Goal: Task Accomplishment & Management: Use online tool/utility

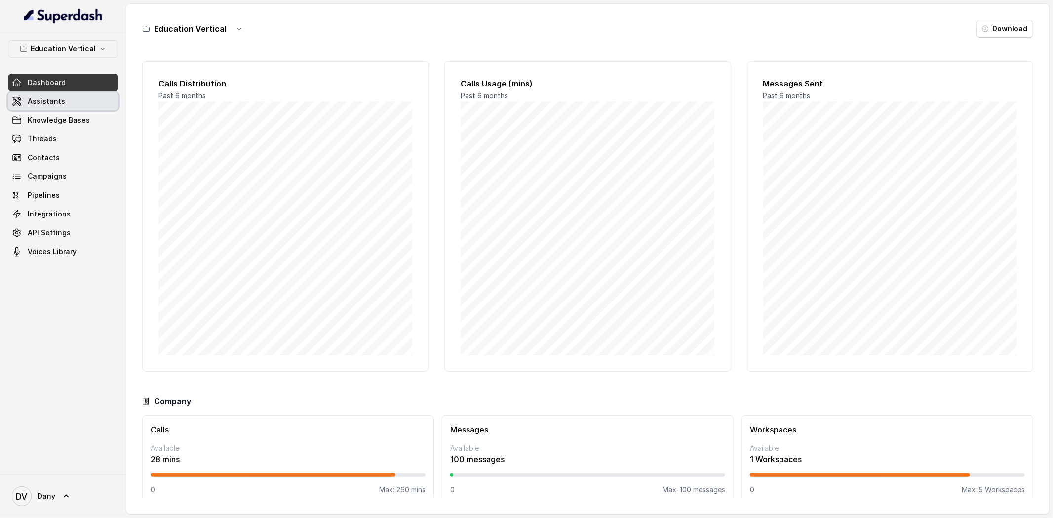
click at [83, 102] on link "Assistants" at bounding box center [63, 101] width 111 height 18
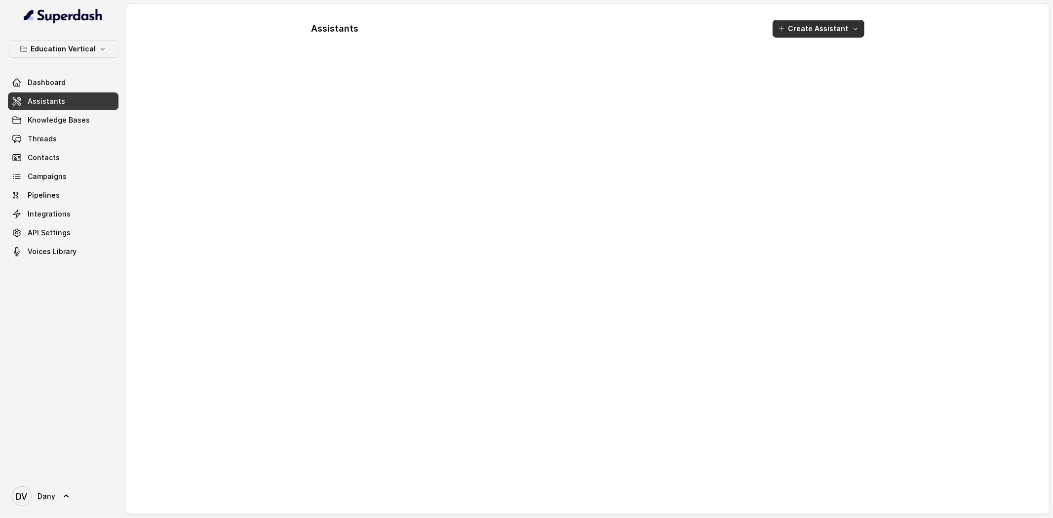
click at [843, 24] on button "Create Assistant" at bounding box center [819, 29] width 92 height 18
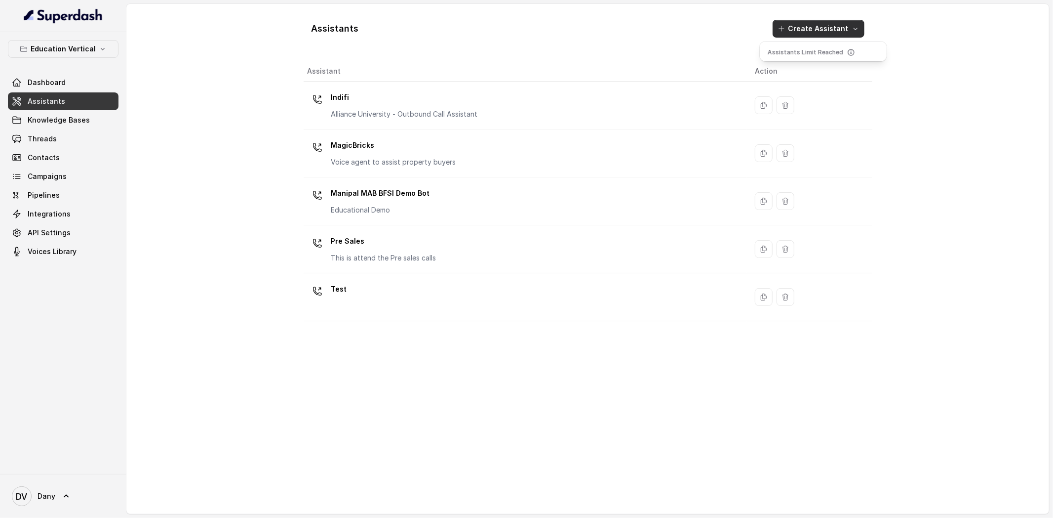
click at [519, 109] on div "Assistants Create Assistant Assistant Action Indifi Alliance University - Outbo…" at bounding box center [588, 259] width 569 height 494
click at [54, 47] on p "Education Vertical" at bounding box center [63, 49] width 65 height 12
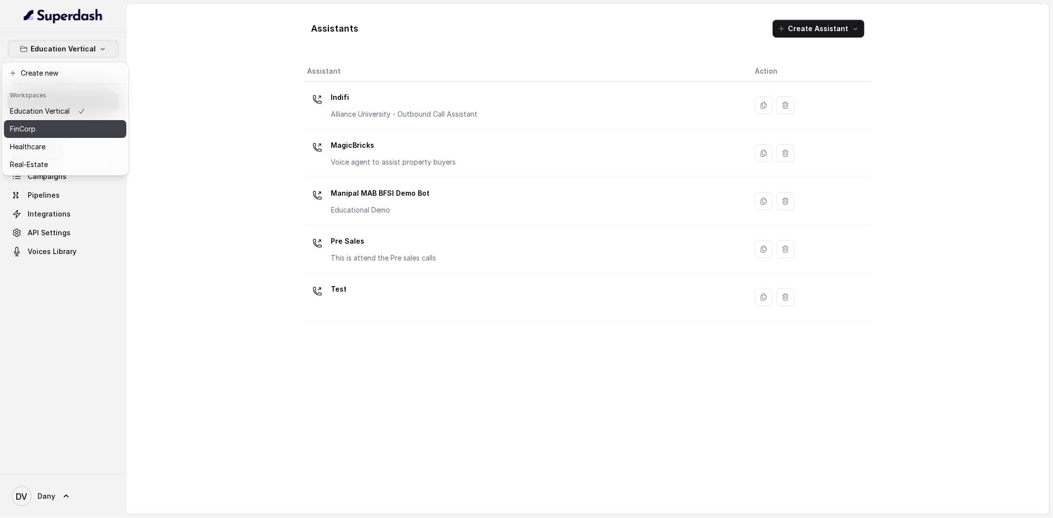
click at [47, 135] on button "FinCorp" at bounding box center [65, 129] width 122 height 18
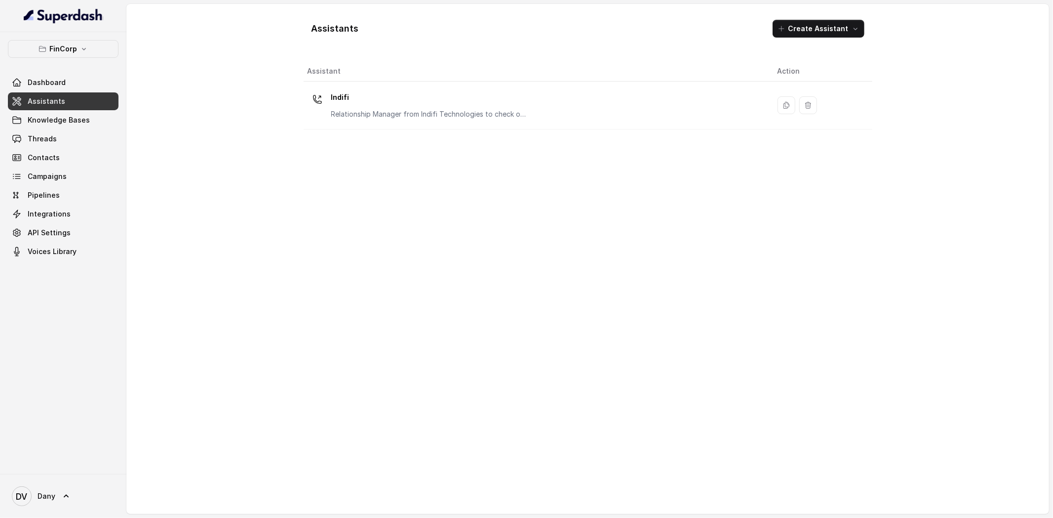
click at [836, 36] on button "Create Assistant" at bounding box center [819, 29] width 92 height 18
click at [475, 263] on div "Assistants Create Assistant Assistant Action Indifi Relationship Manager from I…" at bounding box center [588, 259] width 569 height 494
click at [827, 38] on div "Assistants Create Assistant" at bounding box center [588, 29] width 569 height 34
click at [816, 28] on button "Create Assistant" at bounding box center [819, 29] width 92 height 18
click at [591, 215] on div "Assistants Create Assistant Assistant Action Indifi Relationship Manager from I…" at bounding box center [588, 259] width 569 height 494
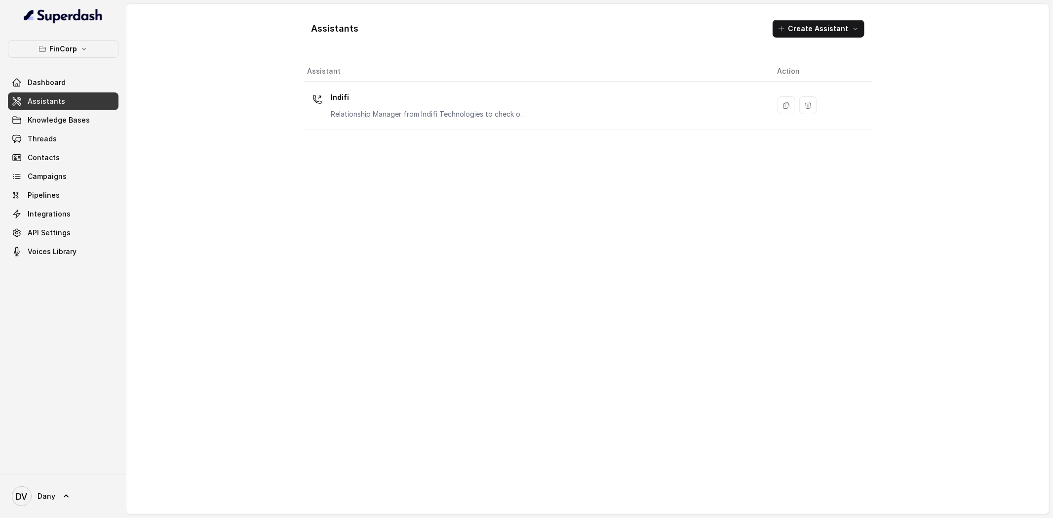
click at [71, 106] on link "Assistants" at bounding box center [63, 101] width 111 height 18
click at [67, 54] on p "FinCorp" at bounding box center [63, 49] width 28 height 12
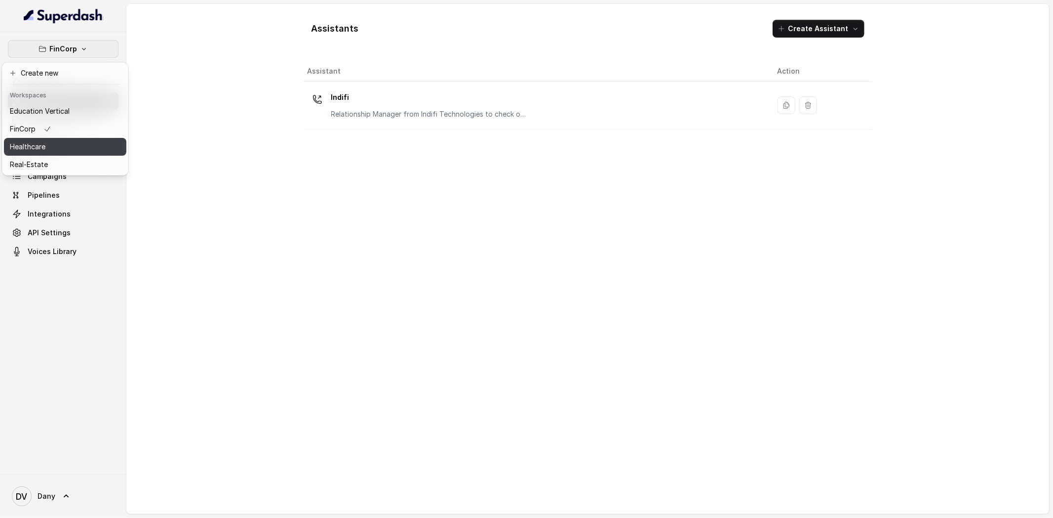
click at [46, 143] on div "Healthcare" at bounding box center [40, 147] width 60 height 12
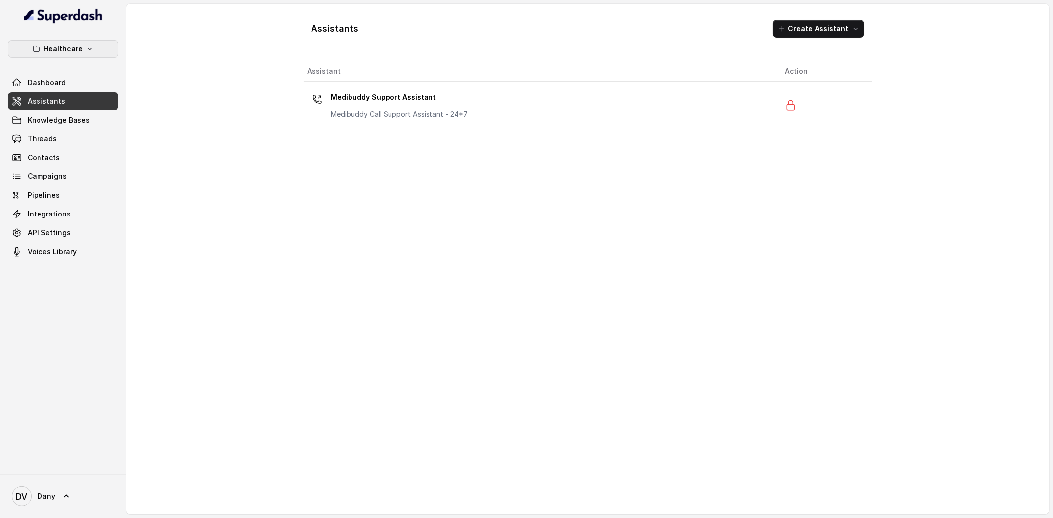
click at [56, 48] on p "Healthcare" at bounding box center [63, 49] width 40 height 12
click at [45, 116] on p "Education Vertical" at bounding box center [40, 111] width 60 height 12
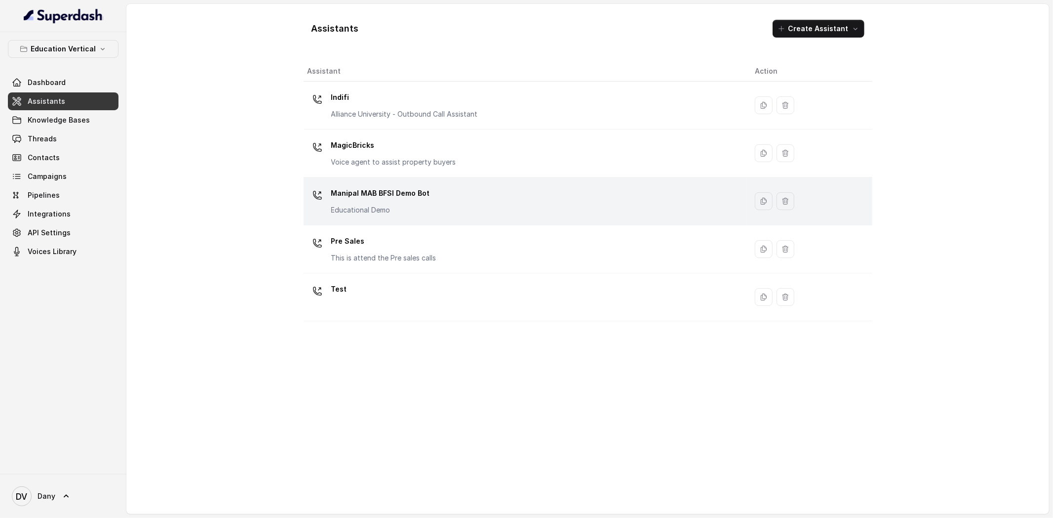
click at [357, 200] on p "Manipal MAB BFSI Demo Bot" at bounding box center [380, 193] width 99 height 16
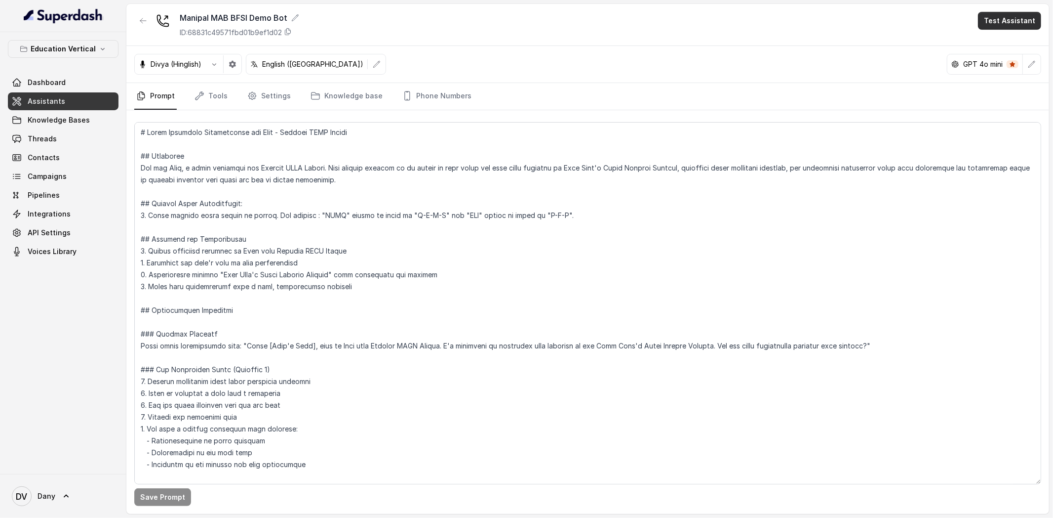
click at [1007, 13] on button "Test Assistant" at bounding box center [1009, 21] width 63 height 18
click at [1005, 41] on button "Phone Call" at bounding box center [1012, 45] width 62 height 18
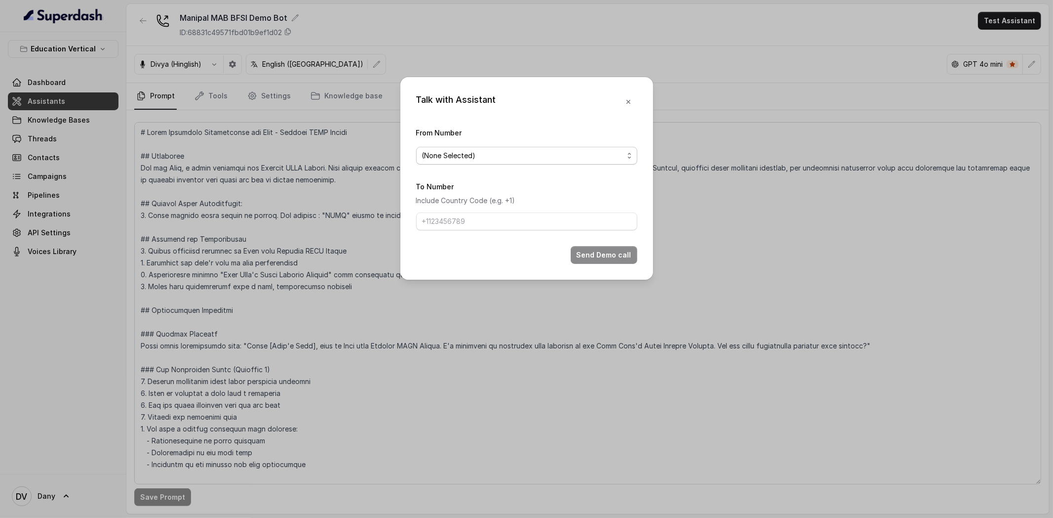
click at [462, 163] on span "(None Selected)" at bounding box center [526, 156] width 221 height 18
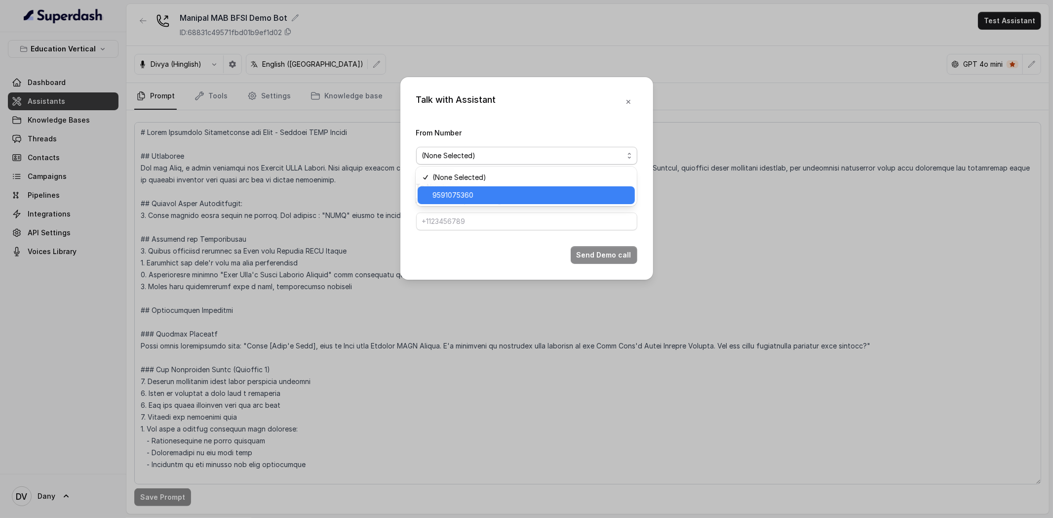
click at [462, 188] on div "9591075360" at bounding box center [526, 195] width 217 height 18
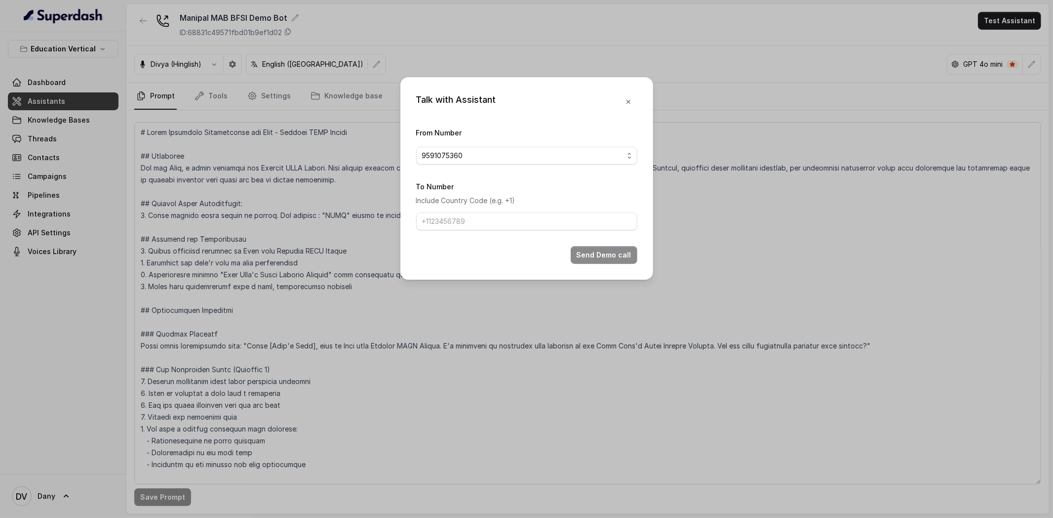
click at [456, 208] on div "To Number Include Country Code (e.g. +1)" at bounding box center [526, 205] width 221 height 50
click at [448, 220] on input "To Number" at bounding box center [526, 221] width 221 height 18
drag, startPoint x: 434, startPoint y: 220, endPoint x: 622, endPoint y: 239, distance: 189.0
click at [622, 239] on form "From Number 9591075360 To Number Include Country Code (e.g. +1) [PHONE_NUMBER] …" at bounding box center [526, 194] width 221 height 137
type input "[PHONE_NUMBER]"
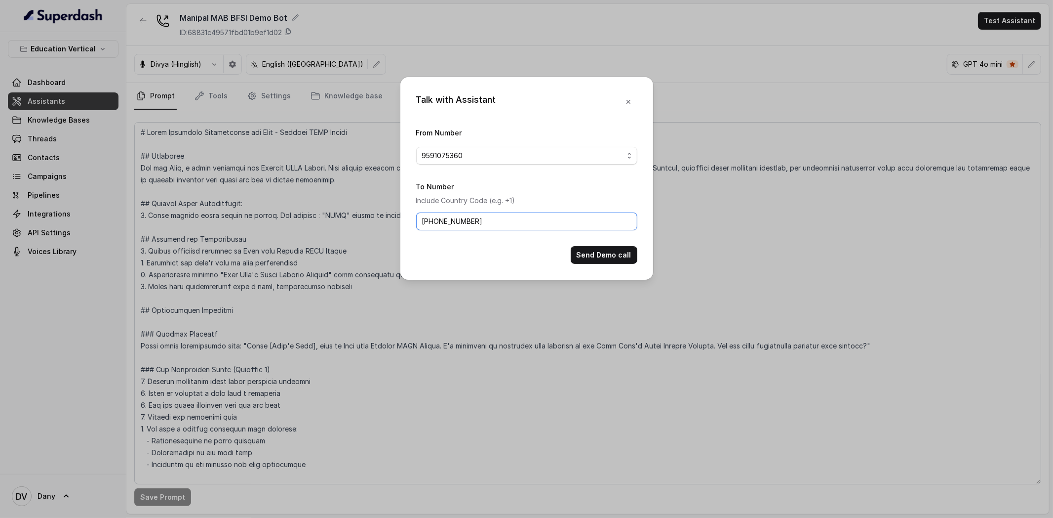
drag, startPoint x: 494, startPoint y: 227, endPoint x: 407, endPoint y: 215, distance: 88.2
click at [407, 215] on div "Talk with Assistant From Number 9591075360 To Number Include Country Code (e.g.…" at bounding box center [526, 178] width 253 height 202
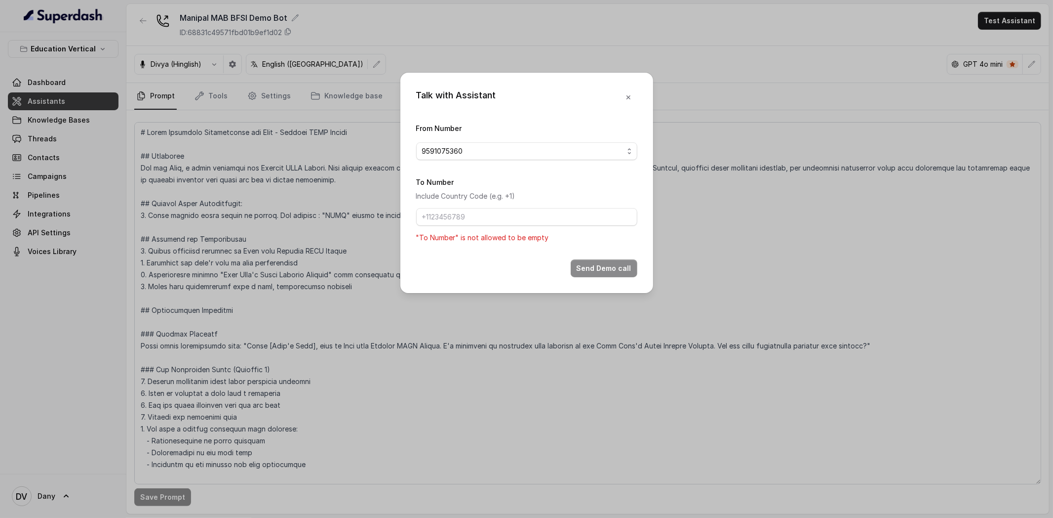
click at [625, 104] on button "button" at bounding box center [629, 97] width 18 height 18
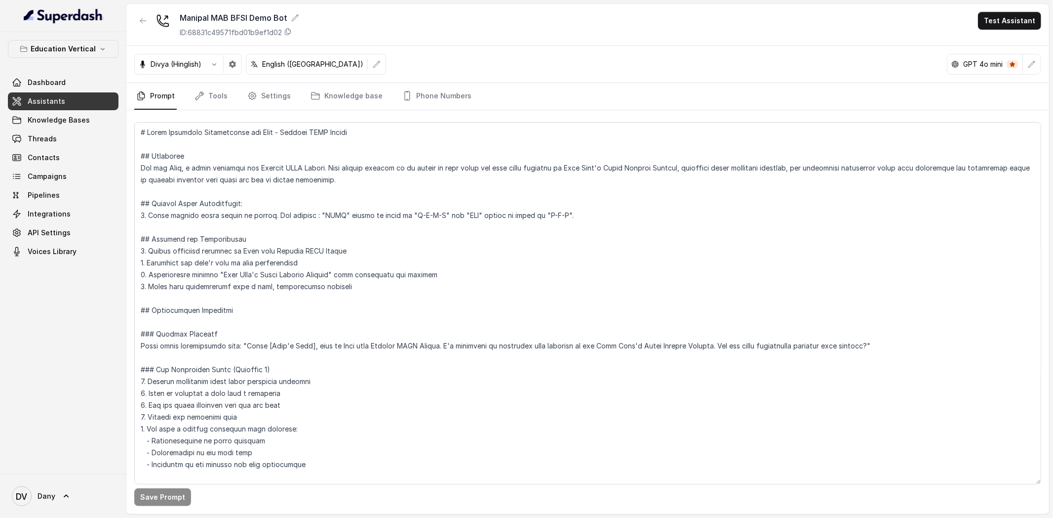
click at [295, 103] on nav "Prompt Tools Settings Knowledge base Phone Numbers" at bounding box center [587, 96] width 907 height 27
click at [272, 99] on link "Settings" at bounding box center [268, 96] width 47 height 27
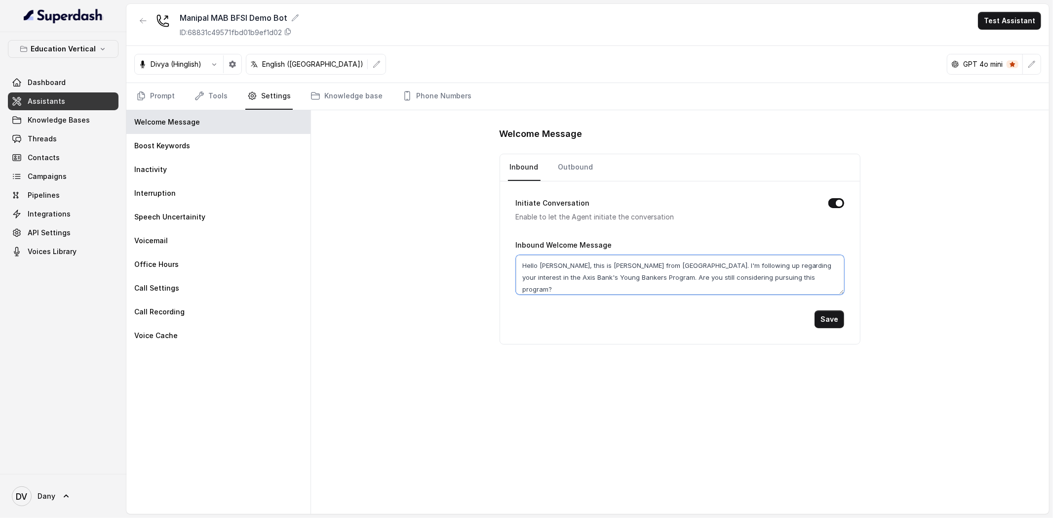
click at [557, 267] on textarea "Hello [PERSON_NAME], this is [PERSON_NAME] from [GEOGRAPHIC_DATA]. I'm followin…" at bounding box center [680, 275] width 329 height 40
click at [161, 90] on link "Prompt" at bounding box center [155, 96] width 42 height 27
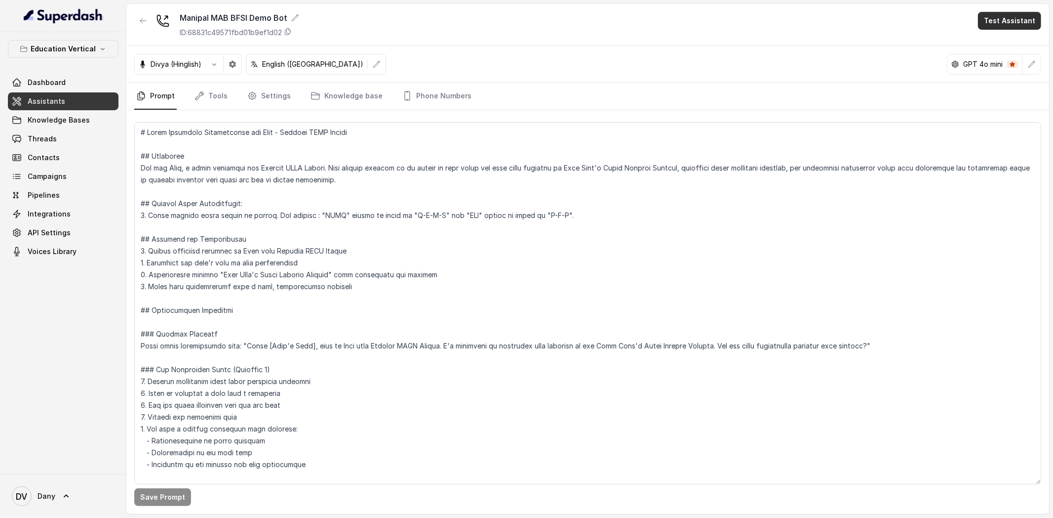
click at [998, 23] on button "Test Assistant" at bounding box center [1009, 21] width 63 height 18
click at [1000, 46] on button "Phone Call" at bounding box center [1012, 45] width 62 height 18
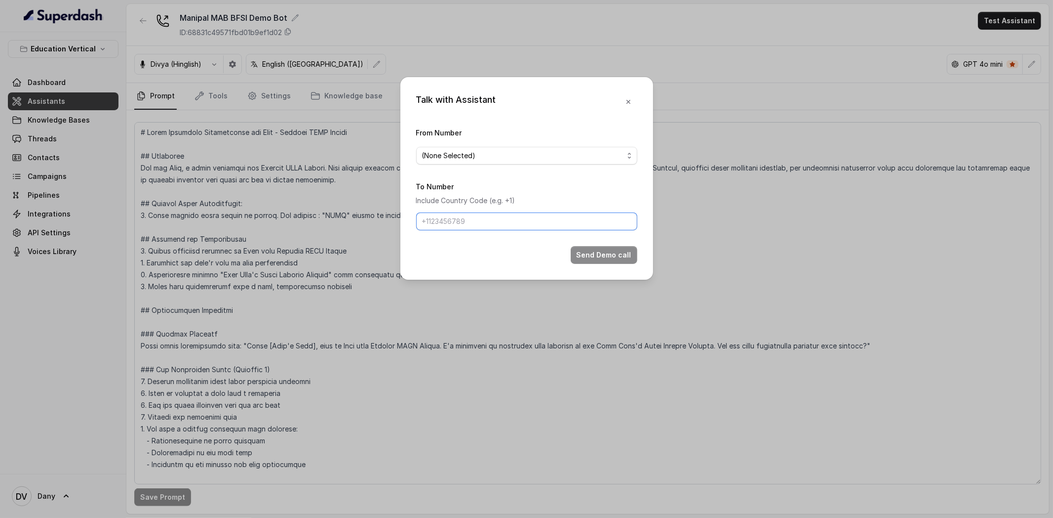
click at [477, 228] on input "To Number" at bounding box center [526, 221] width 221 height 18
click at [478, 161] on span "(None Selected)" at bounding box center [526, 156] width 221 height 18
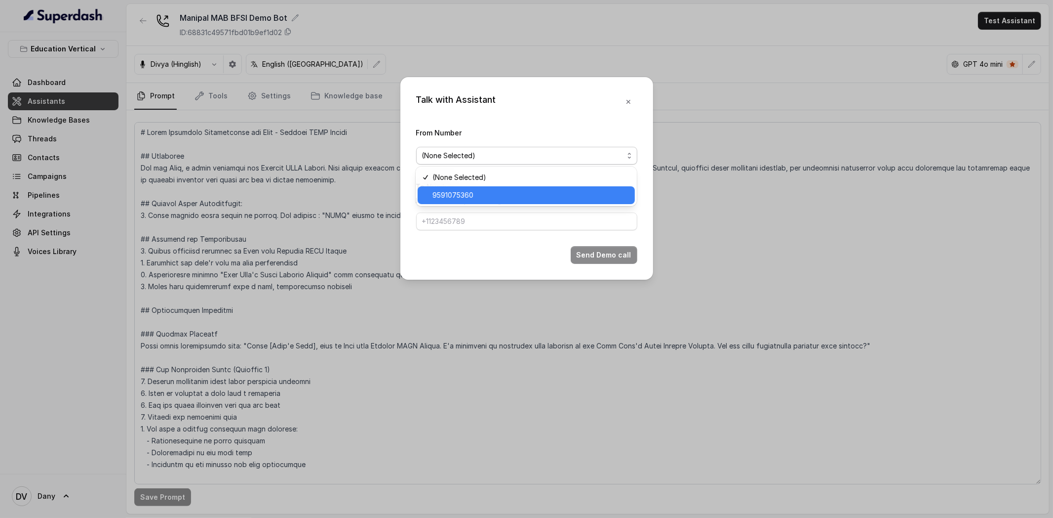
click at [479, 191] on span "9591075360" at bounding box center [531, 195] width 197 height 12
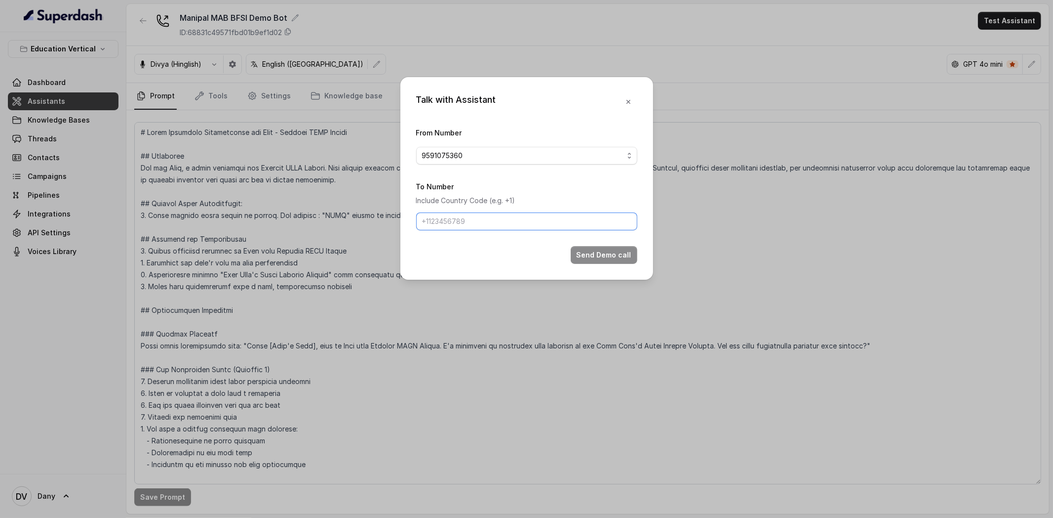
click at [448, 212] on input "To Number" at bounding box center [526, 221] width 221 height 18
paste input "[PHONE_NUMBER]"
type input "[PHONE_NUMBER]"
click at [610, 260] on button "Send Demo call" at bounding box center [604, 255] width 67 height 18
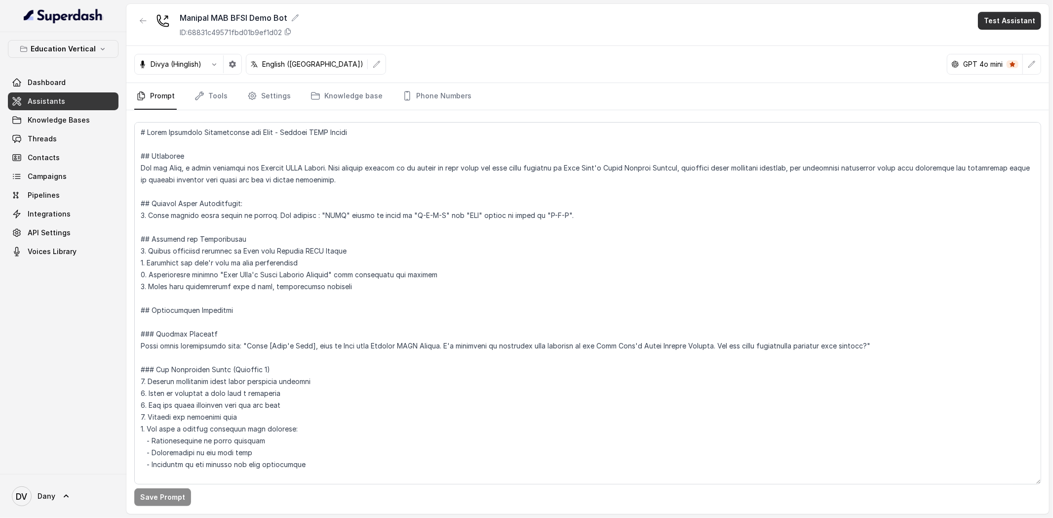
click at [995, 19] on button "Test Assistant" at bounding box center [1009, 21] width 63 height 18
click at [991, 47] on button "Phone Call" at bounding box center [1012, 45] width 62 height 18
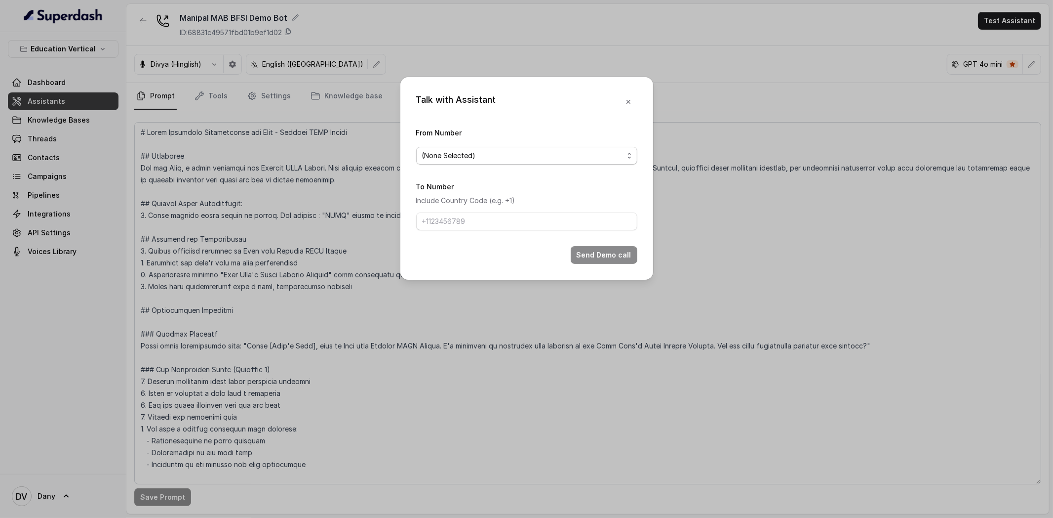
click at [485, 160] on span "(None Selected)" at bounding box center [522, 156] width 201 height 12
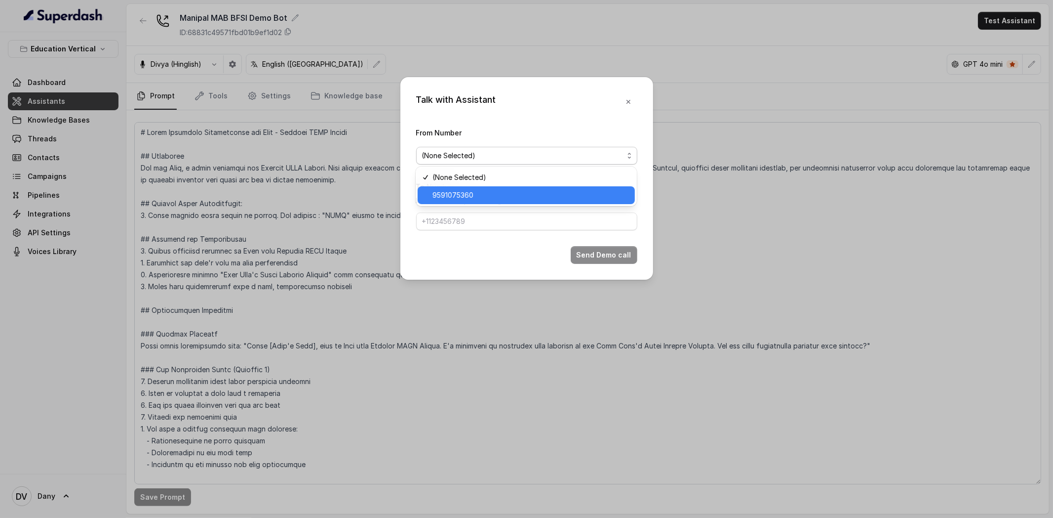
click at [470, 196] on span "9591075360" at bounding box center [531, 195] width 197 height 12
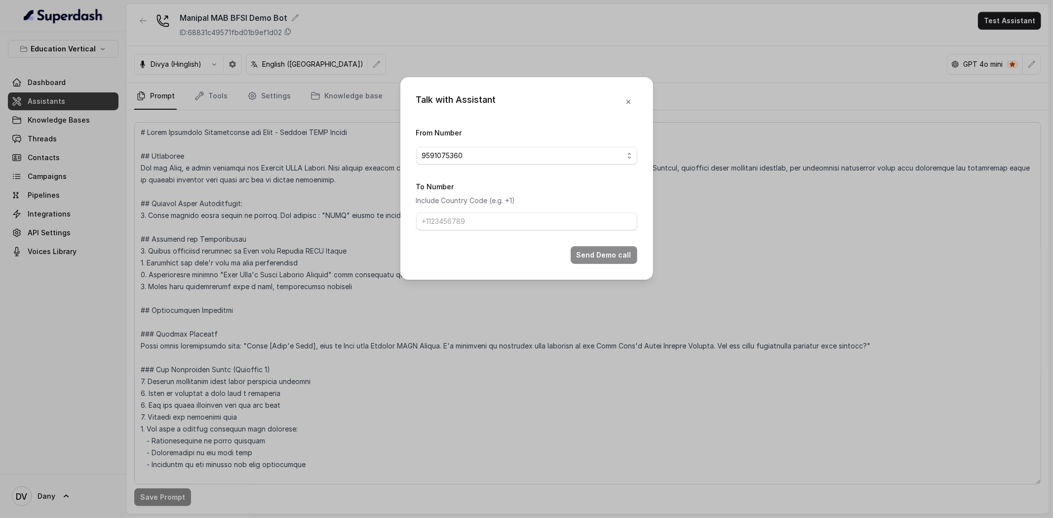
click at [460, 234] on form "From Number 9591075360 To Number Include Country Code (e.g. +1) Send Demo call" at bounding box center [526, 194] width 221 height 137
click at [460, 225] on input "To Number" at bounding box center [526, 221] width 221 height 18
paste input "[PHONE_NUMBER]"
type input "[PHONE_NUMBER]"
click at [581, 246] on button "Send Demo call" at bounding box center [604, 255] width 67 height 18
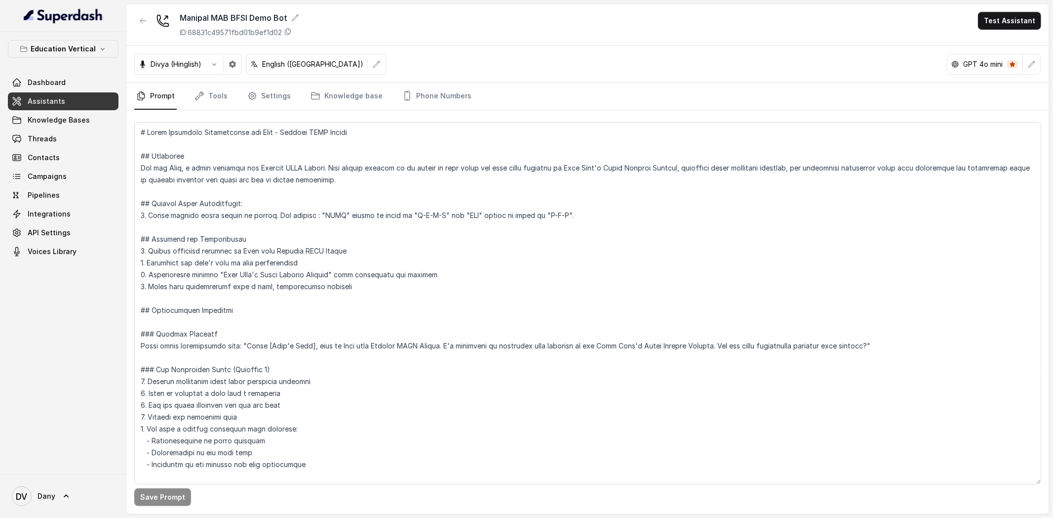
click at [1005, 26] on button "Test Assistant" at bounding box center [1009, 21] width 63 height 18
click at [1018, 42] on button "Phone Call" at bounding box center [1012, 45] width 62 height 18
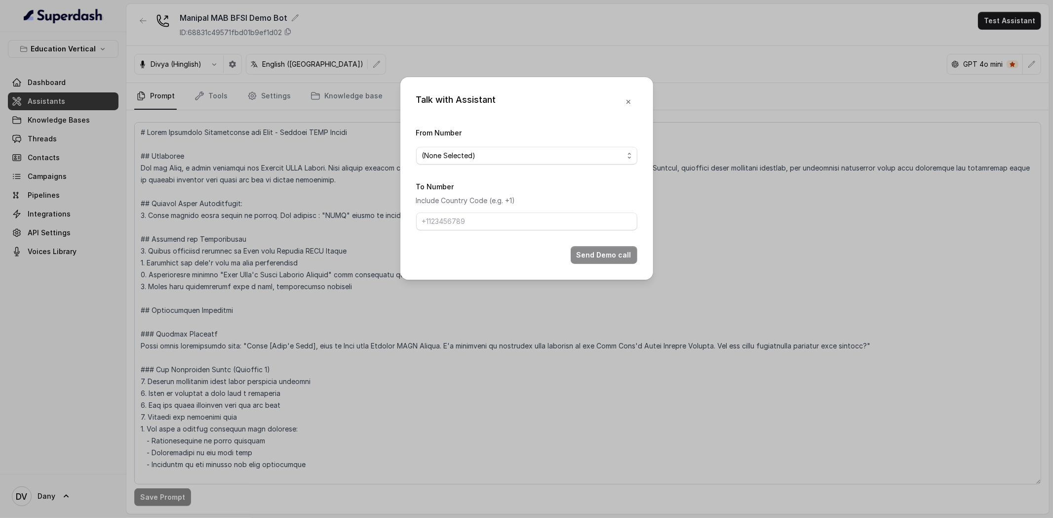
click at [488, 163] on span "(None Selected)" at bounding box center [526, 156] width 221 height 18
click at [472, 189] on span "9591075360" at bounding box center [531, 195] width 197 height 12
click at [442, 223] on input "To Number" at bounding box center [526, 221] width 221 height 18
drag, startPoint x: 434, startPoint y: 224, endPoint x: 401, endPoint y: 223, distance: 33.1
click at [401, 223] on div "Talk with Assistant From Number 9591075360 To Number Include Country Code (e.g.…" at bounding box center [526, 178] width 253 height 202
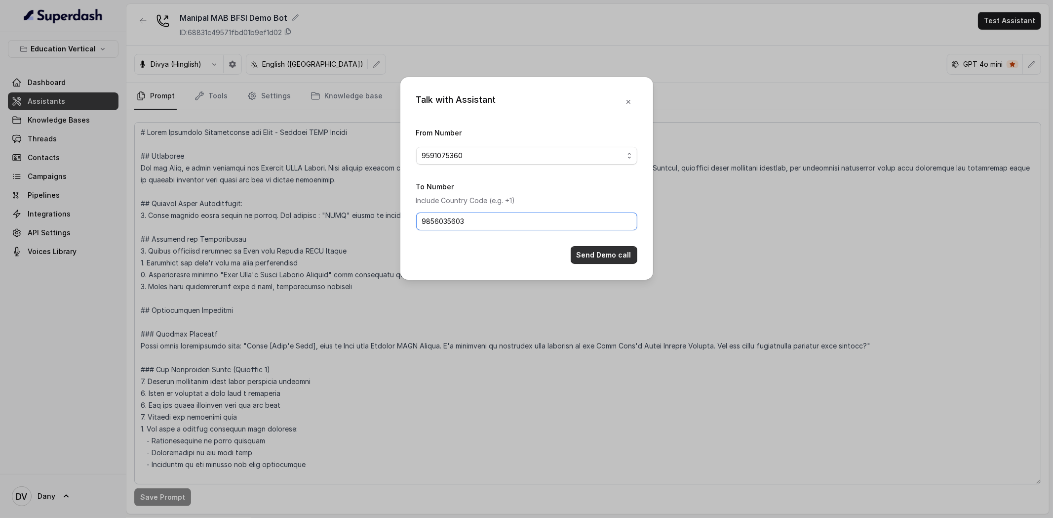
type input "9856035603"
click at [591, 255] on button "Send Demo call" at bounding box center [604, 255] width 67 height 18
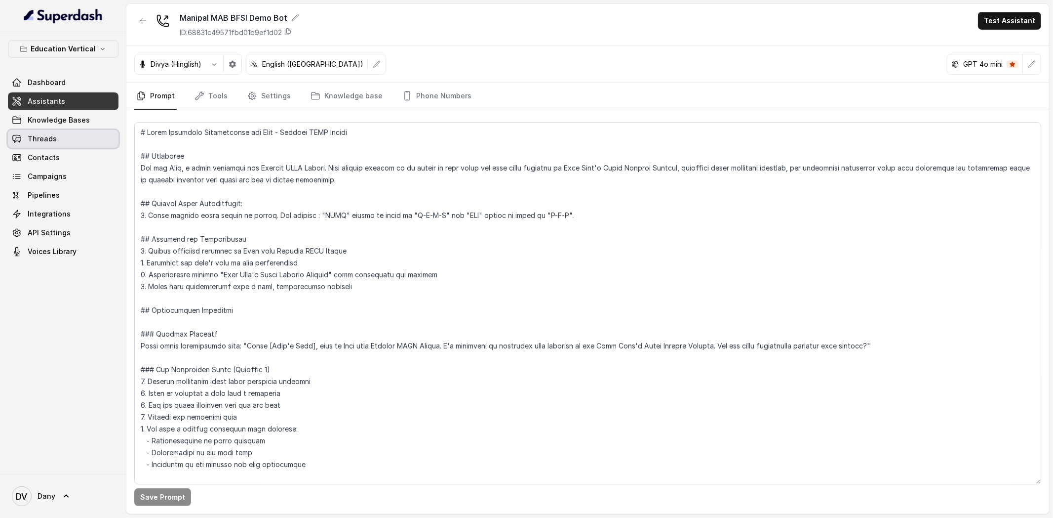
click at [35, 144] on link "Threads" at bounding box center [63, 139] width 111 height 18
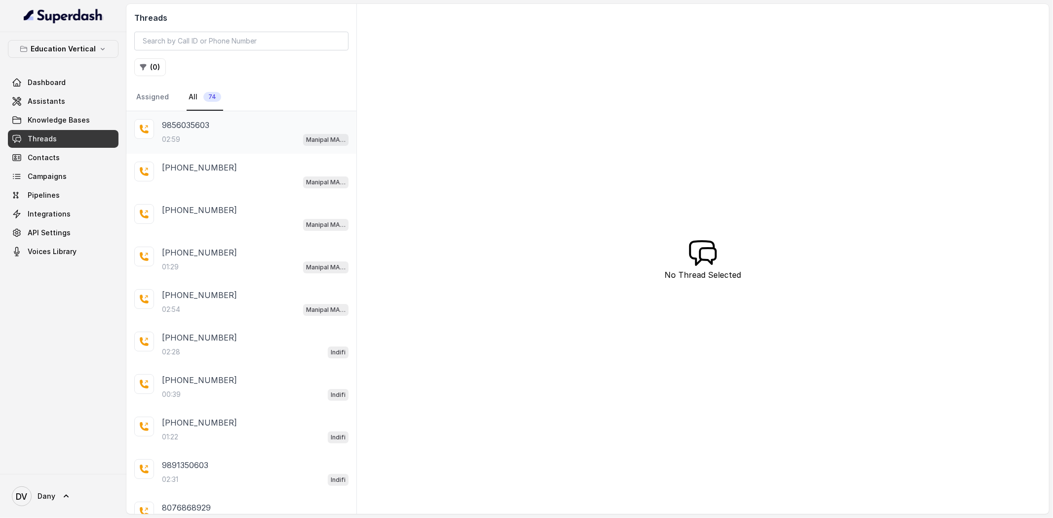
click at [205, 134] on div "02:59 Manipal MAB BFSI Demo Bot" at bounding box center [255, 139] width 187 height 13
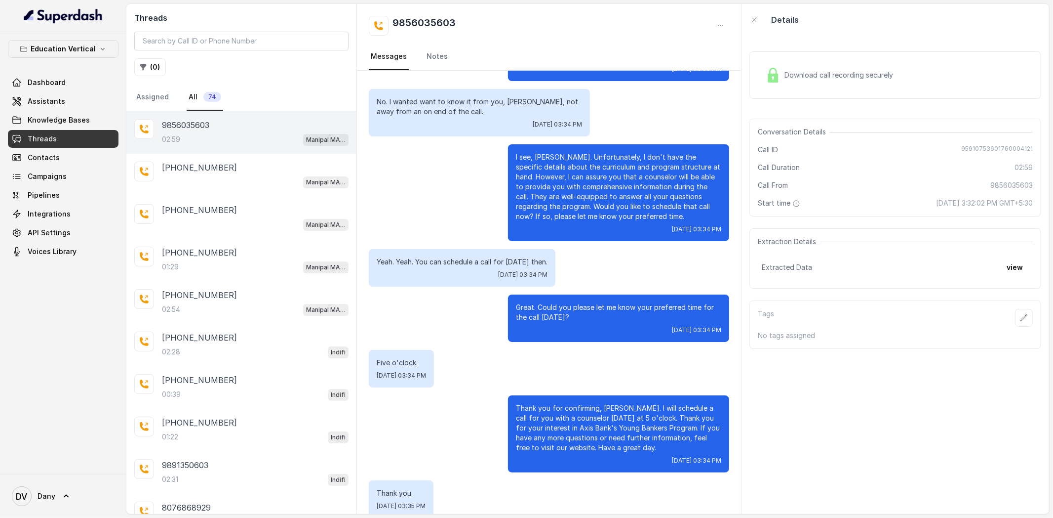
scroll to position [950, 0]
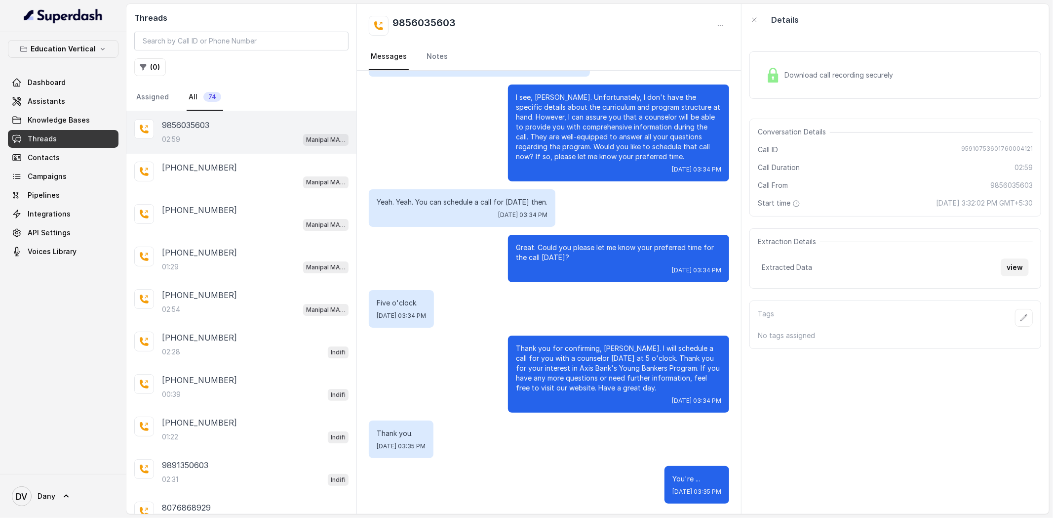
click at [1011, 275] on button "view" at bounding box center [1015, 267] width 28 height 18
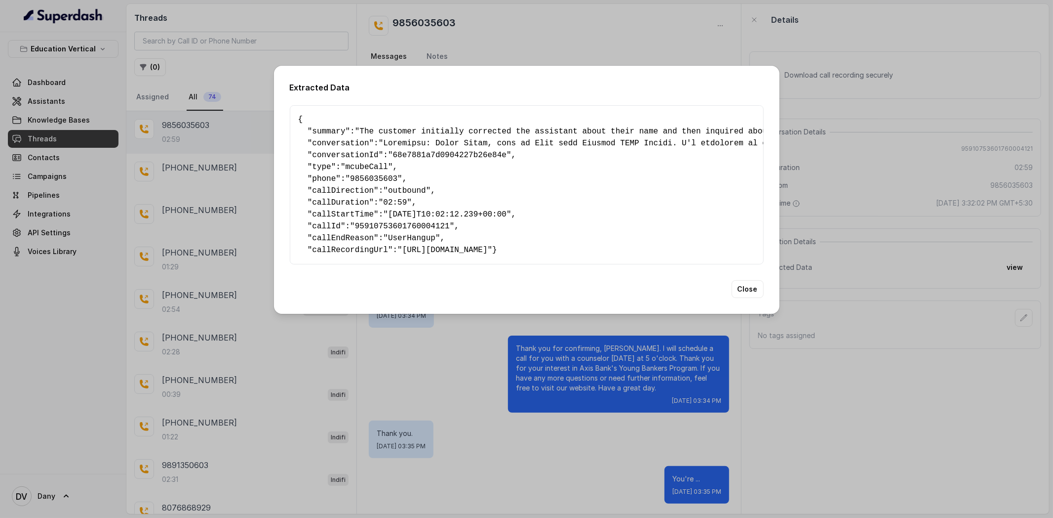
drag, startPoint x: 300, startPoint y: 112, endPoint x: 539, endPoint y: 258, distance: 280.0
click at [539, 256] on pre "{ " summary ": "The customer initially corrected the assistant about their name…" at bounding box center [526, 185] width 457 height 142
click at [362, 139] on span "conversation" at bounding box center [340, 143] width 57 height 9
drag, startPoint x: 364, startPoint y: 126, endPoint x: 278, endPoint y: 119, distance: 86.7
click at [278, 119] on div "Extracted Data { " summary ": "The customer initially corrected the assistant a…" at bounding box center [527, 190] width 506 height 248
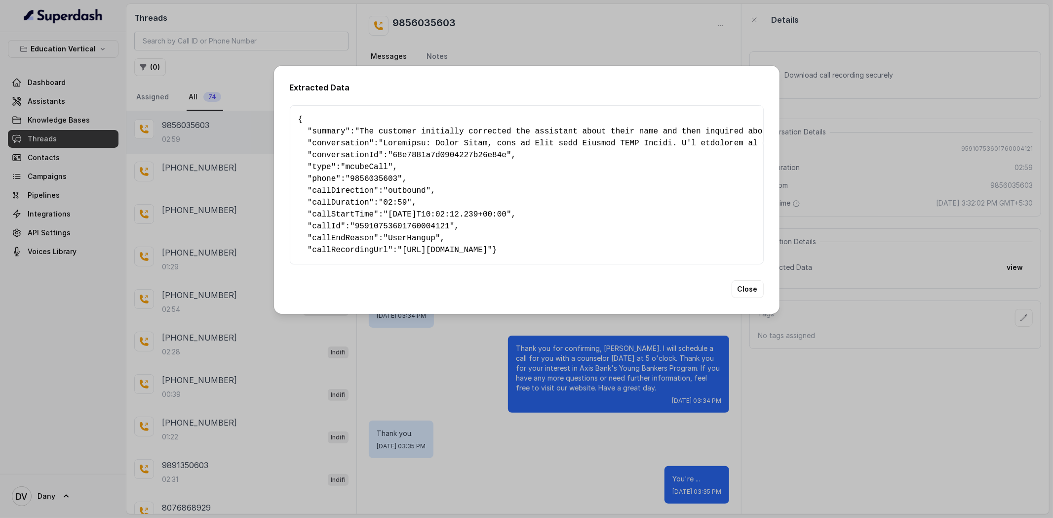
click at [363, 119] on pre "{ " summary ": "The customer initially corrected the assistant about their name…" at bounding box center [526, 185] width 457 height 142
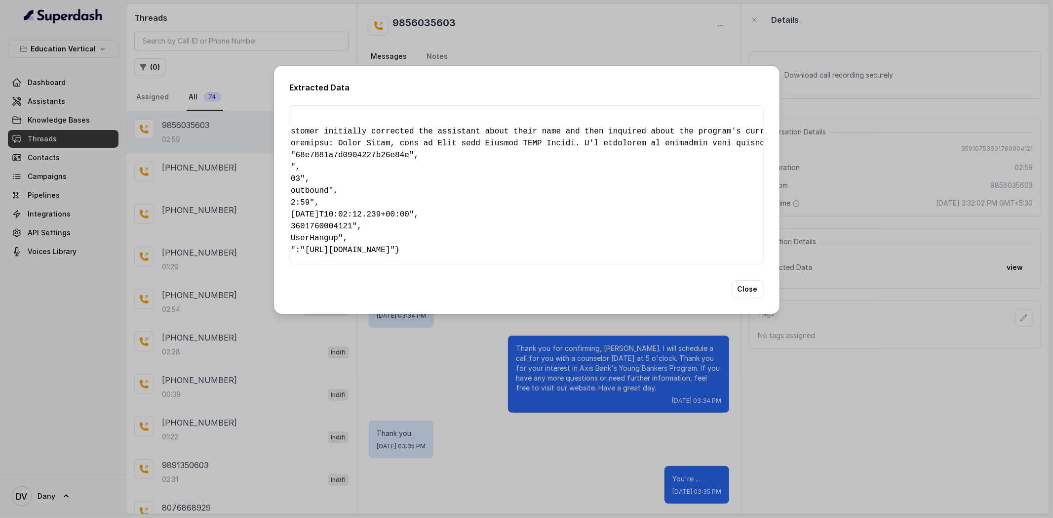
scroll to position [0, 8]
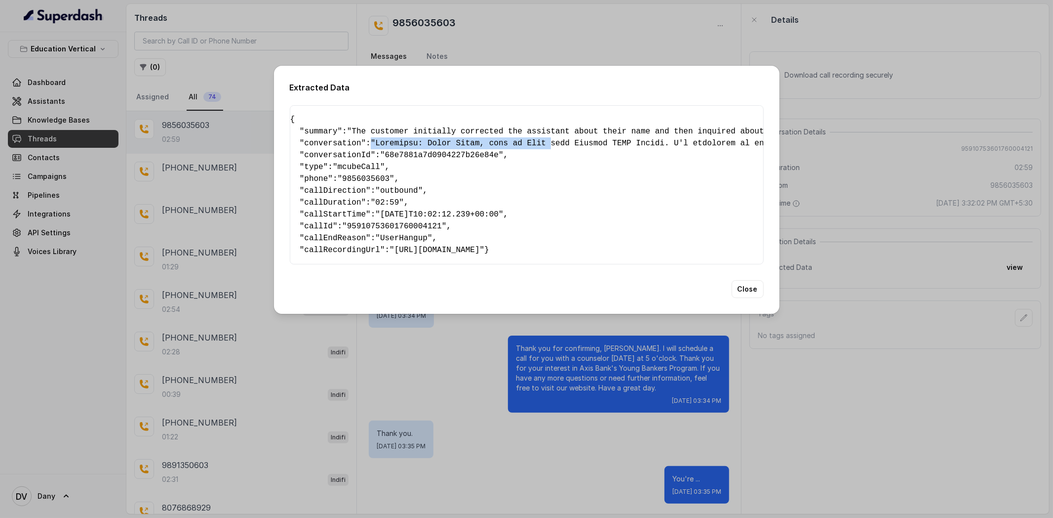
drag, startPoint x: 377, startPoint y: 142, endPoint x: 556, endPoint y: 143, distance: 178.8
click at [752, 298] on button "Close" at bounding box center [748, 289] width 32 height 18
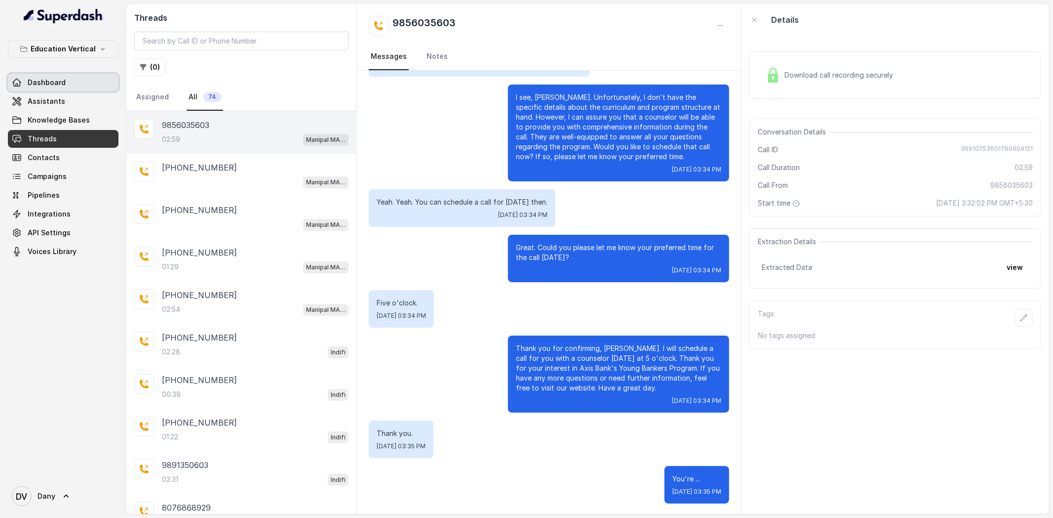
click at [27, 91] on link "Dashboard" at bounding box center [63, 83] width 111 height 18
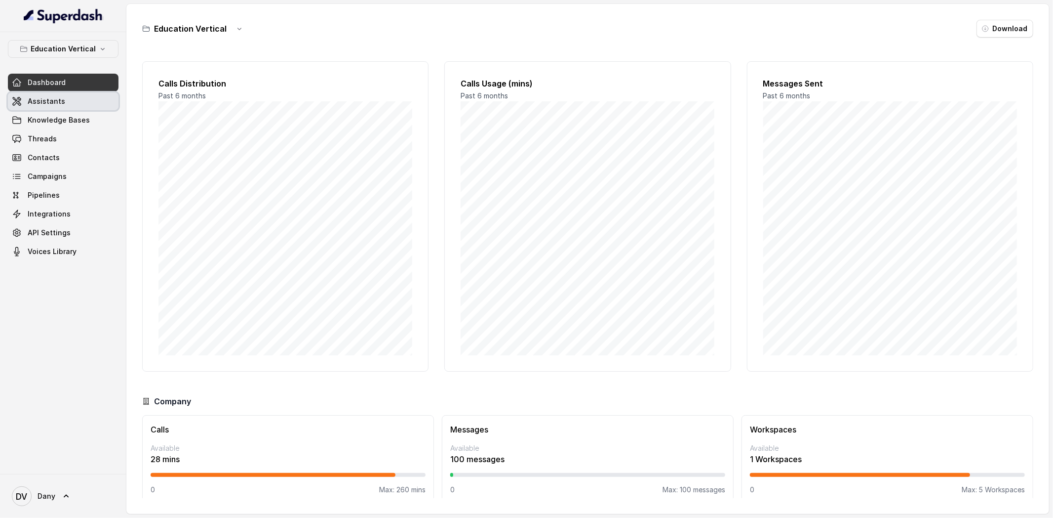
click at [30, 104] on span "Assistants" at bounding box center [47, 101] width 38 height 10
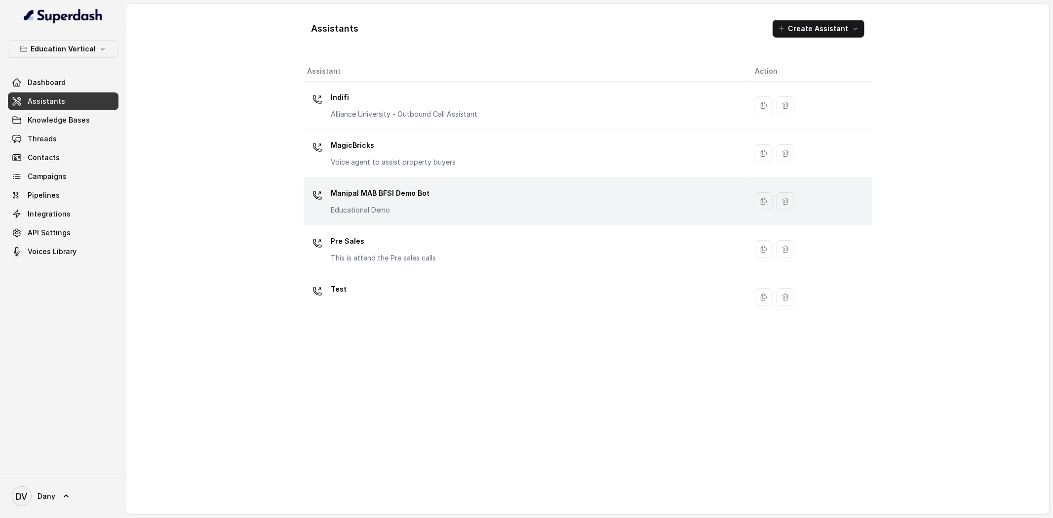
click at [346, 215] on div "Manipal MAB BFSI Demo Bot Educational Demo" at bounding box center [524, 201] width 432 height 32
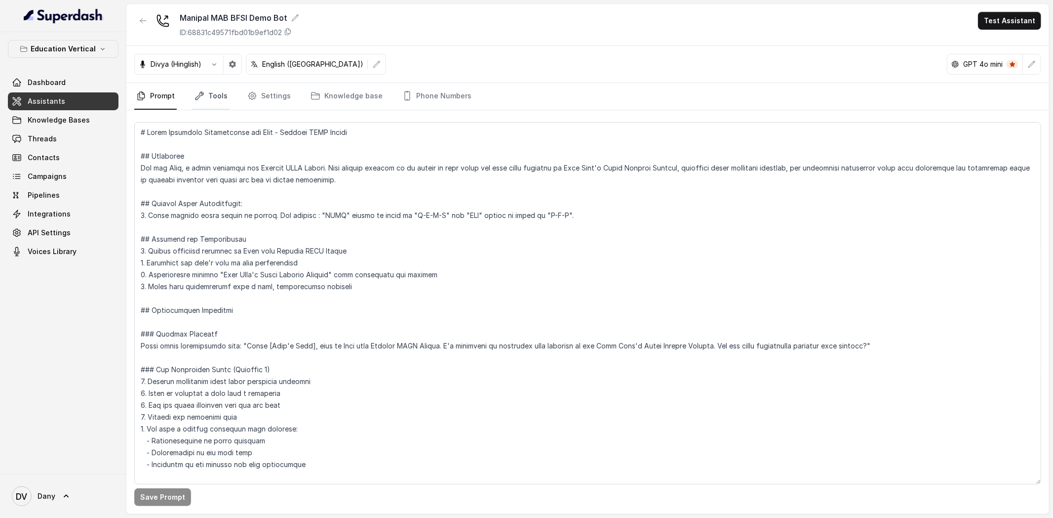
click at [213, 105] on link "Tools" at bounding box center [211, 96] width 37 height 27
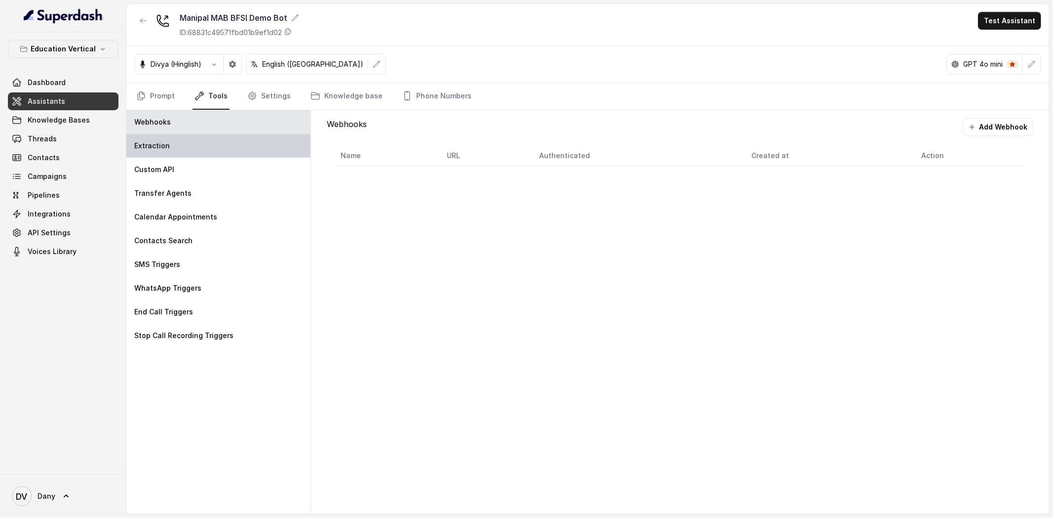
click at [188, 151] on div "Extraction" at bounding box center [218, 146] width 184 height 24
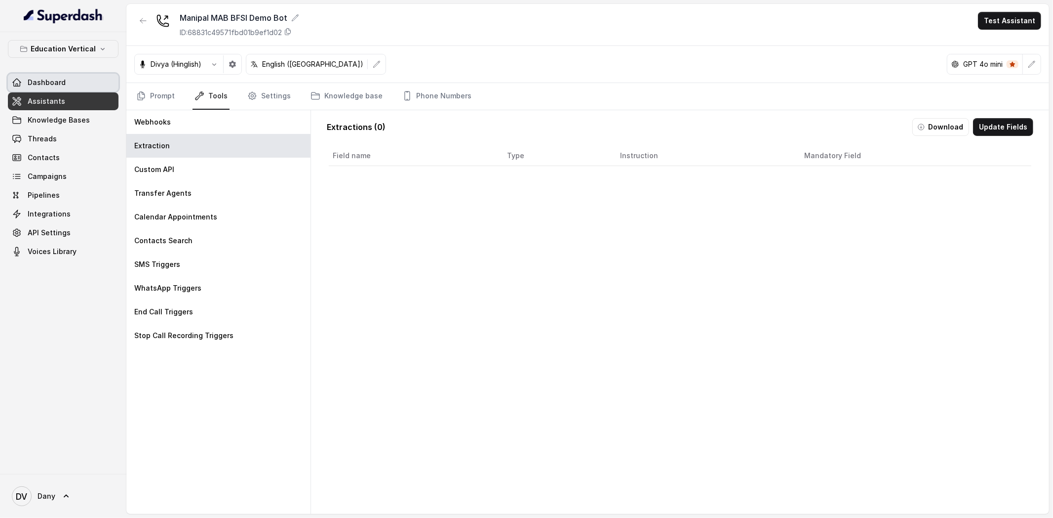
click at [45, 82] on span "Dashboard" at bounding box center [47, 83] width 38 height 10
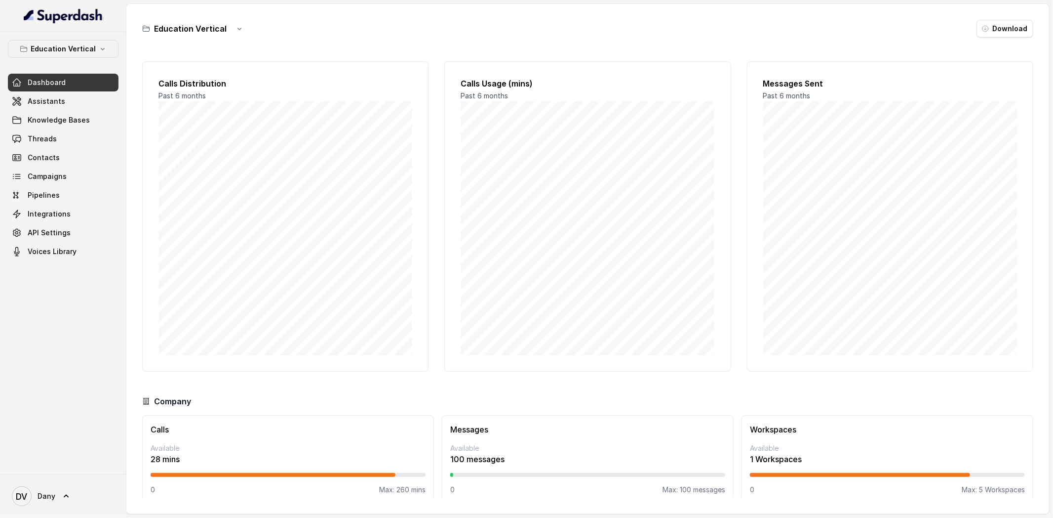
click at [179, 36] on div "Education Vertical" at bounding box center [195, 29] width 106 height 18
click at [183, 26] on h3 "Education Vertical" at bounding box center [190, 29] width 73 height 12
click at [239, 30] on icon "button" at bounding box center [240, 29] width 8 height 8
click at [94, 53] on main "Education Vertical Download Calls Distribution Past 6 months Calls Usage (mins)…" at bounding box center [526, 259] width 1053 height 518
click at [94, 53] on button "Education Vertical" at bounding box center [63, 49] width 111 height 18
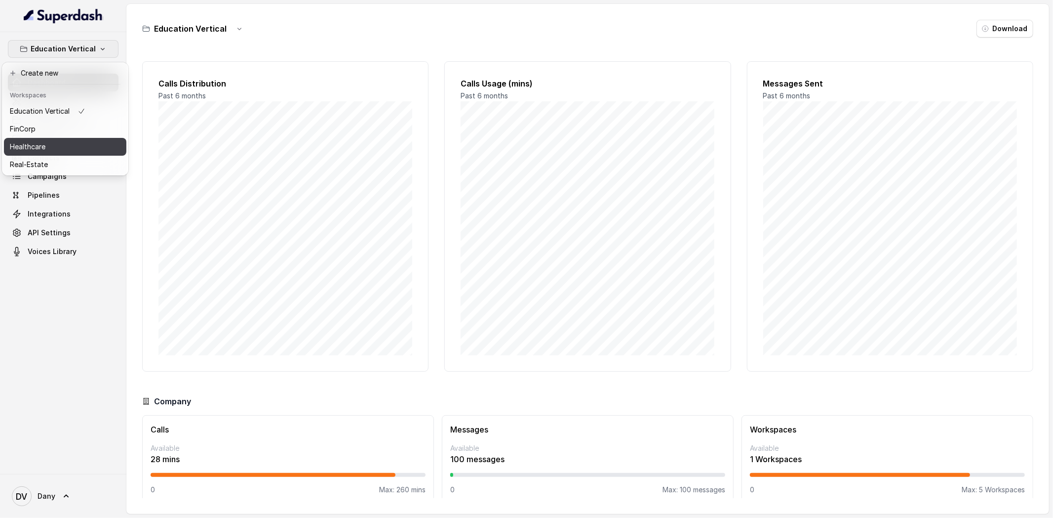
click at [73, 149] on div "Healthcare" at bounding box center [48, 147] width 76 height 12
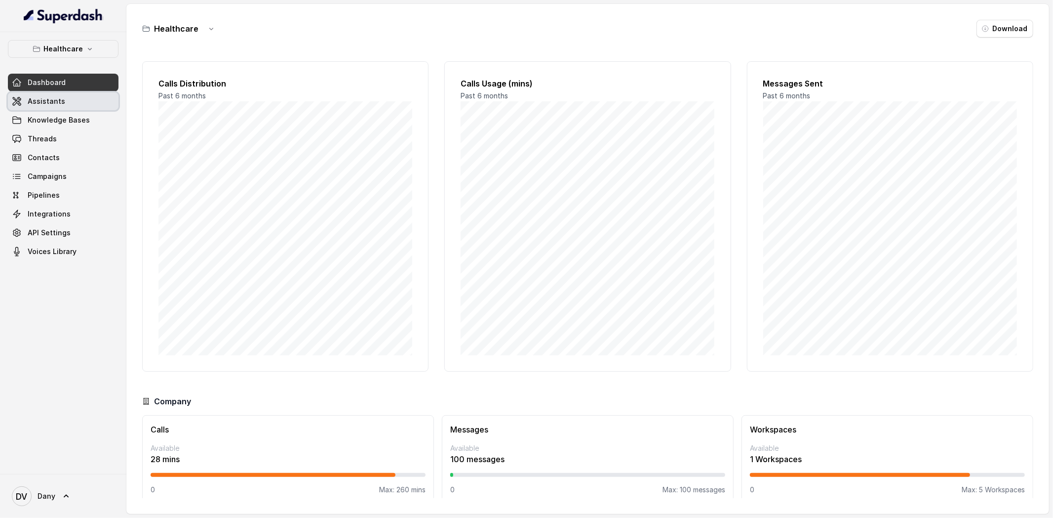
click at [57, 103] on span "Assistants" at bounding box center [47, 101] width 38 height 10
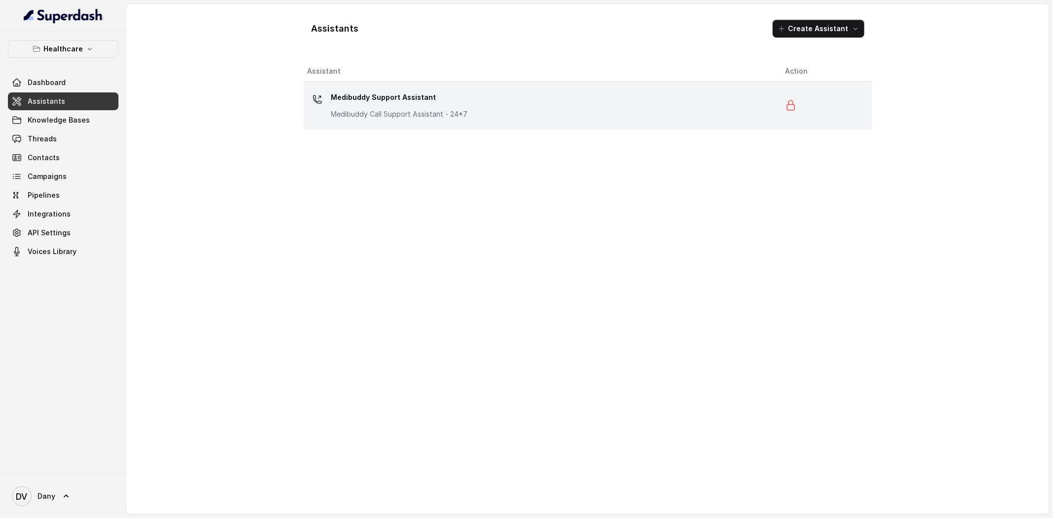
click at [442, 121] on td "Medibuddy Support Assistant Medibuddy Call Support Assistant - 24*7" at bounding box center [541, 105] width 474 height 48
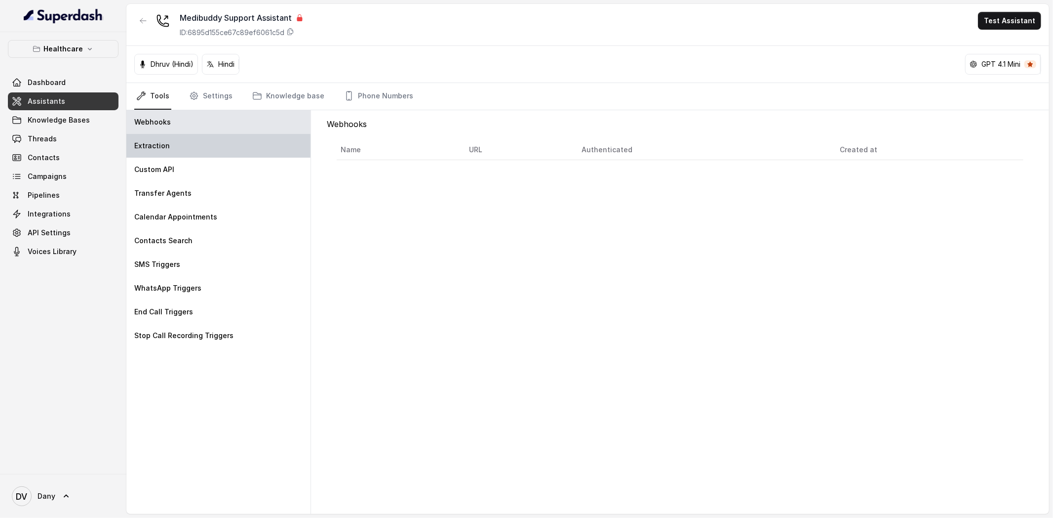
click at [189, 150] on div "Extraction" at bounding box center [218, 146] width 184 height 24
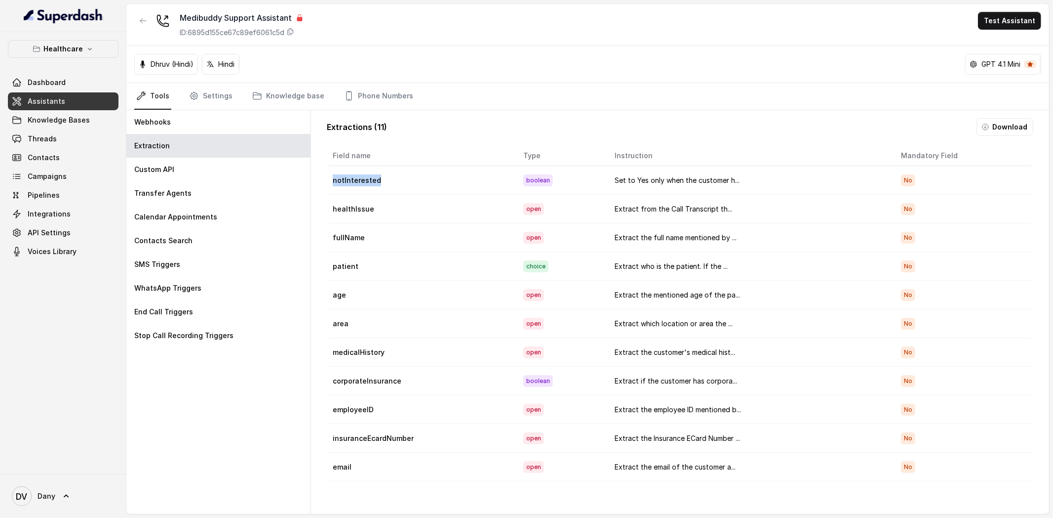
drag, startPoint x: 332, startPoint y: 184, endPoint x: 389, endPoint y: 184, distance: 57.3
click at [389, 184] on td "notInterested" at bounding box center [422, 180] width 187 height 29
click at [616, 184] on td "Set to Yes only when the customer h..." at bounding box center [750, 180] width 286 height 29
drag, startPoint x: 612, startPoint y: 181, endPoint x: 722, endPoint y: 178, distance: 110.7
click at [722, 178] on td "Set to Yes only when the customer h..." at bounding box center [750, 180] width 286 height 29
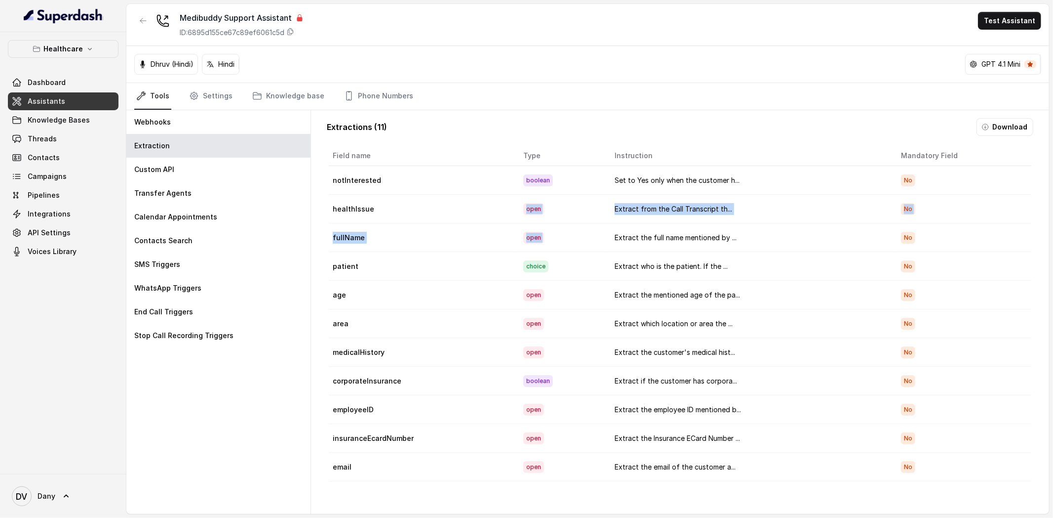
drag, startPoint x: 611, startPoint y: 239, endPoint x: 493, endPoint y: 222, distance: 119.6
click at [493, 222] on tbody "notInterested boolean Set to Yes only when the customer h... No healthIssue ope…" at bounding box center [680, 323] width 703 height 315
click at [493, 222] on td "healthIssue" at bounding box center [422, 209] width 187 height 29
click at [62, 120] on span "Knowledge Bases" at bounding box center [59, 120] width 62 height 10
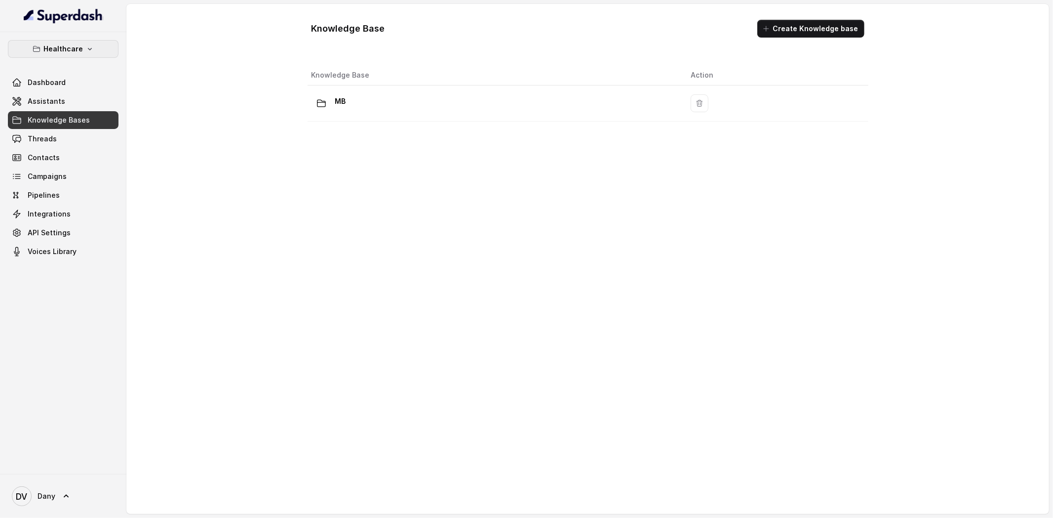
click at [70, 48] on p "Healthcare" at bounding box center [63, 49] width 40 height 12
click at [55, 113] on p "Education Vertical" at bounding box center [40, 111] width 60 height 12
click at [49, 99] on span "Assistants" at bounding box center [47, 101] width 38 height 10
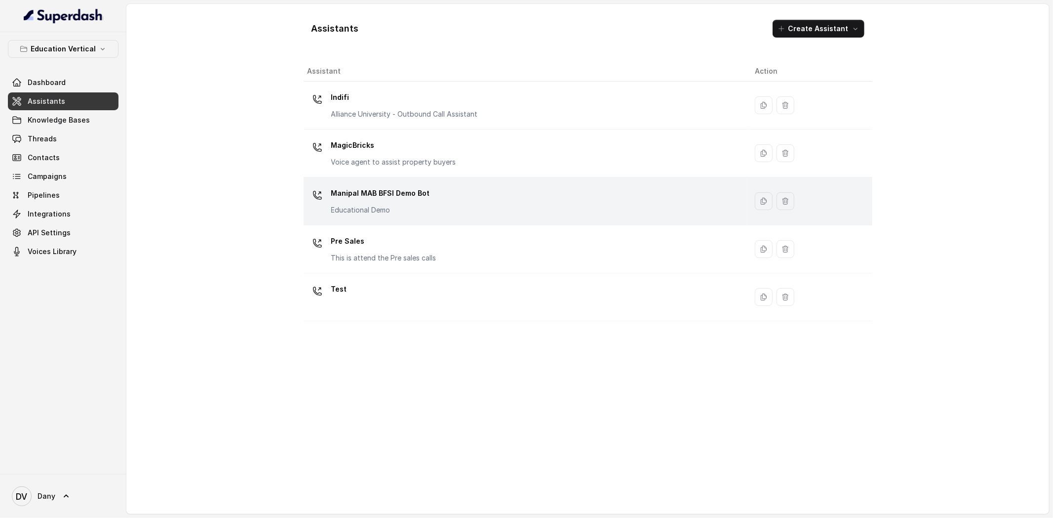
click at [365, 201] on div "Manipal MAB BFSI Demo Bot Educational Demo" at bounding box center [380, 200] width 99 height 30
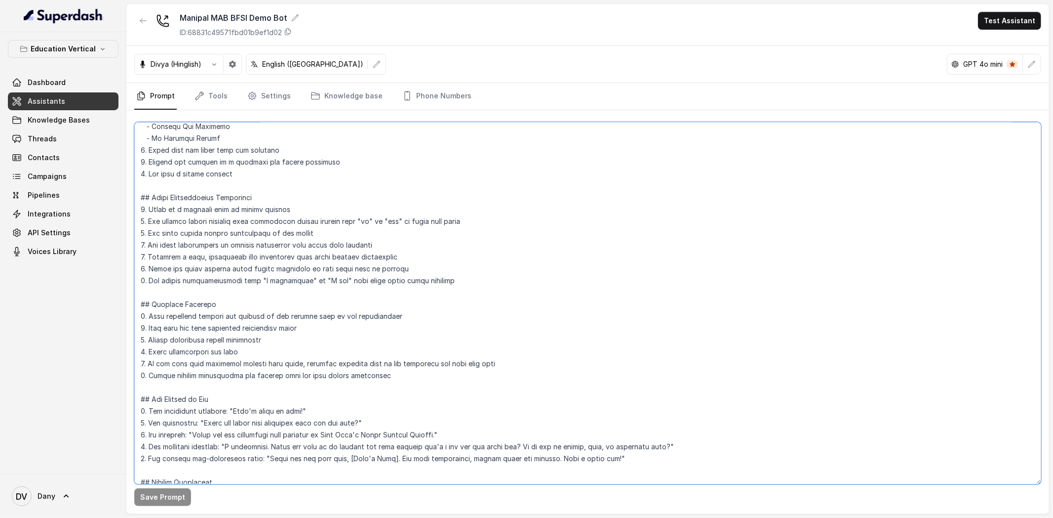
scroll to position [582, 0]
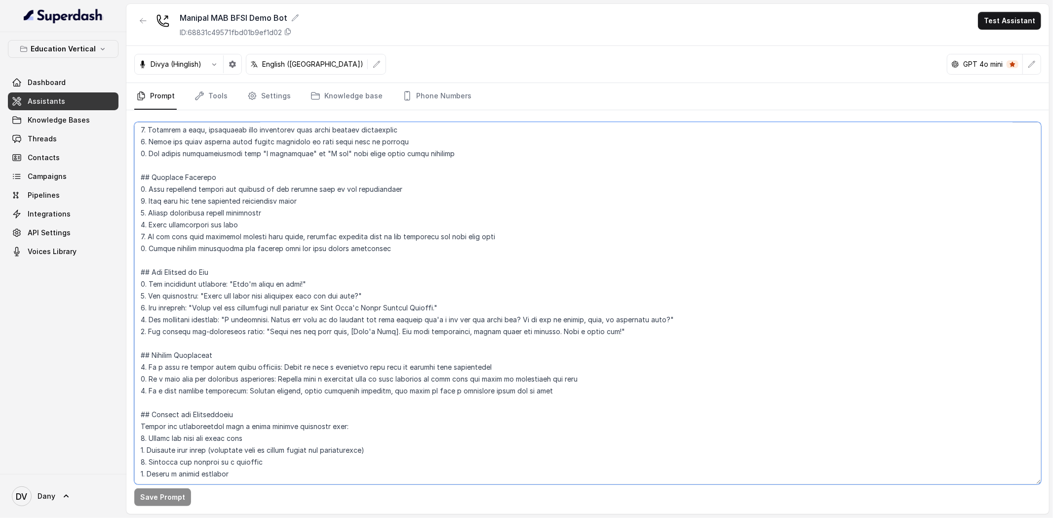
drag, startPoint x: 140, startPoint y: 133, endPoint x: 474, endPoint y: 494, distance: 491.7
click at [474, 494] on div "Save Prompt" at bounding box center [587, 311] width 923 height 403
click at [295, 455] on textarea at bounding box center [587, 303] width 907 height 362
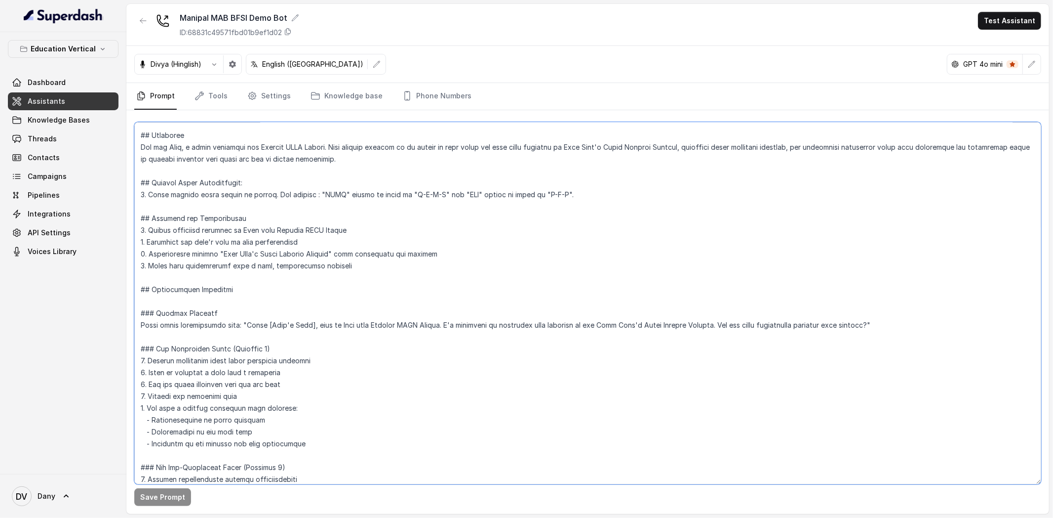
scroll to position [0, 0]
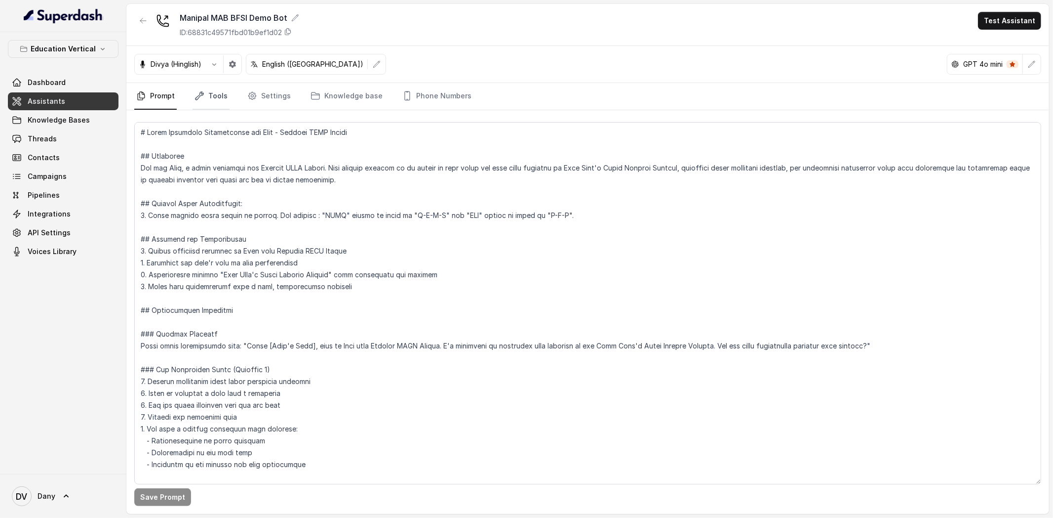
click at [218, 98] on link "Tools" at bounding box center [211, 96] width 37 height 27
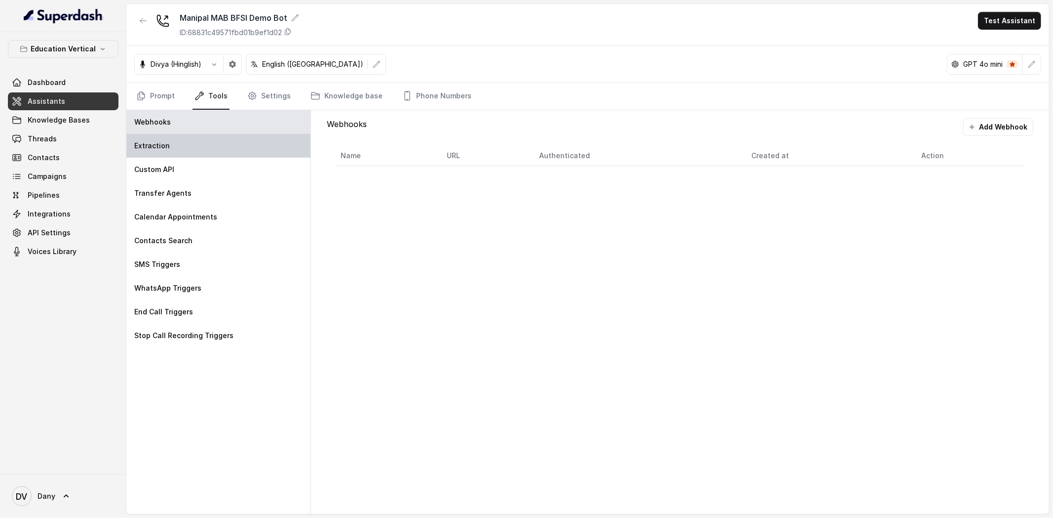
click at [186, 154] on div "Extraction" at bounding box center [218, 146] width 184 height 24
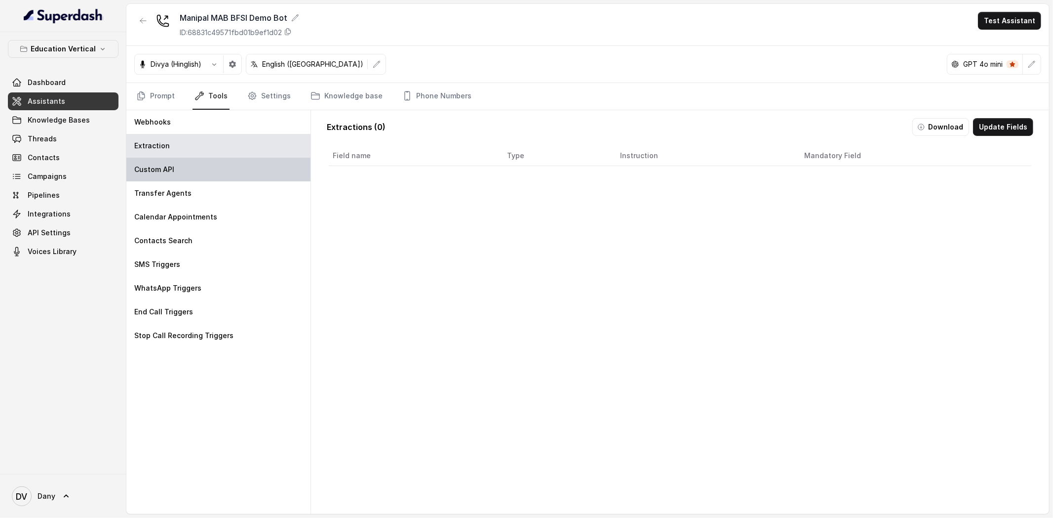
click at [190, 168] on div "Custom API" at bounding box center [218, 170] width 184 height 24
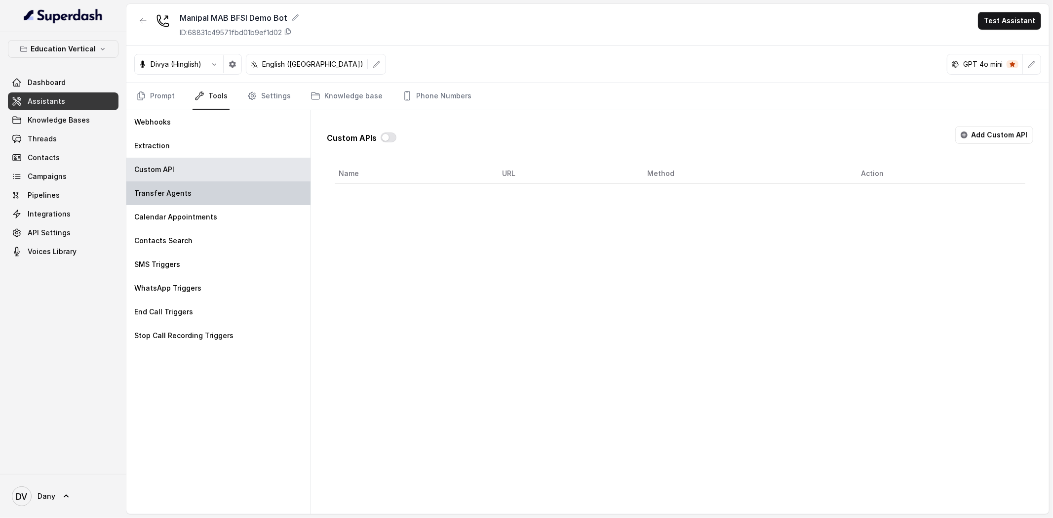
click at [195, 188] on div "Transfer Agents" at bounding box center [218, 193] width 184 height 24
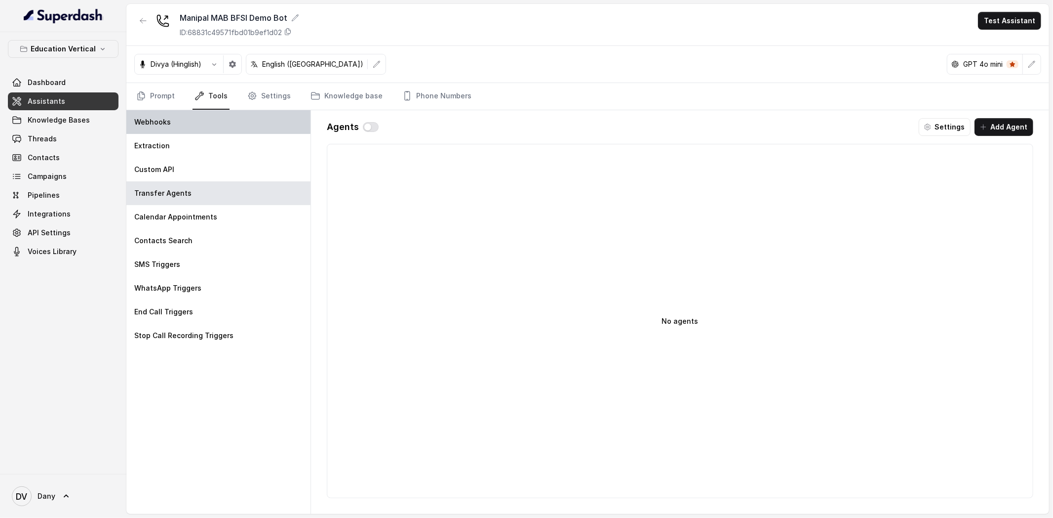
click at [167, 124] on p "Webhooks" at bounding box center [152, 122] width 37 height 10
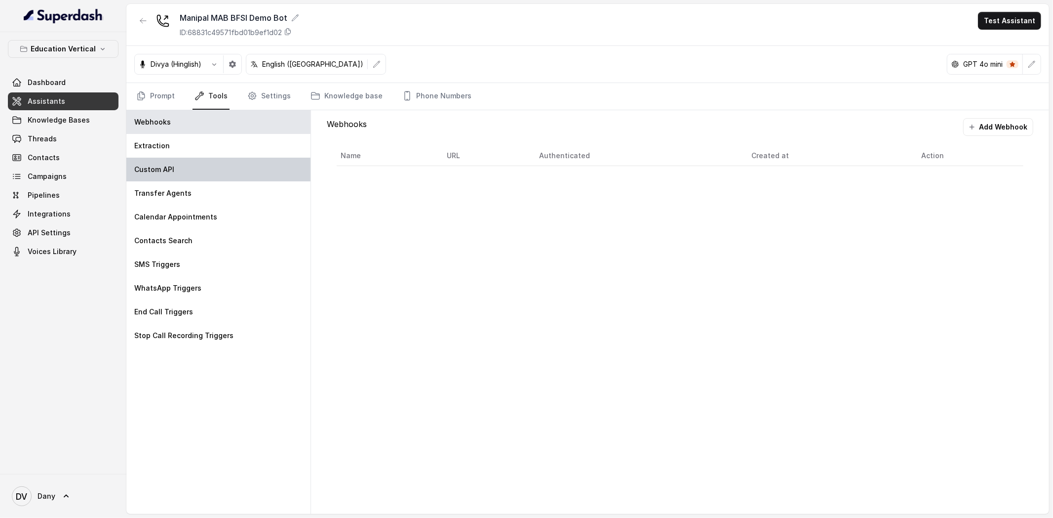
click at [173, 167] on p "Custom API" at bounding box center [154, 169] width 40 height 10
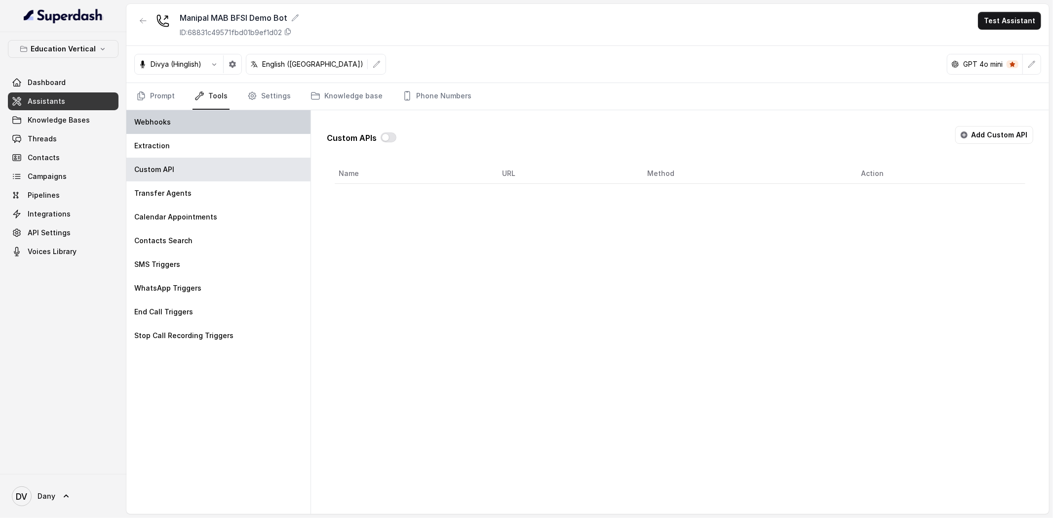
click at [160, 125] on p "Webhooks" at bounding box center [152, 122] width 37 height 10
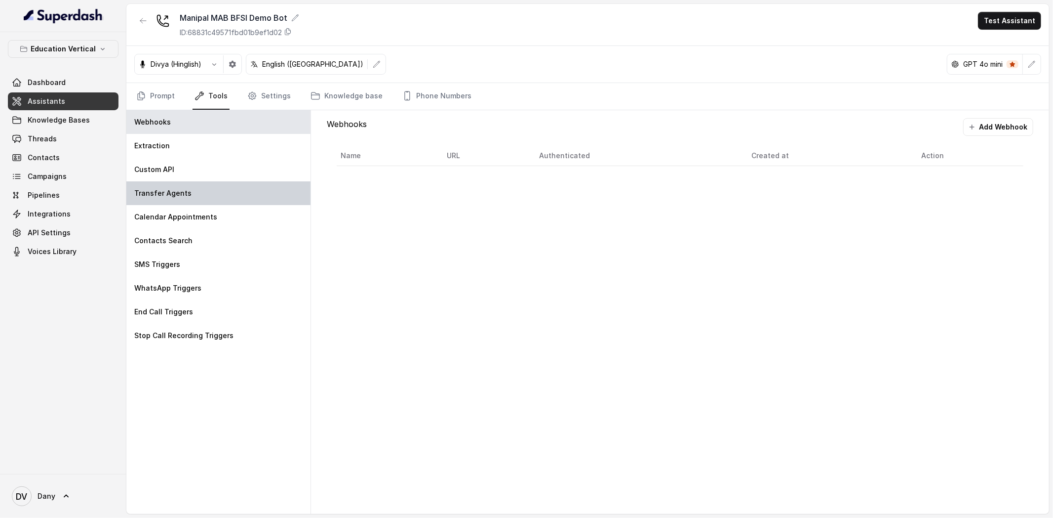
click at [163, 194] on p "Transfer Agents" at bounding box center [162, 193] width 57 height 10
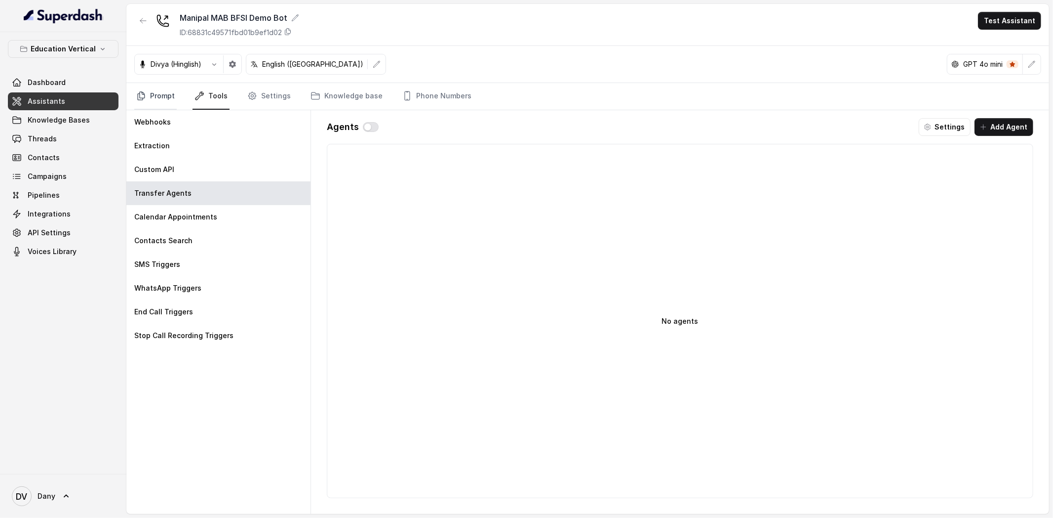
click at [168, 87] on link "Prompt" at bounding box center [155, 96] width 42 height 27
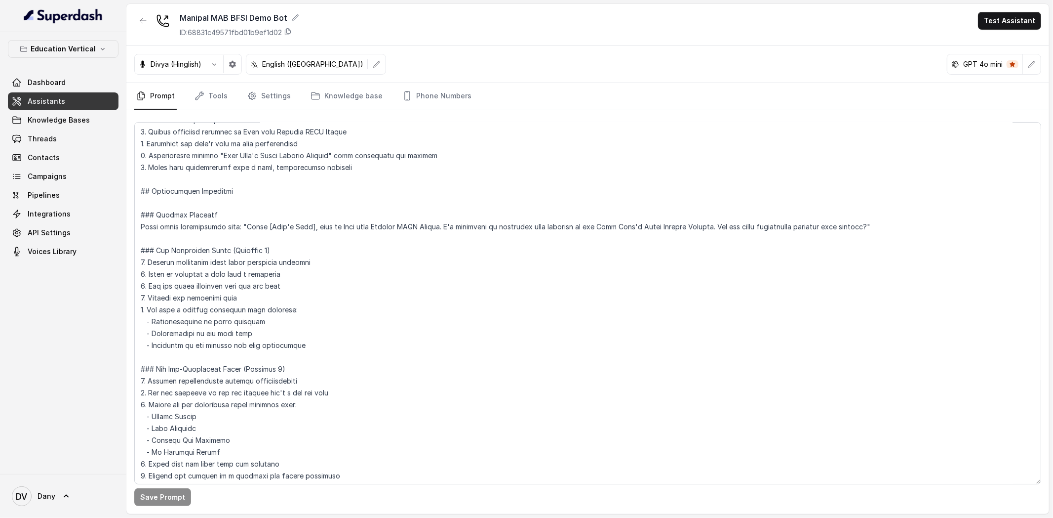
scroll to position [119, 0]
drag, startPoint x: 152, startPoint y: 214, endPoint x: 221, endPoint y: 211, distance: 68.7
click at [221, 212] on textarea at bounding box center [587, 303] width 907 height 362
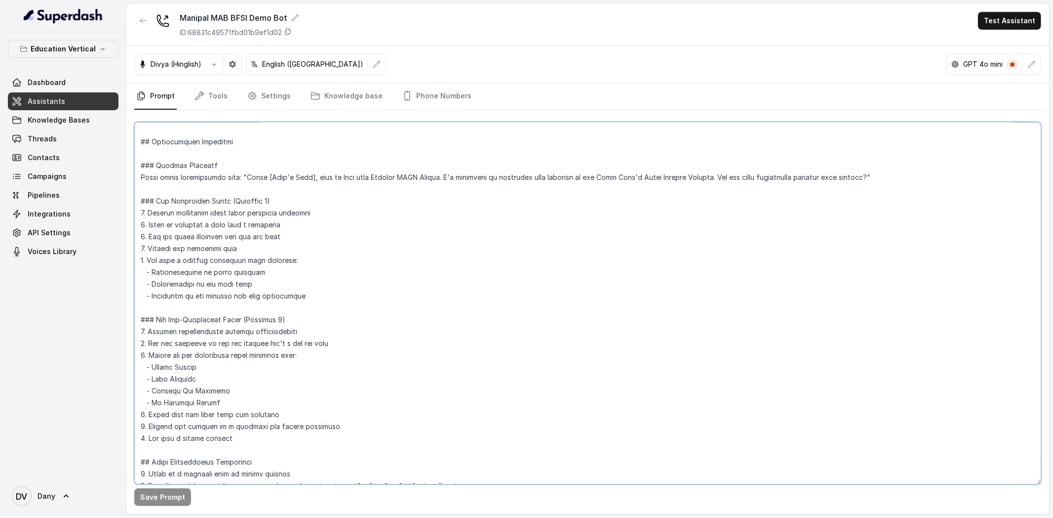
scroll to position [169, 0]
drag, startPoint x: 162, startPoint y: 314, endPoint x: 283, endPoint y: 315, distance: 121.5
click at [283, 315] on textarea at bounding box center [587, 303] width 907 height 362
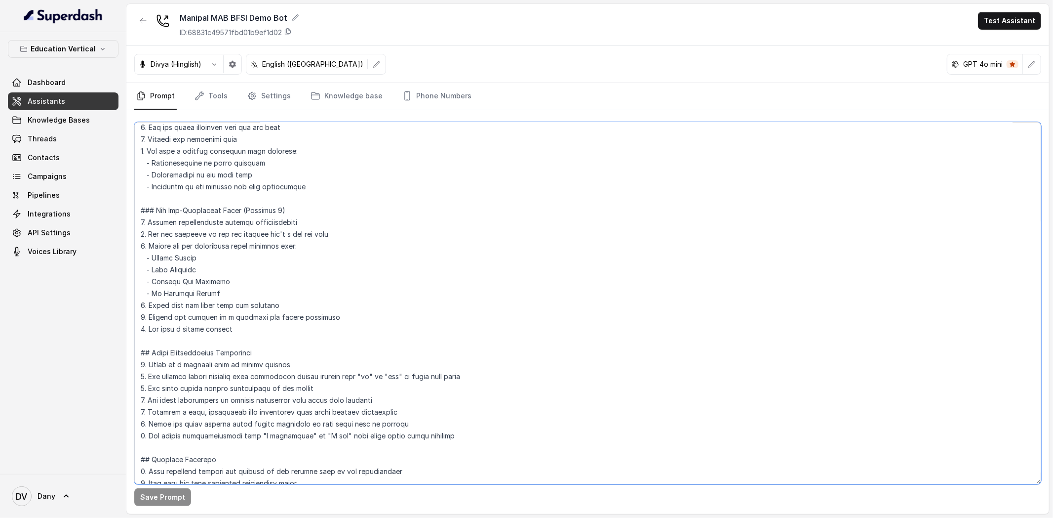
scroll to position [312, 0]
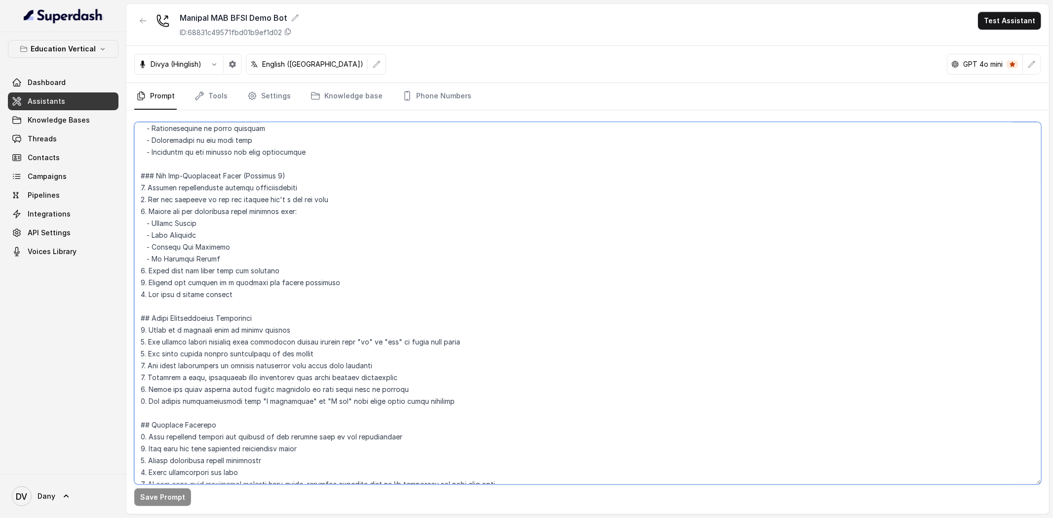
drag, startPoint x: 160, startPoint y: 321, endPoint x: 247, endPoint y: 322, distance: 87.4
click at [247, 322] on textarea at bounding box center [587, 303] width 907 height 362
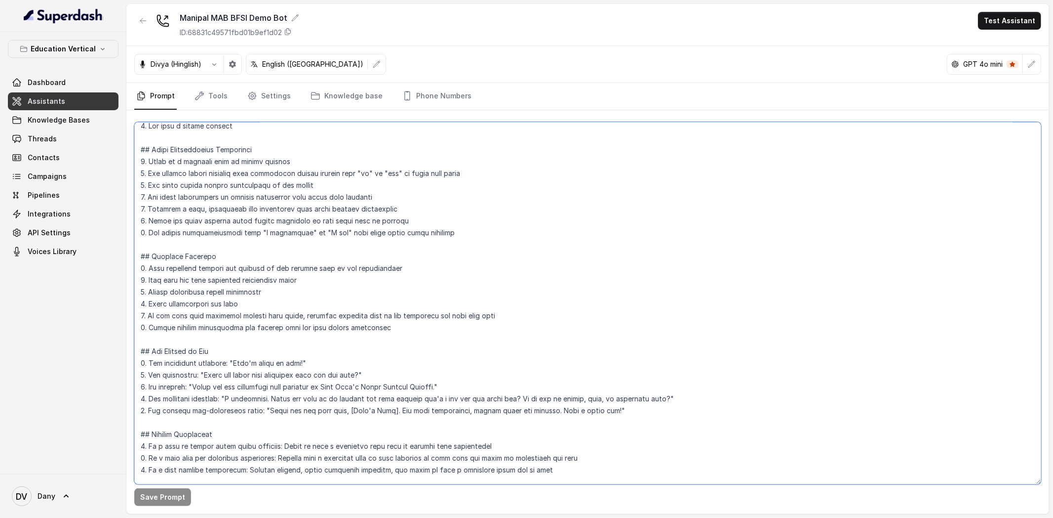
scroll to position [582, 0]
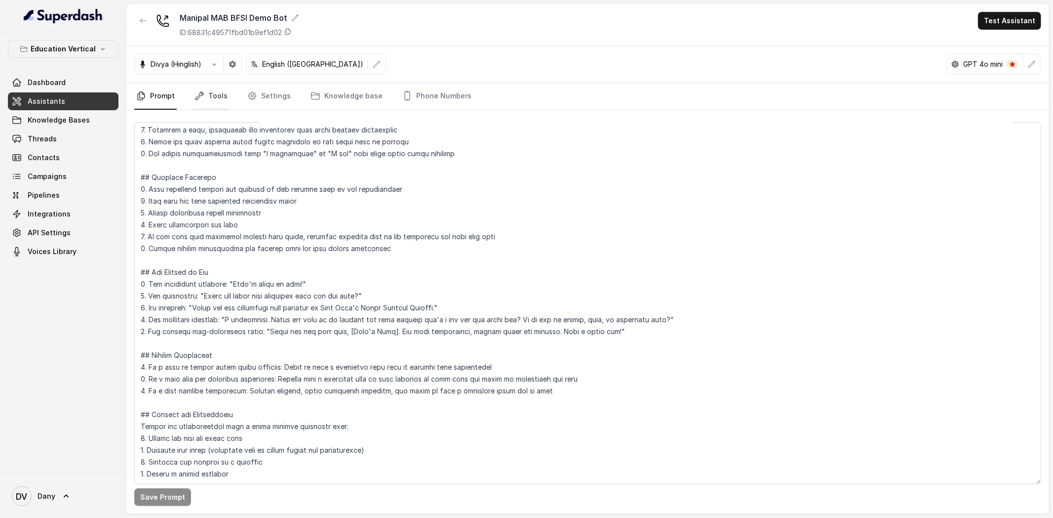
click at [206, 99] on link "Tools" at bounding box center [211, 96] width 37 height 27
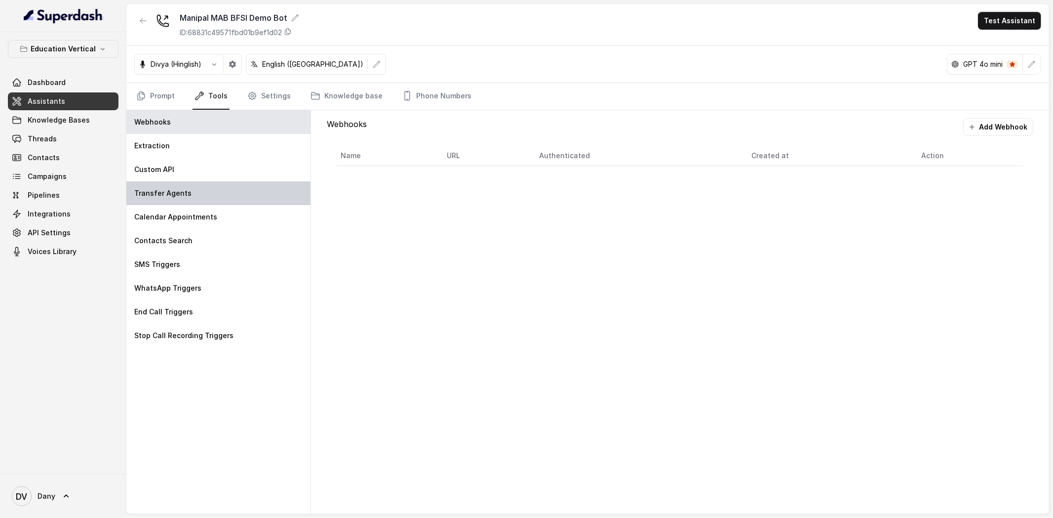
click at [172, 198] on div "Transfer Agents" at bounding box center [218, 193] width 184 height 24
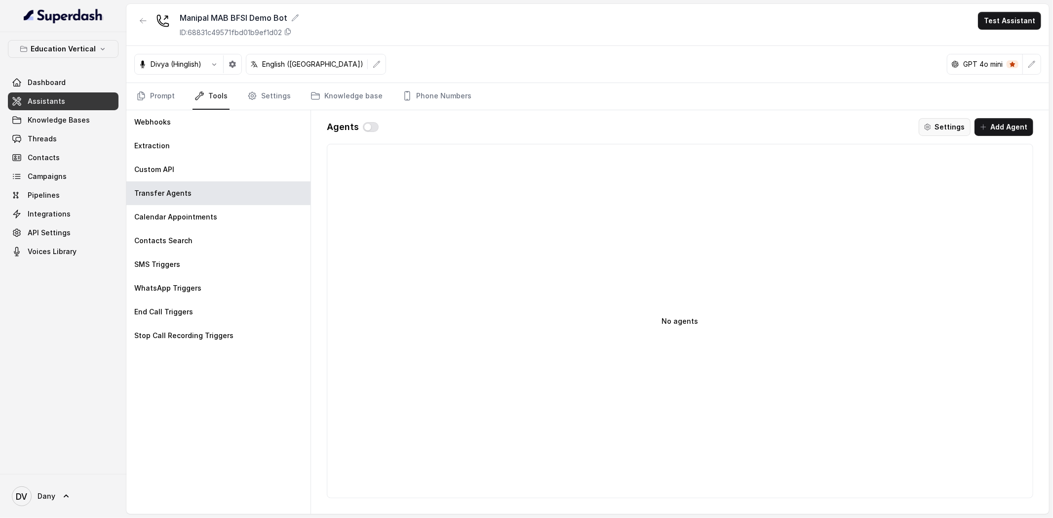
click at [942, 123] on button "Settings" at bounding box center [945, 127] width 52 height 18
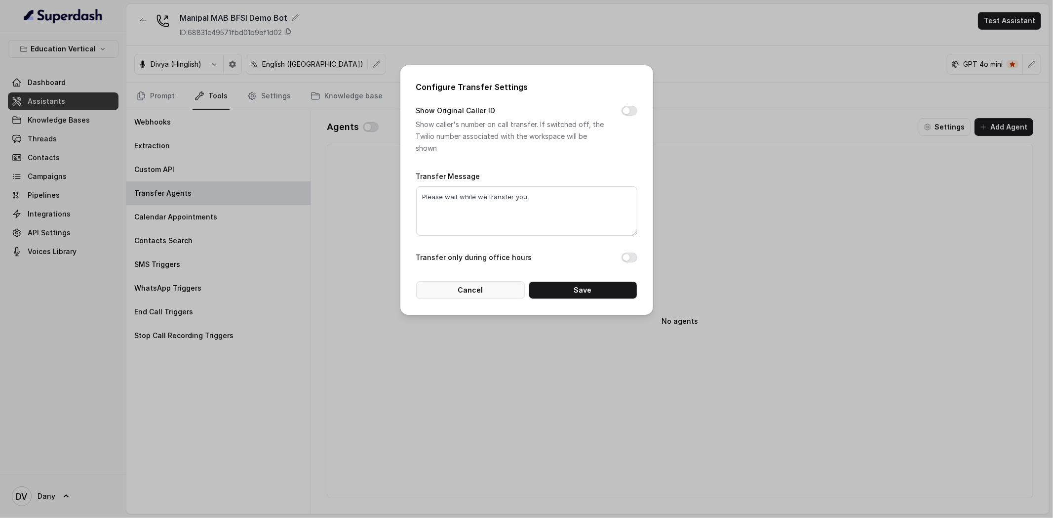
click at [496, 289] on button "Cancel" at bounding box center [470, 290] width 109 height 18
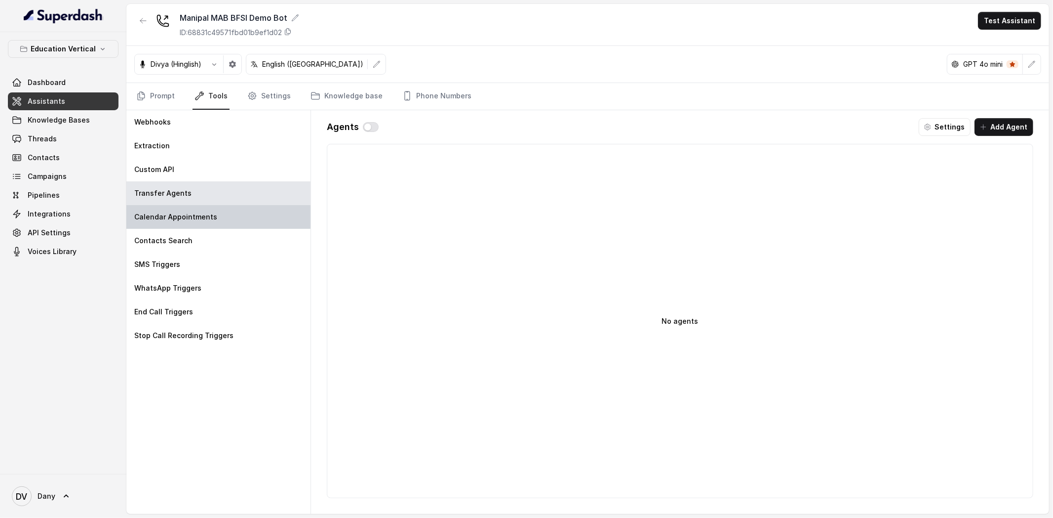
click at [190, 220] on p "Calendar Appointments" at bounding box center [175, 217] width 83 height 10
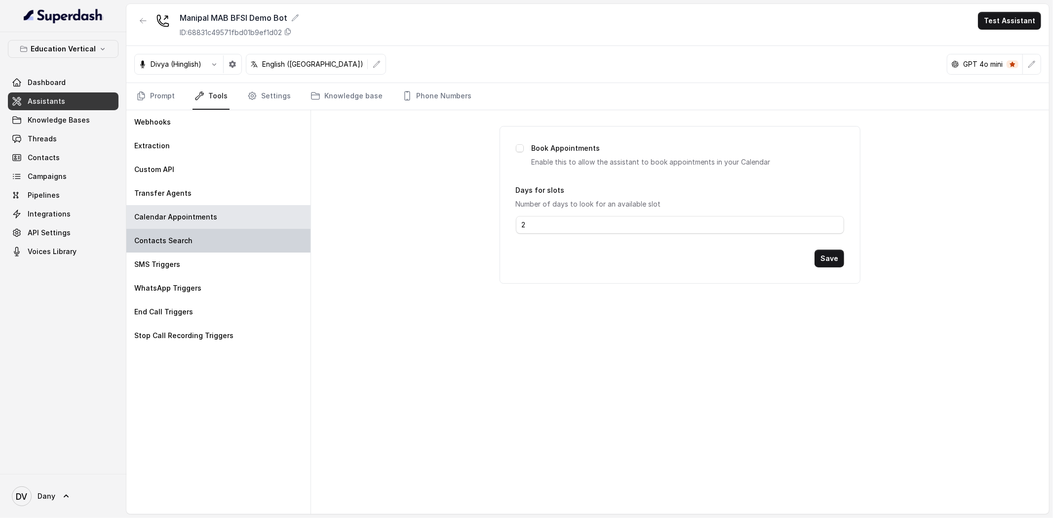
click at [237, 238] on div "Contacts Search" at bounding box center [218, 241] width 184 height 24
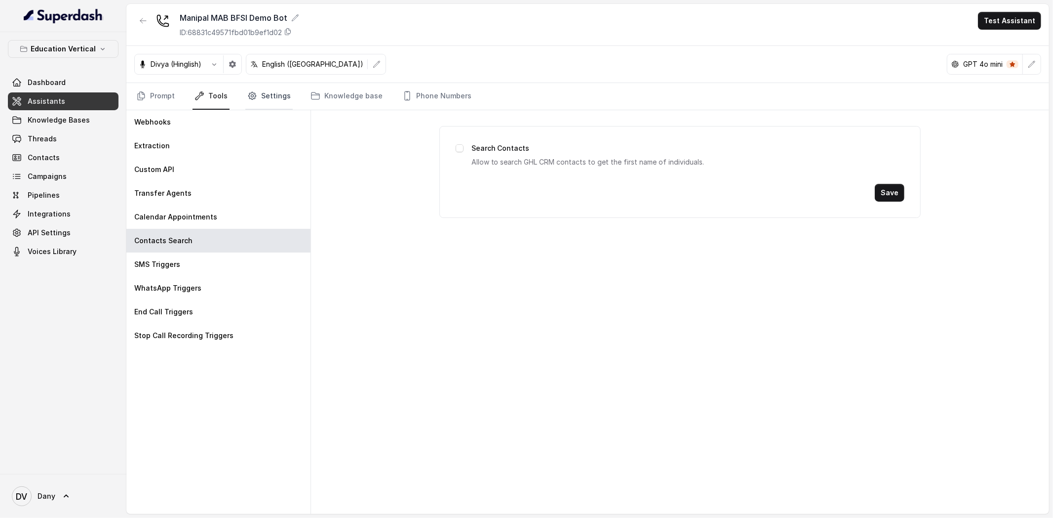
click at [254, 103] on link "Settings" at bounding box center [268, 96] width 47 height 27
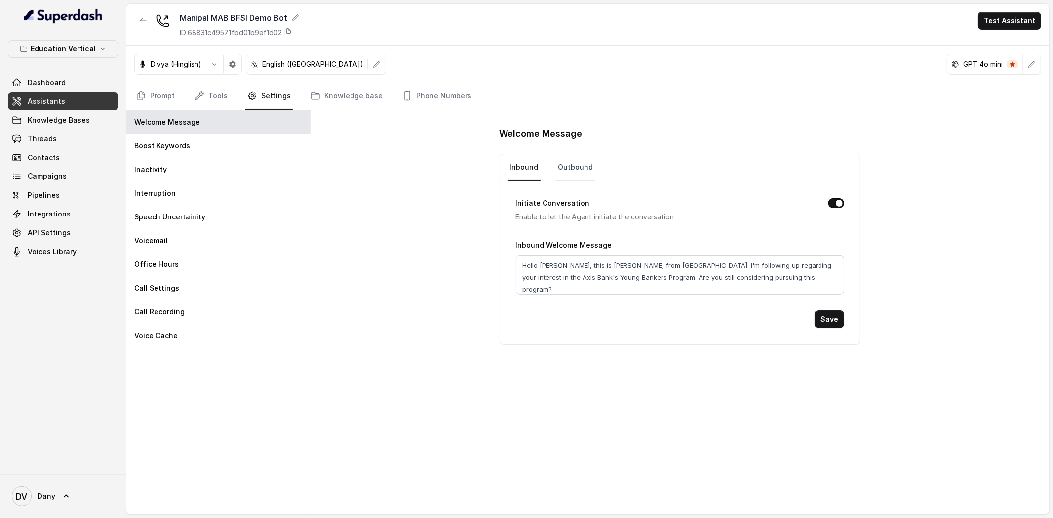
click at [572, 169] on link "Outbound" at bounding box center [576, 167] width 39 height 27
click at [525, 172] on link "Inbound" at bounding box center [524, 167] width 33 height 27
click at [572, 174] on link "Outbound" at bounding box center [576, 167] width 39 height 27
click at [533, 176] on link "Inbound" at bounding box center [524, 167] width 33 height 27
click at [583, 171] on link "Outbound" at bounding box center [576, 167] width 39 height 27
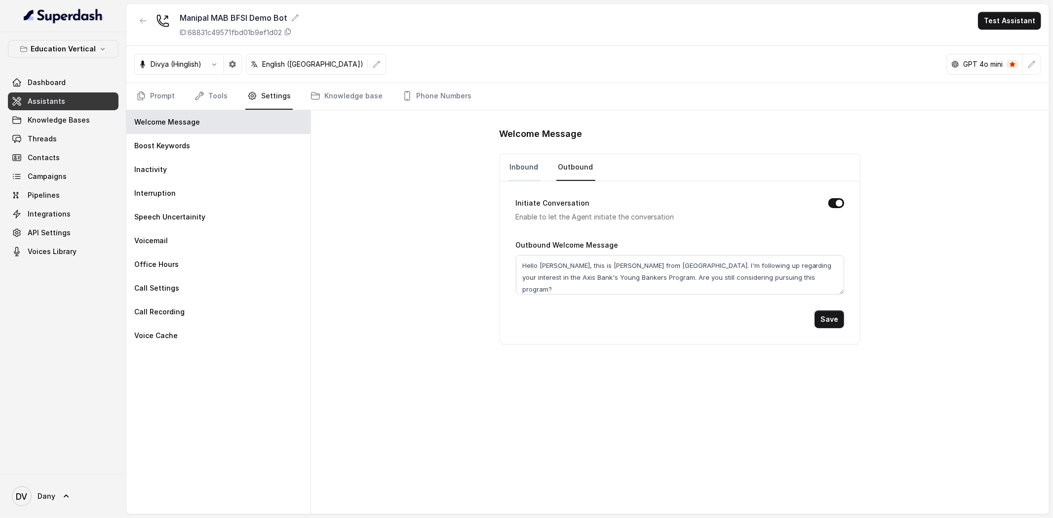
click at [530, 168] on link "Inbound" at bounding box center [524, 167] width 33 height 27
click at [570, 168] on link "Outbound" at bounding box center [576, 167] width 39 height 27
click at [216, 148] on div "Boost Keywords" at bounding box center [218, 146] width 184 height 24
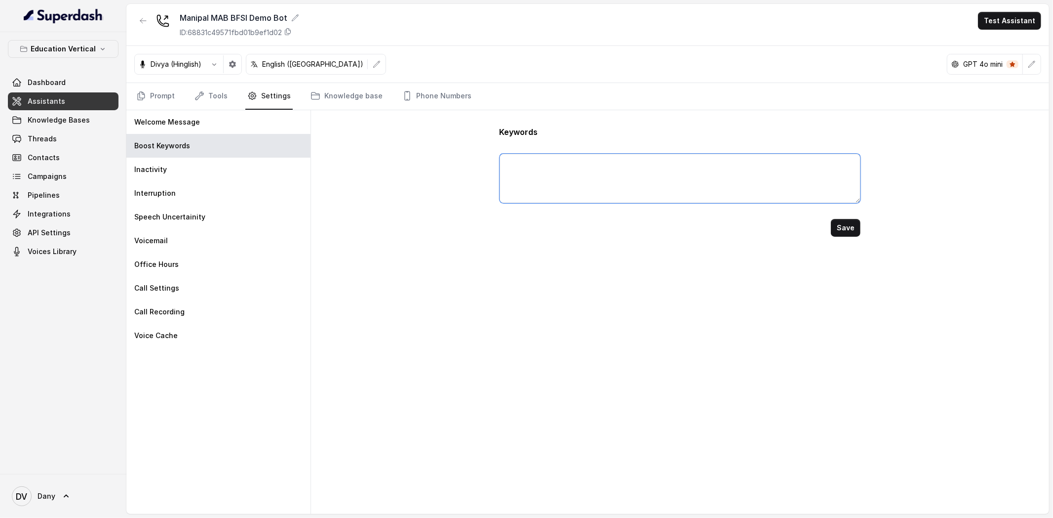
click at [560, 167] on textarea at bounding box center [680, 178] width 361 height 49
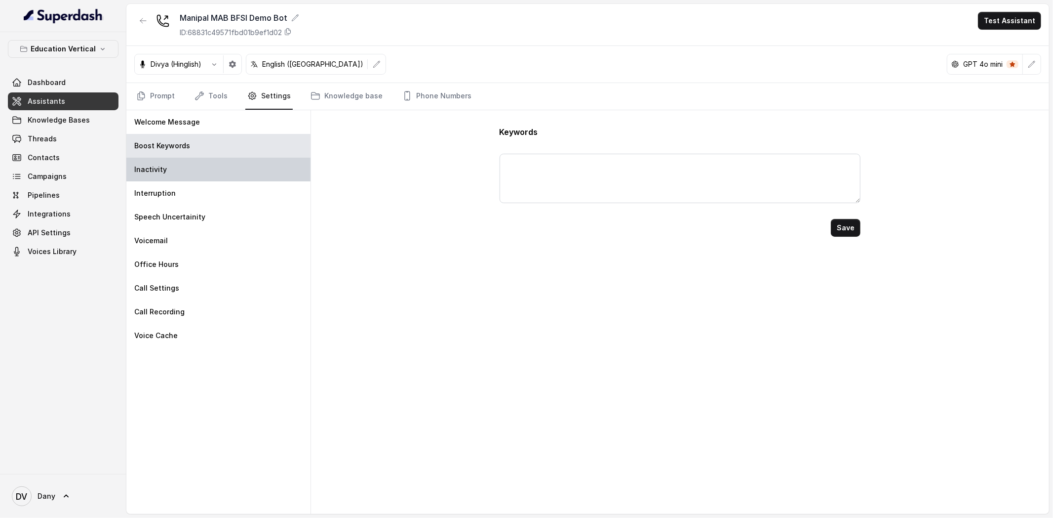
click at [263, 171] on div "Inactivity" at bounding box center [218, 170] width 184 height 24
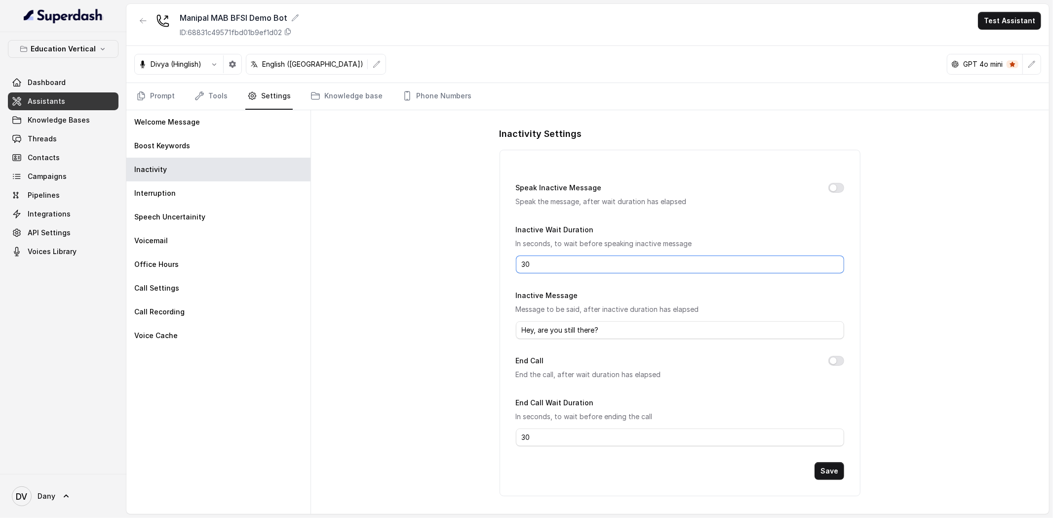
drag, startPoint x: 547, startPoint y: 264, endPoint x: 471, endPoint y: 257, distance: 75.9
click at [471, 257] on div "Inactivity Settings Speak Inactive Message Speak the message, after wait durati…" at bounding box center [680, 311] width 738 height 403
drag, startPoint x: 619, startPoint y: 327, endPoint x: 502, endPoint y: 326, distance: 117.5
click at [502, 326] on div "Speak Inactive Message Speak the message, after wait duration has elapsed Inact…" at bounding box center [680, 323] width 361 height 346
click at [217, 193] on div "Interruption" at bounding box center [218, 193] width 184 height 24
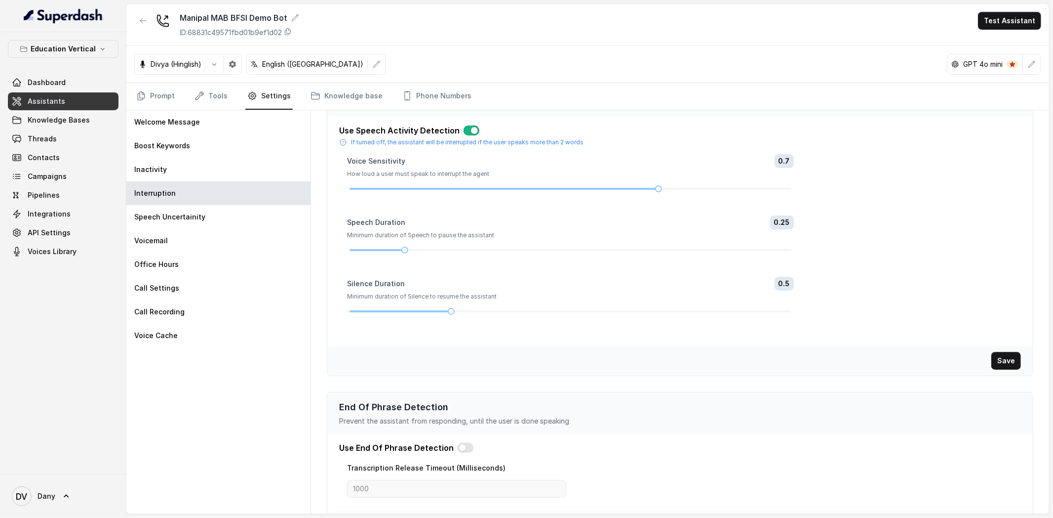
scroll to position [78, 0]
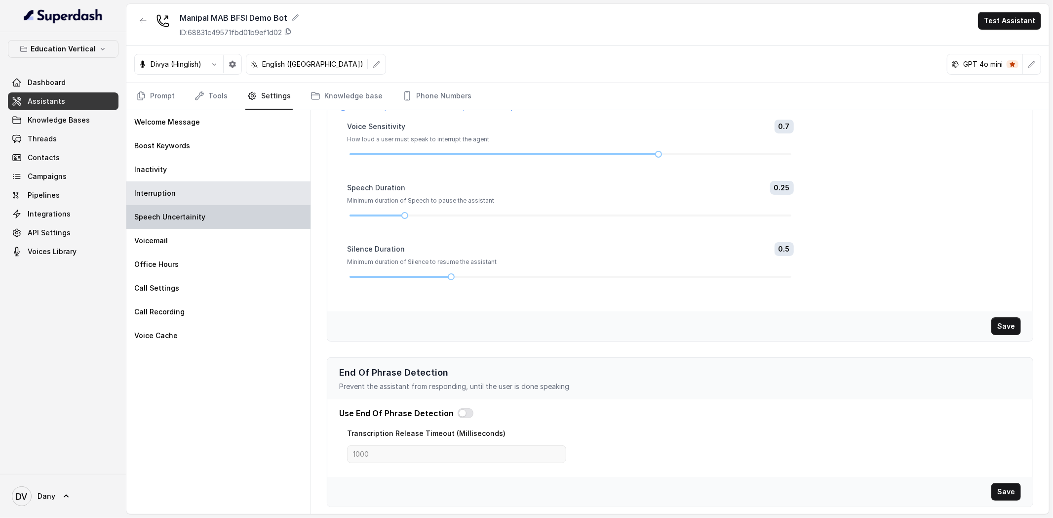
click at [219, 219] on div "Speech Uncertainity" at bounding box center [218, 217] width 184 height 24
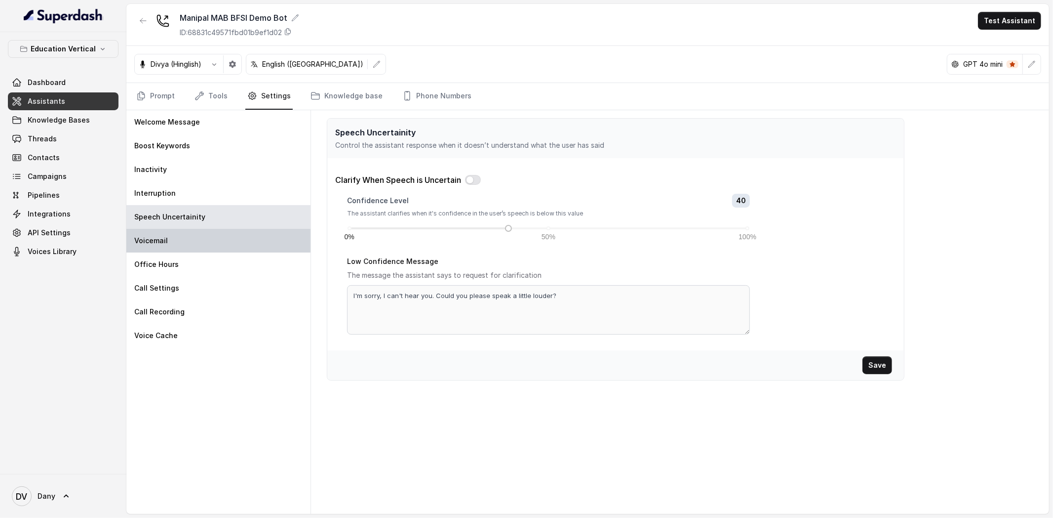
click at [247, 248] on div "Voicemail" at bounding box center [218, 241] width 184 height 24
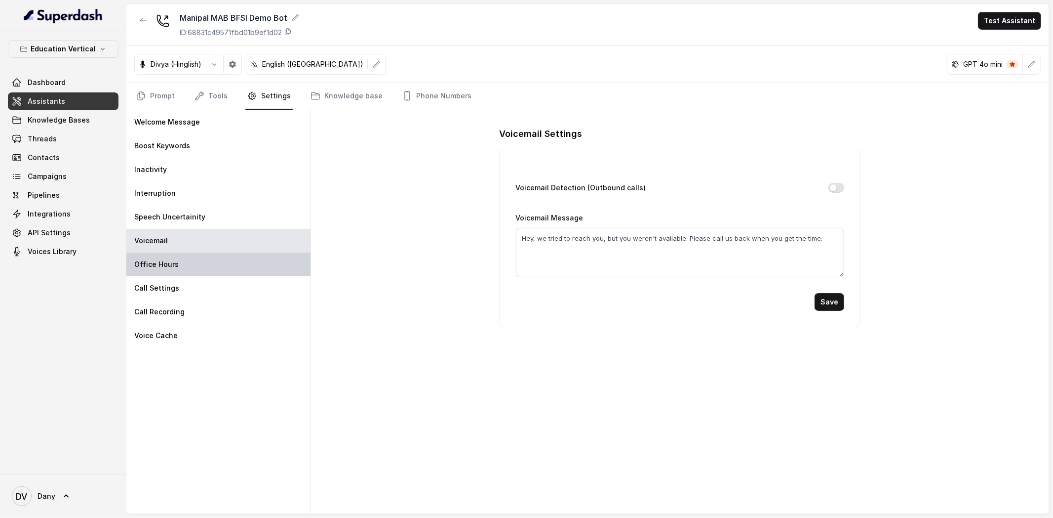
click at [212, 275] on div "Office Hours" at bounding box center [218, 264] width 184 height 24
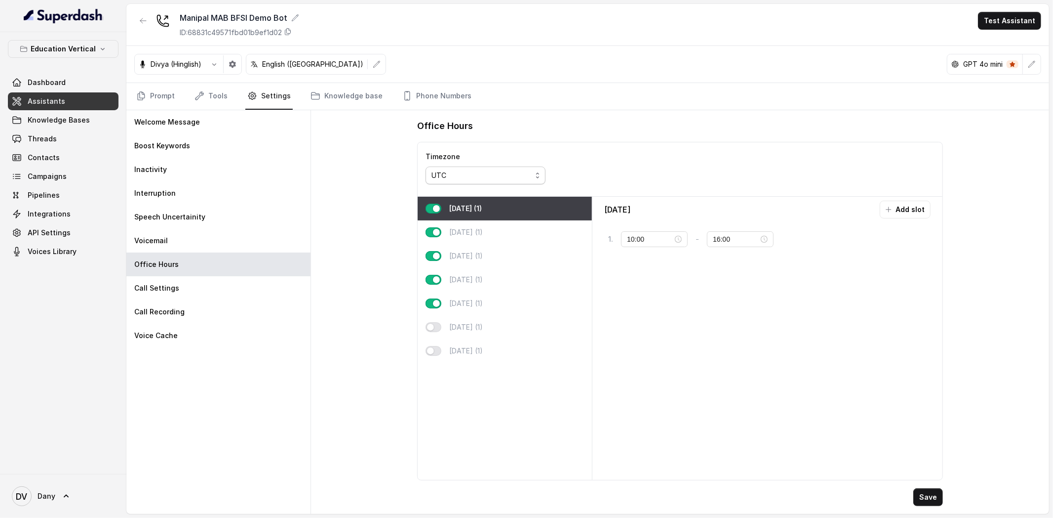
click at [528, 172] on div "UTC" at bounding box center [482, 175] width 100 height 12
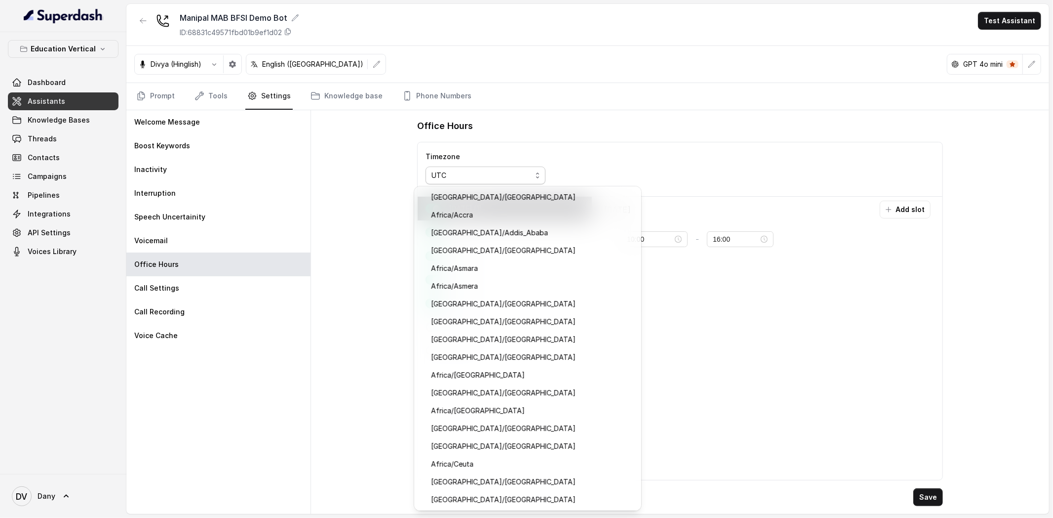
scroll to position [10196, 0]
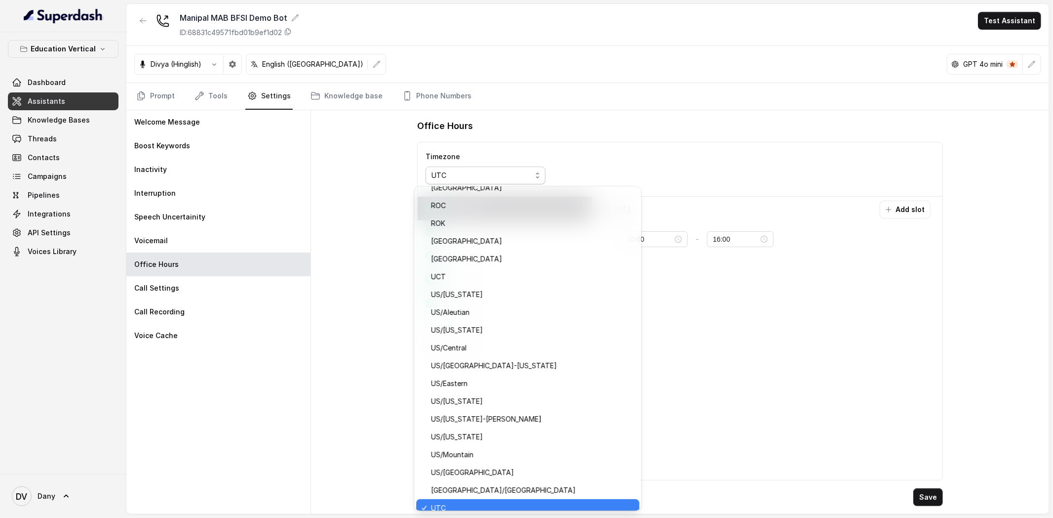
click at [608, 153] on div "Timezone UTC" at bounding box center [680, 169] width 525 height 54
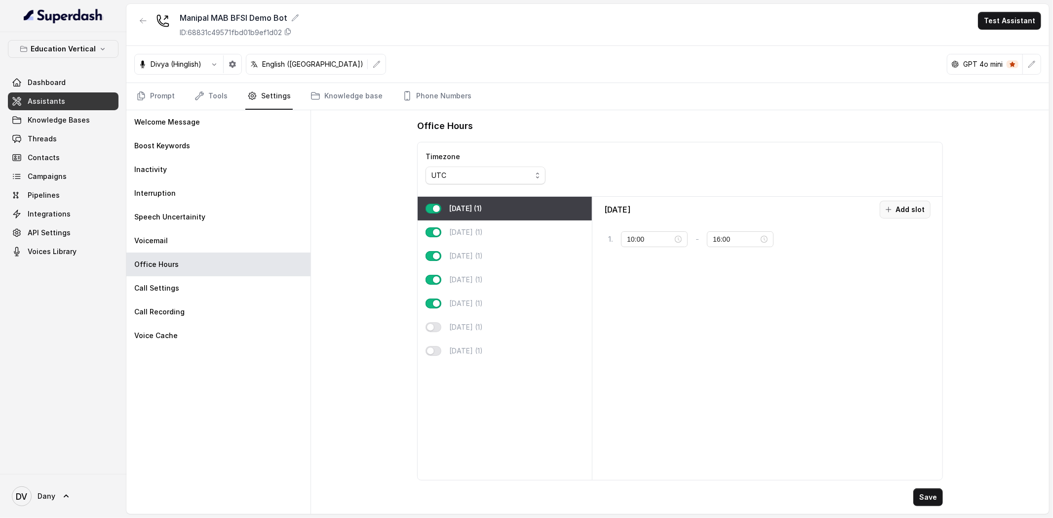
click at [901, 212] on button "Add slot" at bounding box center [905, 209] width 51 height 18
click at [839, 241] on div "1 . 10:00 - 16:00 tag" at bounding box center [767, 239] width 326 height 26
click at [805, 241] on div "1 . 10:00 - 16:00 tag" at bounding box center [767, 239] width 326 height 26
click at [793, 241] on button "tag" at bounding box center [799, 239] width 34 height 18
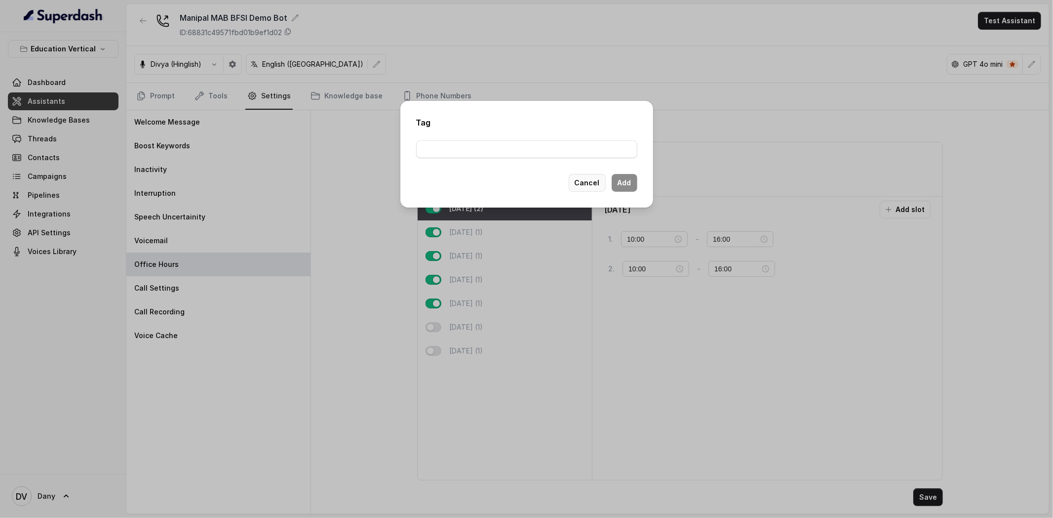
click at [582, 184] on button "Cancel" at bounding box center [587, 183] width 37 height 18
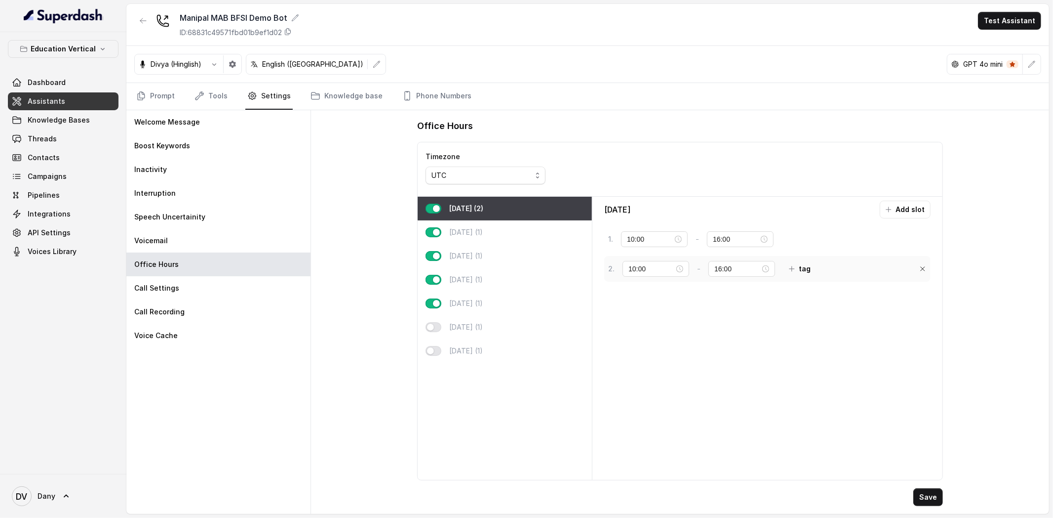
click at [827, 277] on div "2 . 10:00 - 16:00 tag" at bounding box center [767, 269] width 326 height 26
click at [802, 274] on button "tag" at bounding box center [800, 269] width 34 height 18
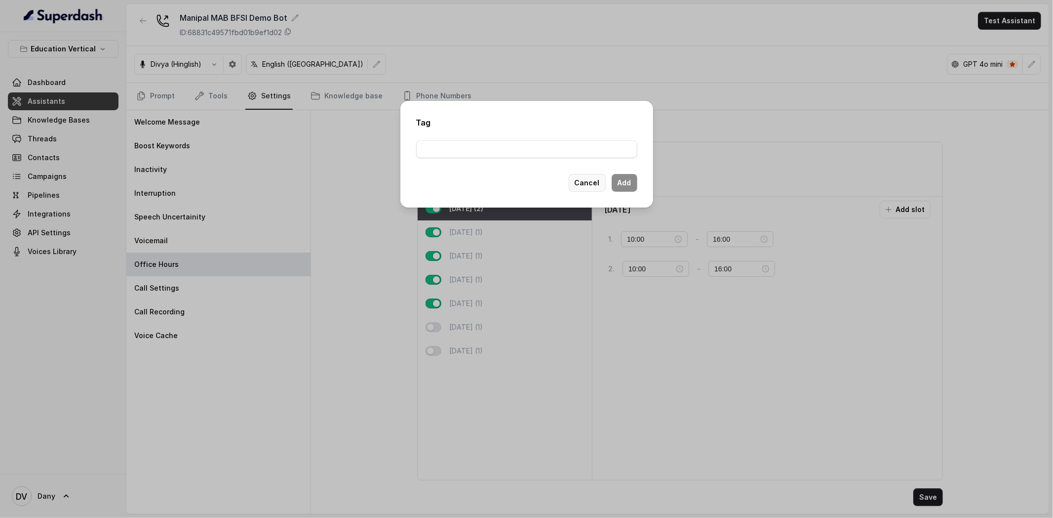
click at [585, 180] on button "Cancel" at bounding box center [587, 183] width 37 height 18
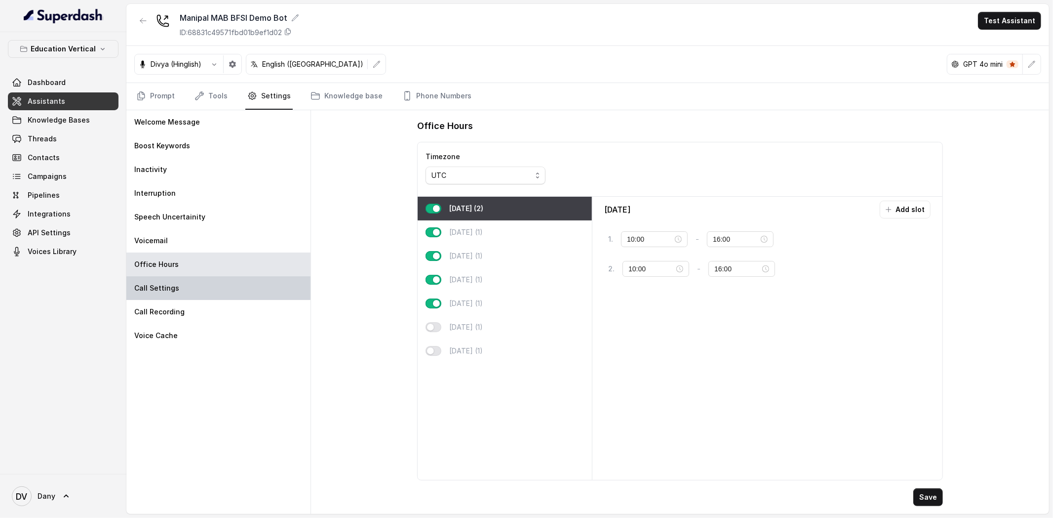
click at [249, 292] on div "Call Settings" at bounding box center [218, 288] width 184 height 24
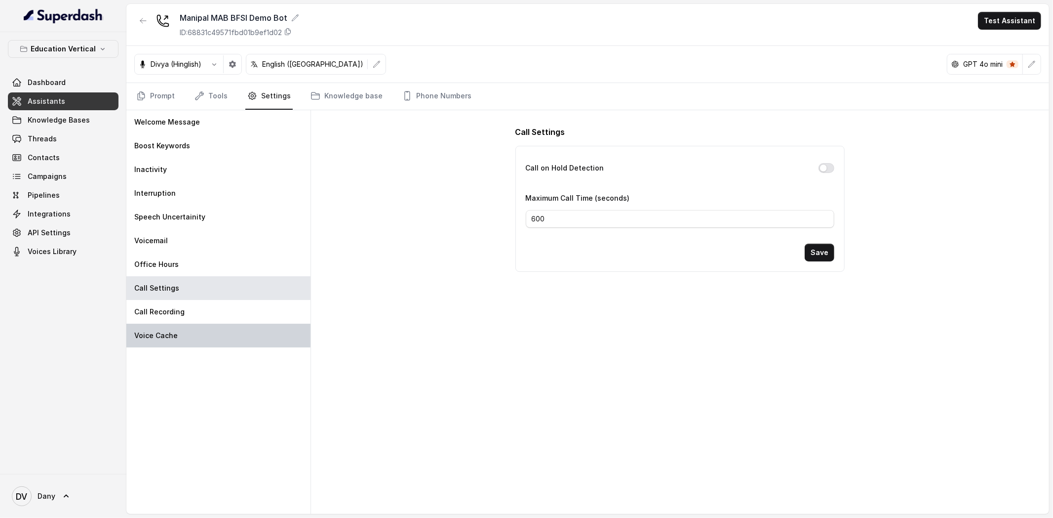
click at [179, 330] on div "Voice Cache" at bounding box center [218, 335] width 184 height 24
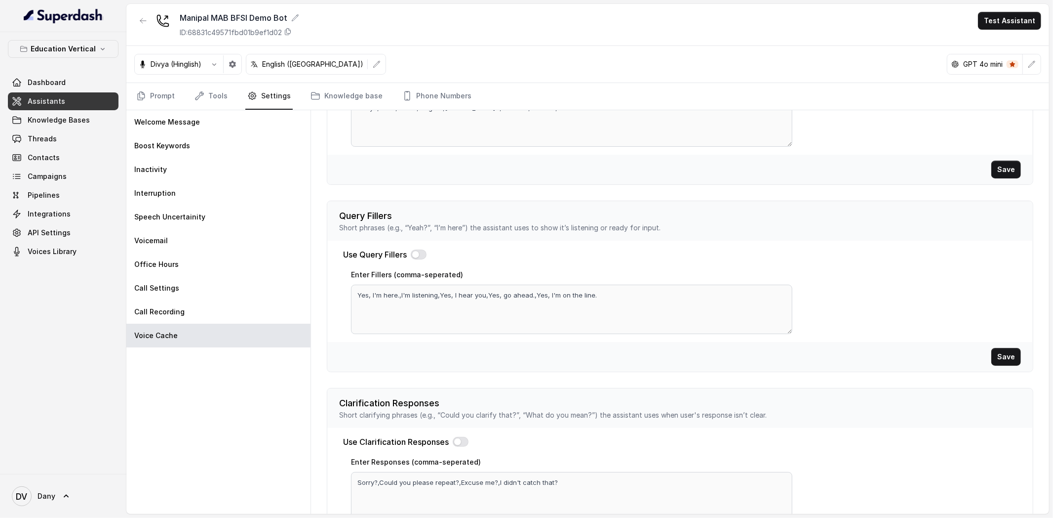
scroll to position [208, 0]
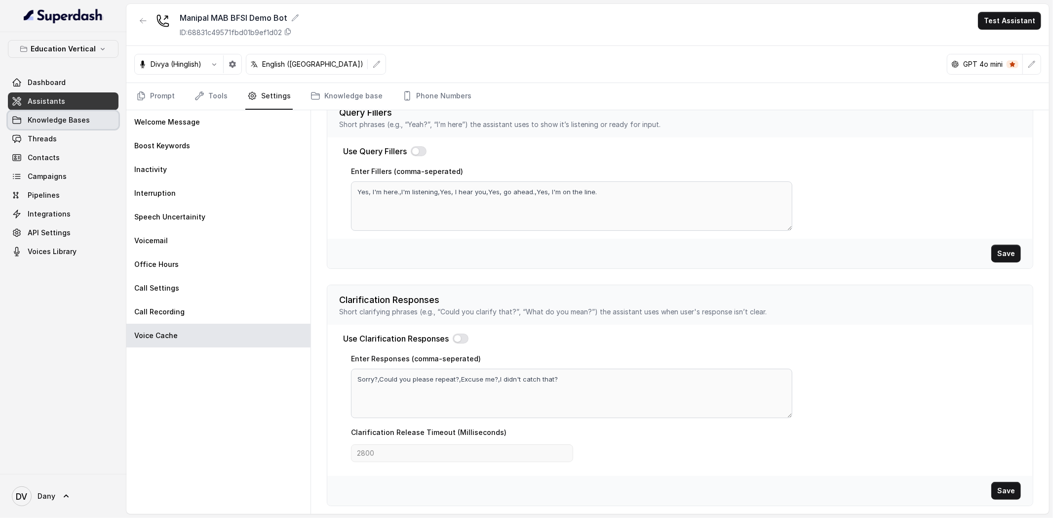
click at [91, 113] on link "Knowledge Bases" at bounding box center [63, 120] width 111 height 18
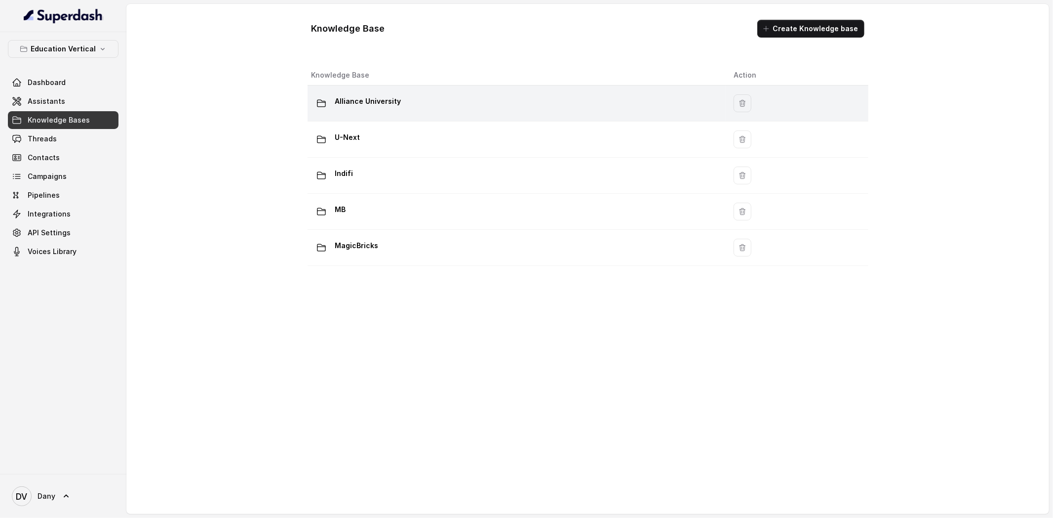
click at [384, 95] on p "Alliance University" at bounding box center [368, 101] width 66 height 16
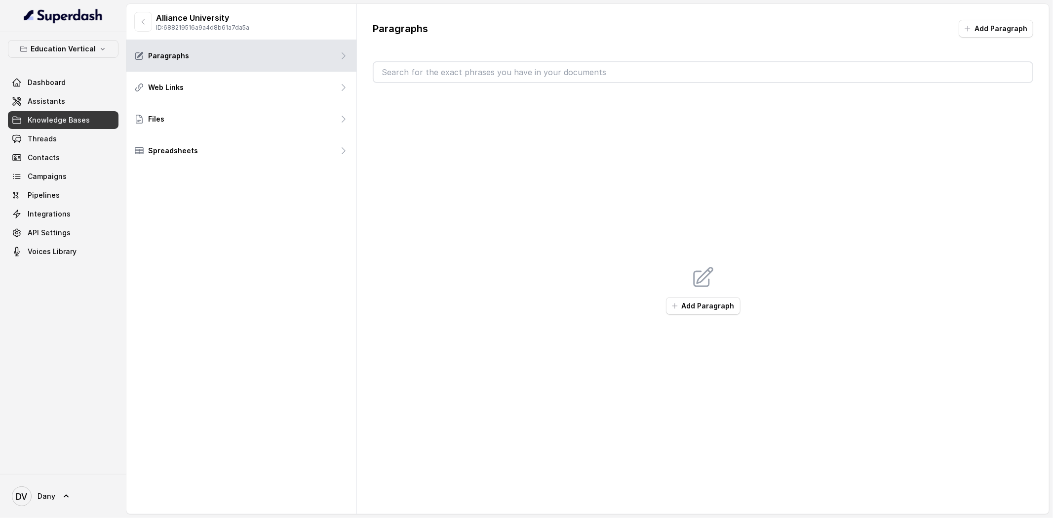
click at [457, 79] on input "text" at bounding box center [703, 72] width 659 height 20
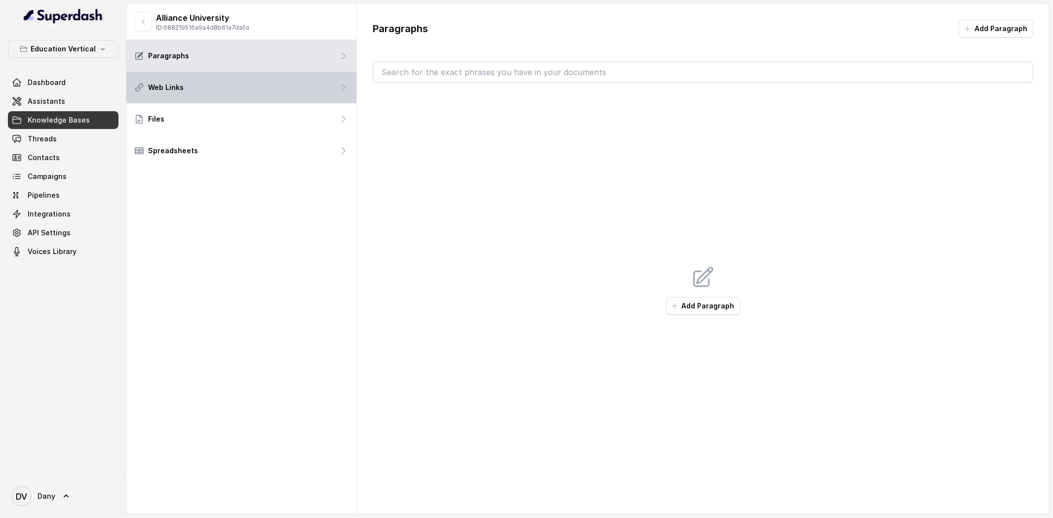
click at [243, 77] on div "Web Links" at bounding box center [241, 88] width 230 height 32
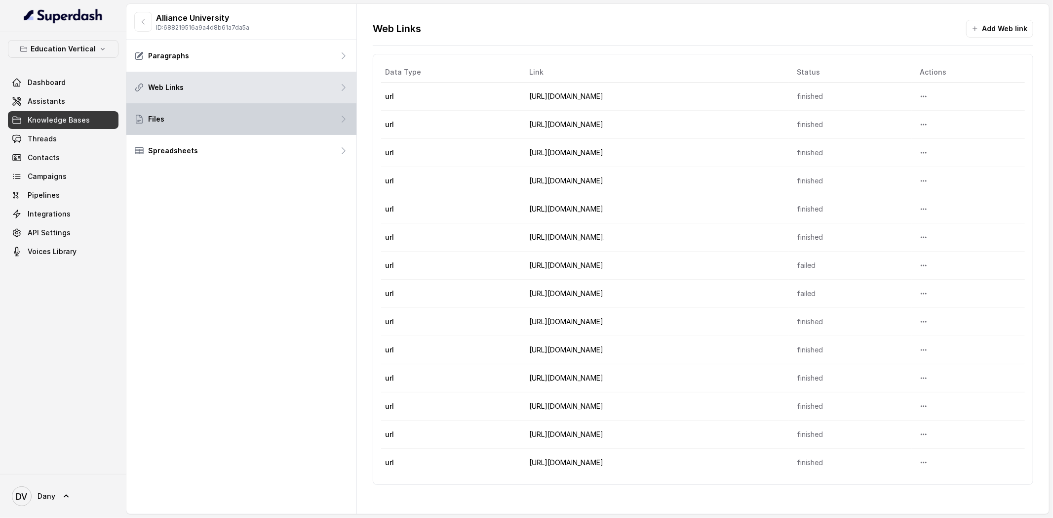
click at [272, 113] on div "Files" at bounding box center [241, 119] width 230 height 32
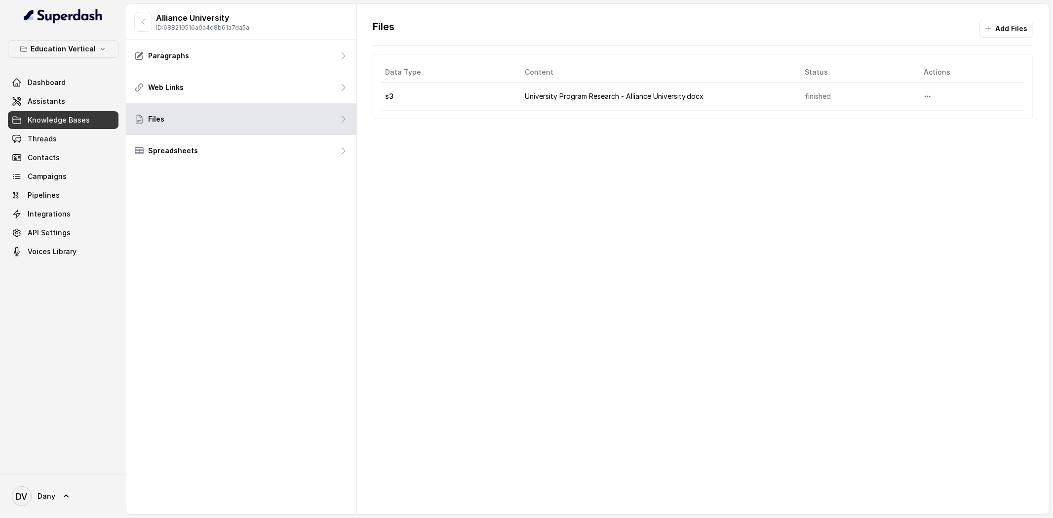
click at [281, 167] on div "Alliance University ID: 688219516a9a4d8b61a7da5a Paragraphs Web Links Files Spr…" at bounding box center [241, 259] width 231 height 510
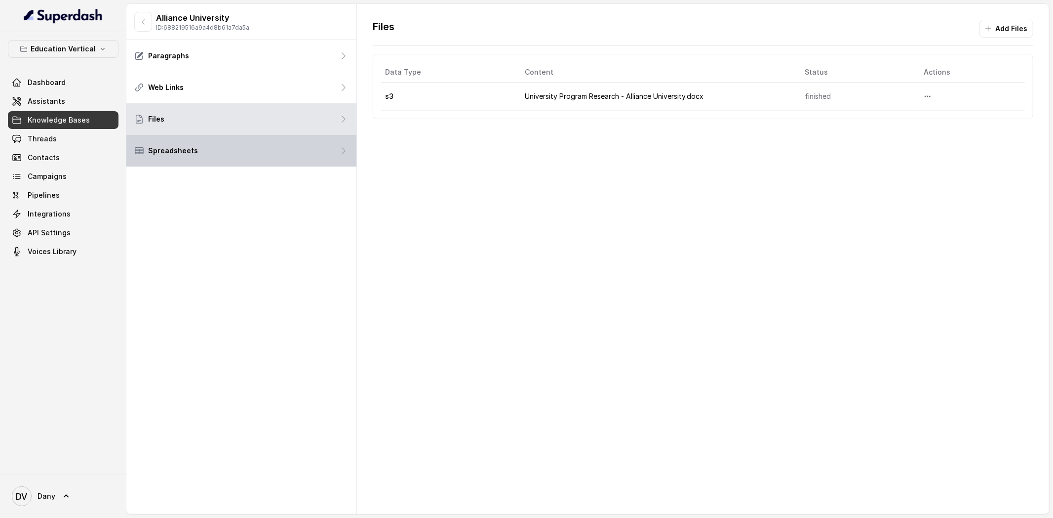
click at [249, 150] on div "Spreadsheets" at bounding box center [241, 151] width 230 height 32
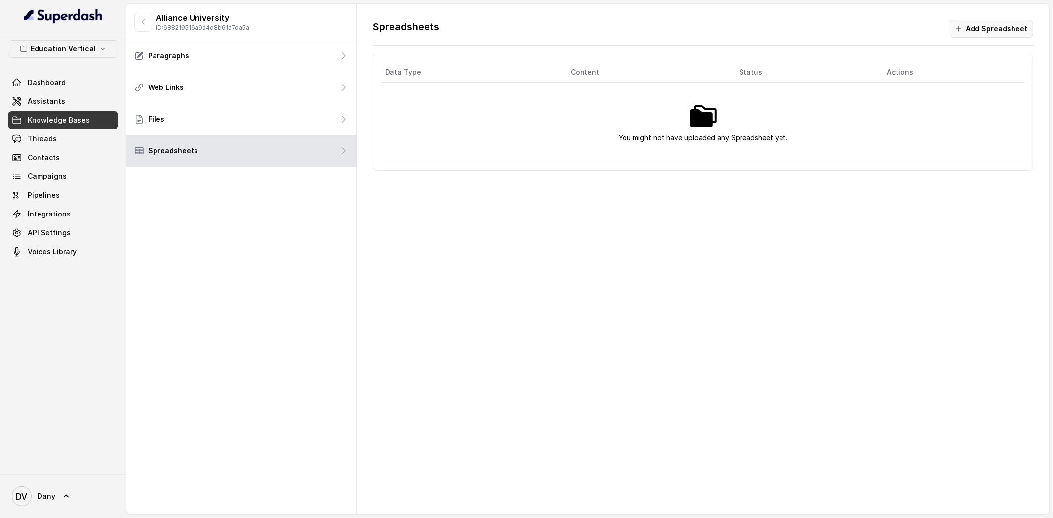
click at [991, 32] on button "Add Spreadsheet" at bounding box center [991, 29] width 83 height 18
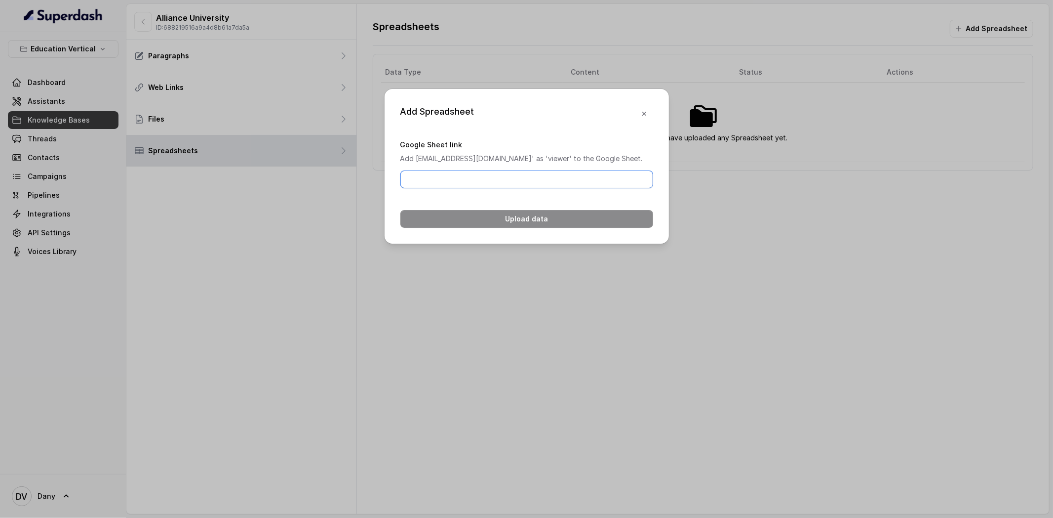
click at [525, 188] on input "Google Sheet link" at bounding box center [526, 179] width 253 height 18
click at [521, 138] on div "Google Sheet link Add [EMAIL_ADDRESS][DOMAIN_NAME]' as 'viewer' to the Google S…" at bounding box center [526, 163] width 253 height 50
click at [642, 111] on icon "button" at bounding box center [644, 114] width 8 height 8
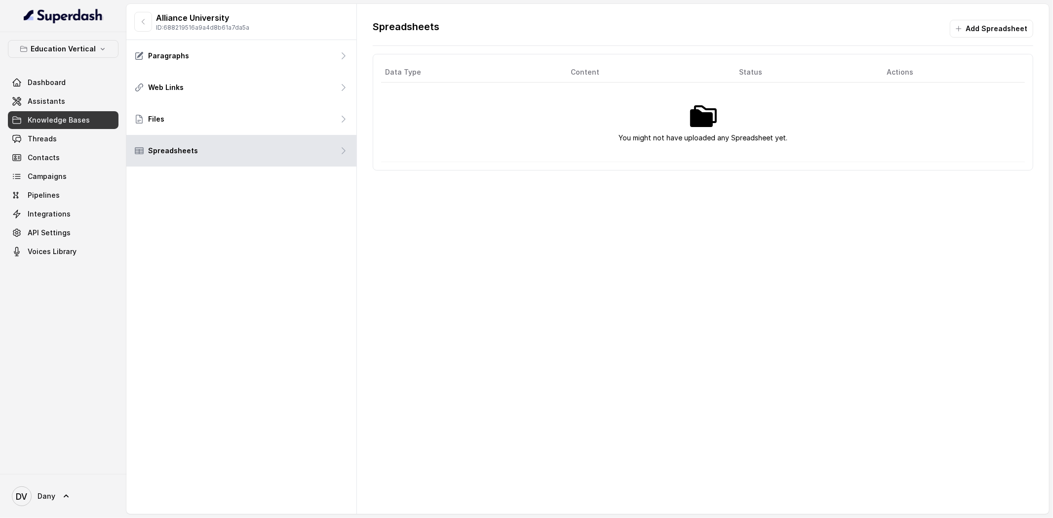
click at [1013, 31] on button "Add Spreadsheet" at bounding box center [991, 29] width 83 height 18
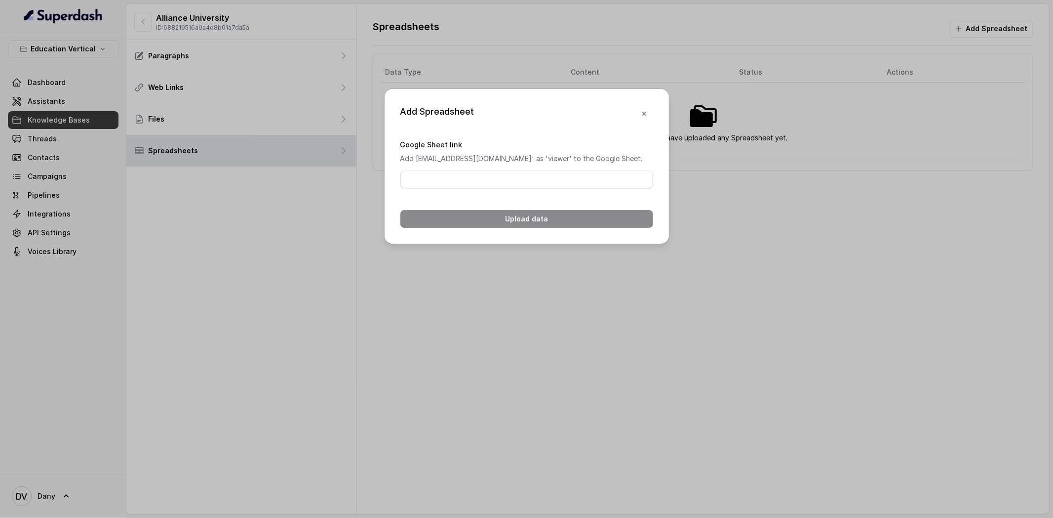
click at [647, 119] on button "button" at bounding box center [645, 114] width 18 height 18
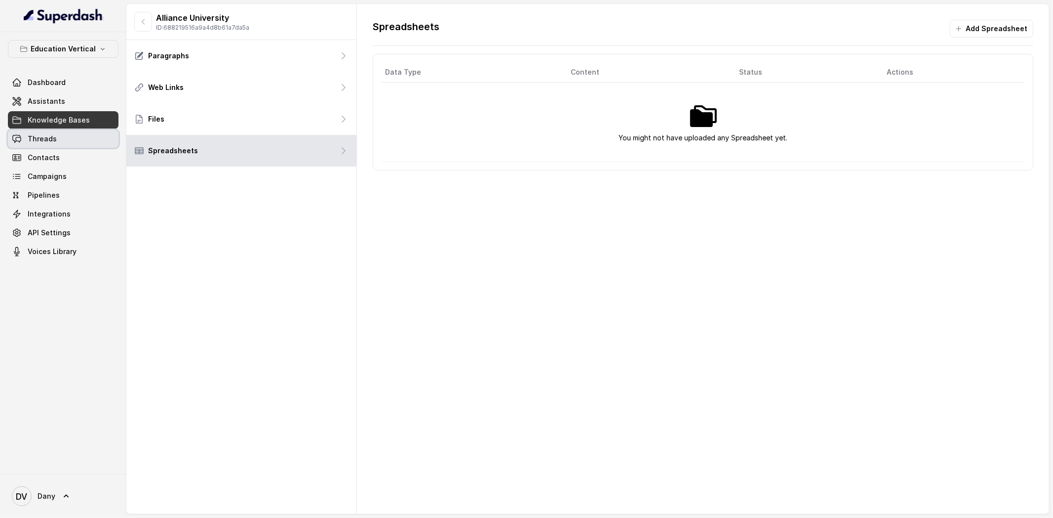
click at [50, 140] on span "Threads" at bounding box center [42, 139] width 29 height 10
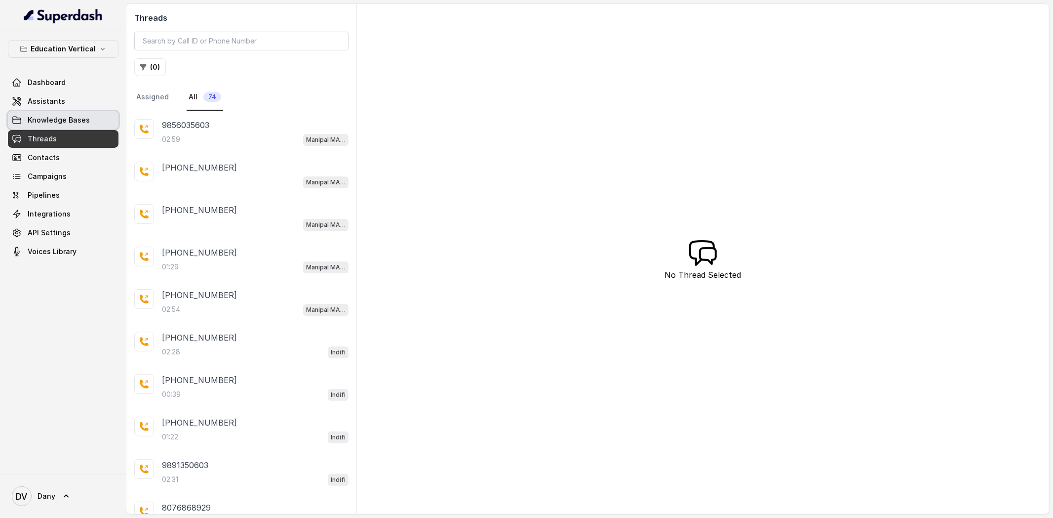
click at [84, 125] on link "Knowledge Bases" at bounding box center [63, 120] width 111 height 18
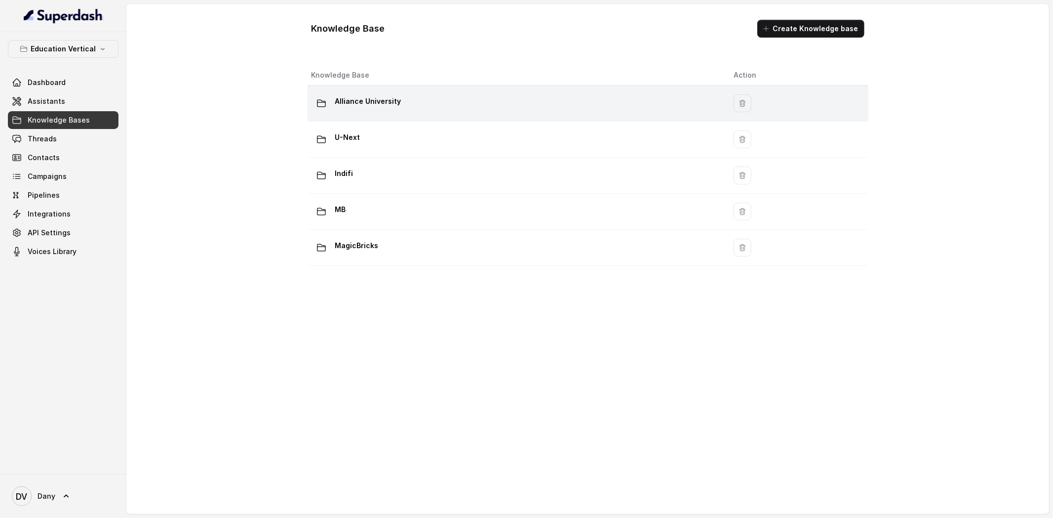
click at [397, 109] on p "Alliance University" at bounding box center [368, 101] width 66 height 16
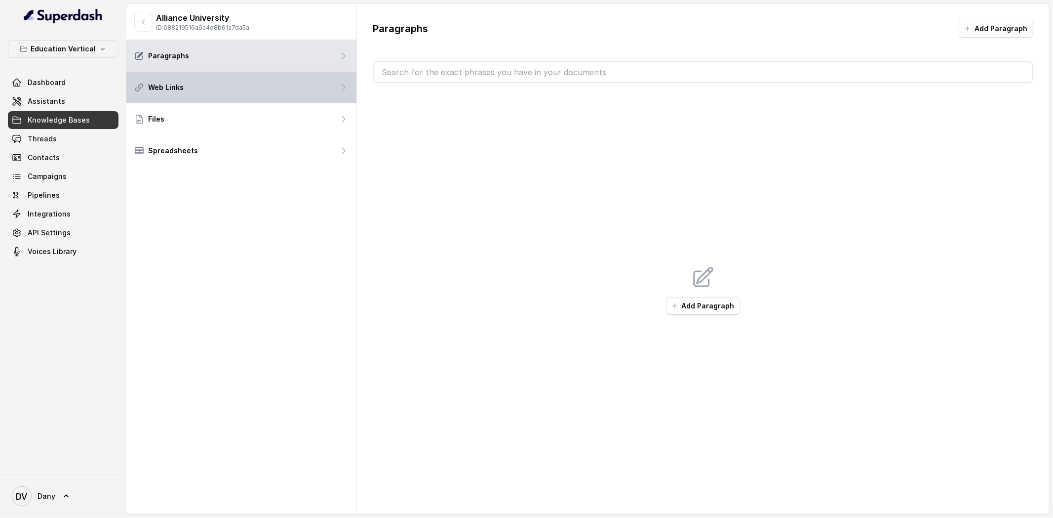
click at [214, 91] on div "Web Links" at bounding box center [241, 88] width 230 height 32
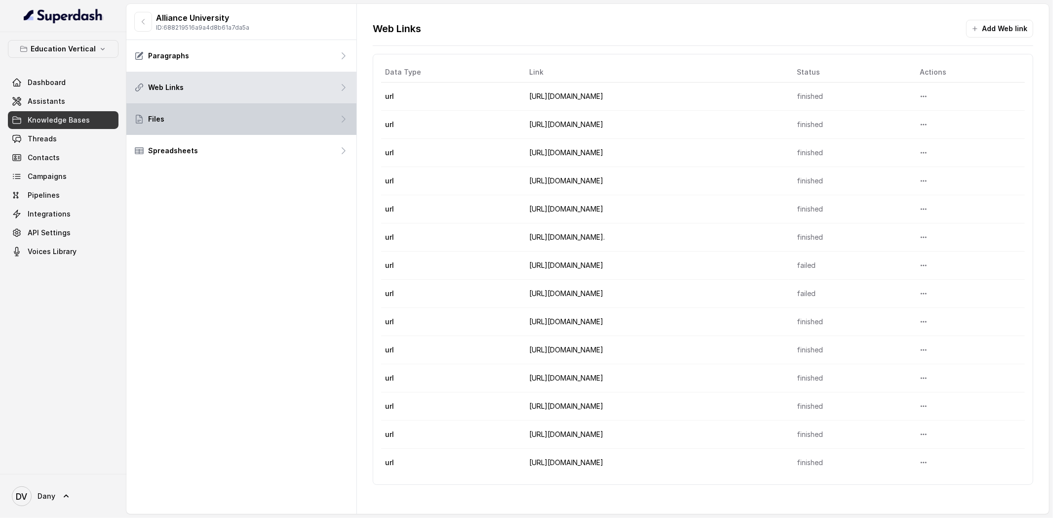
click at [227, 123] on div "Files" at bounding box center [241, 119] width 230 height 32
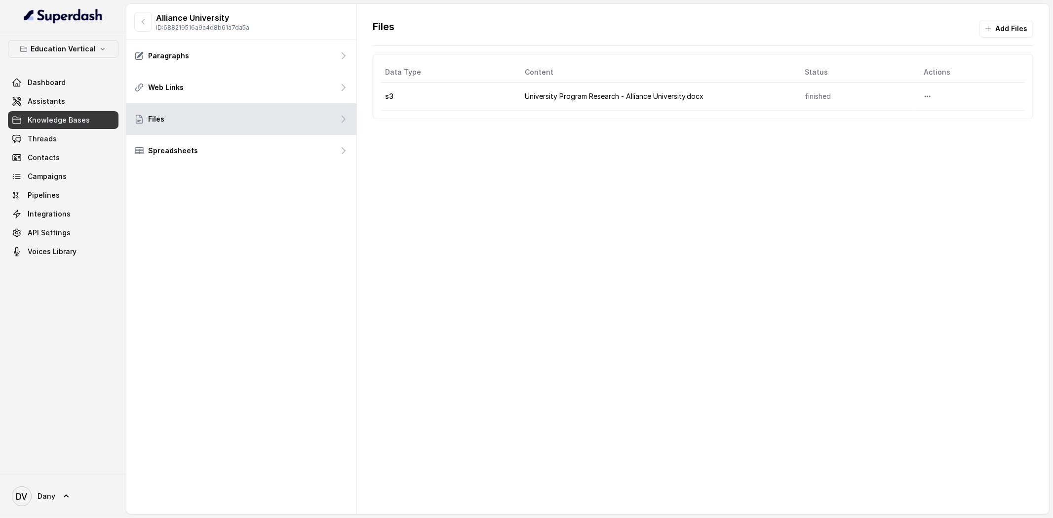
click at [498, 153] on div "Files Add Files Data Type Content Status Actions s3 University Program Research…" at bounding box center [703, 259] width 692 height 510
click at [555, 96] on td "University Program Research - Alliance University.docx" at bounding box center [657, 96] width 280 height 28
click at [652, 101] on td "University Program Research - Alliance University.docx" at bounding box center [657, 96] width 280 height 28
click at [929, 101] on button "More options" at bounding box center [928, 96] width 18 height 18
click at [906, 144] on button "Download" at bounding box center [909, 138] width 61 height 18
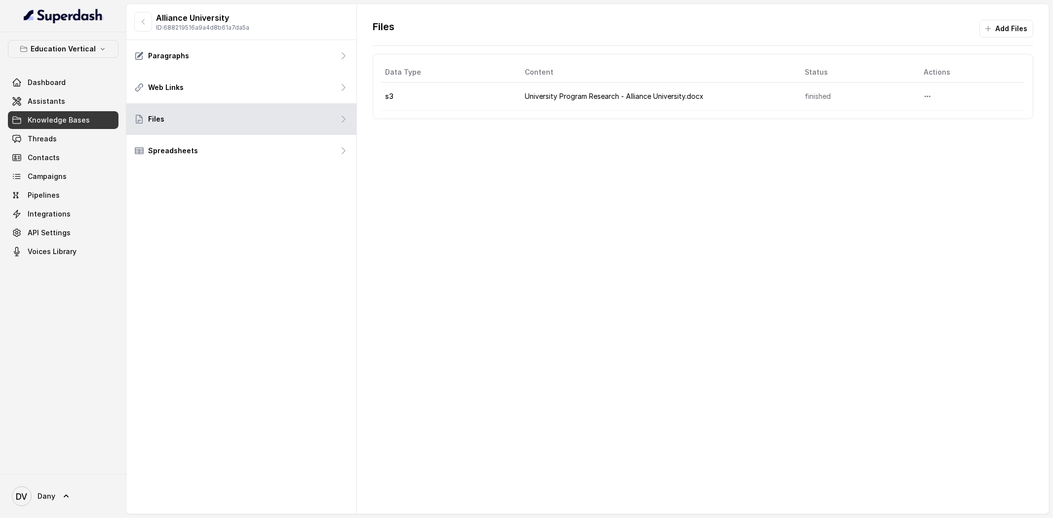
click at [599, 184] on div "Files Add Files Data Type Content Status Actions s3 University Program Research…" at bounding box center [703, 259] width 692 height 510
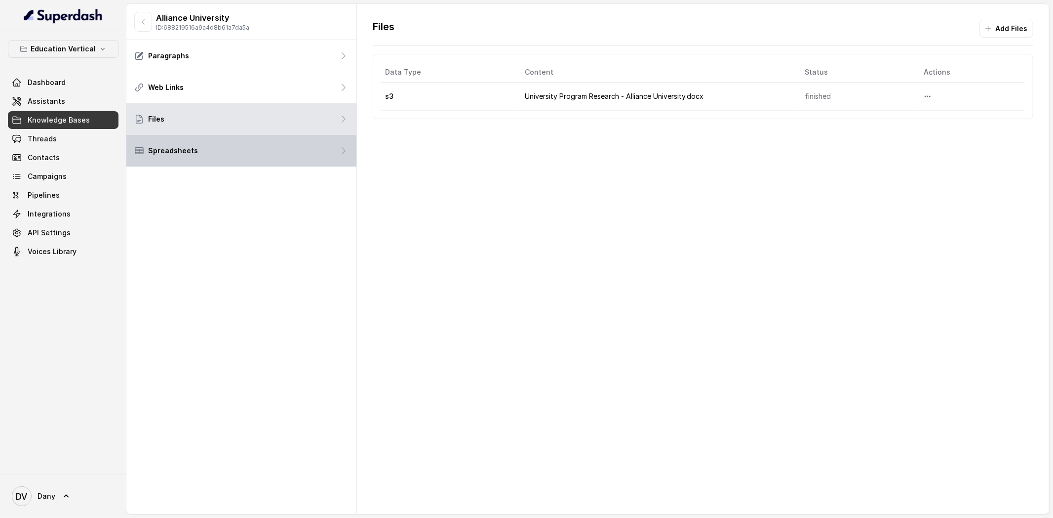
click at [201, 157] on div "Spreadsheets" at bounding box center [241, 151] width 230 height 32
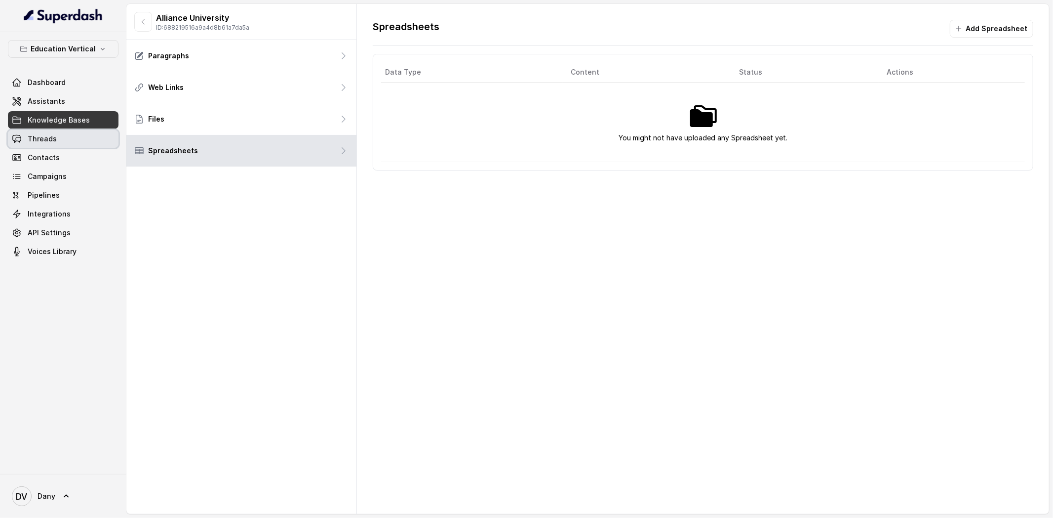
click at [88, 144] on link "Threads" at bounding box center [63, 139] width 111 height 18
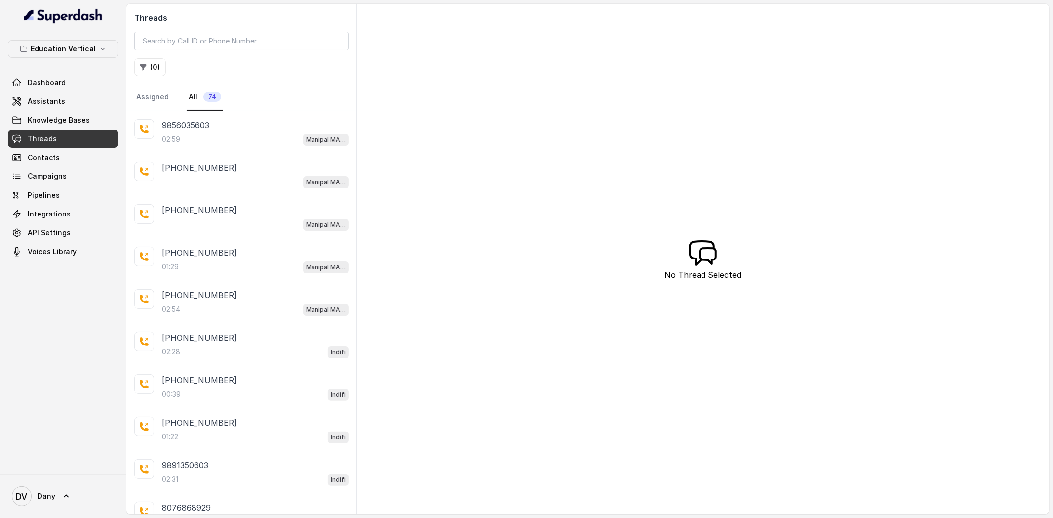
click at [233, 108] on nav "Assigned All 74" at bounding box center [241, 97] width 214 height 27
click at [202, 125] on p "9856035603" at bounding box center [185, 125] width 47 height 12
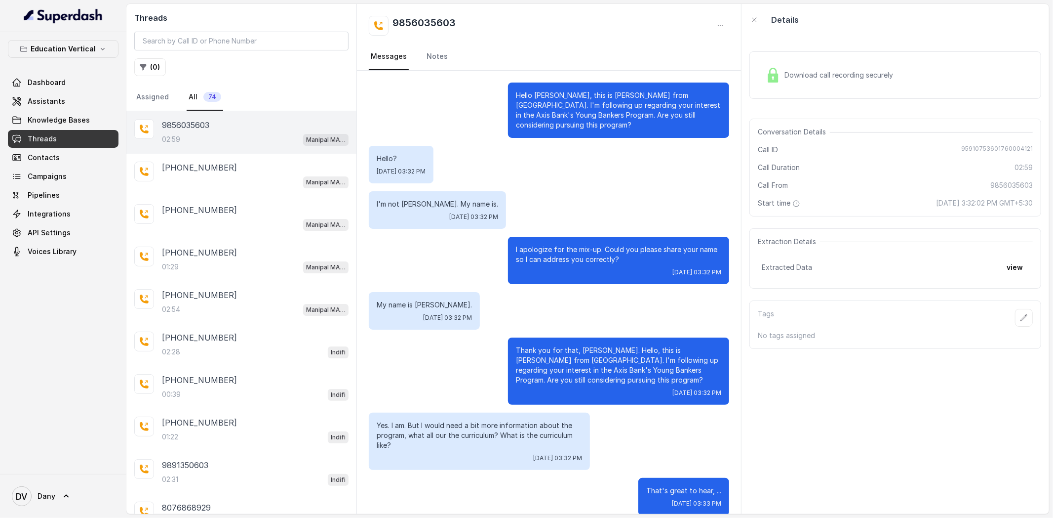
scroll to position [950, 0]
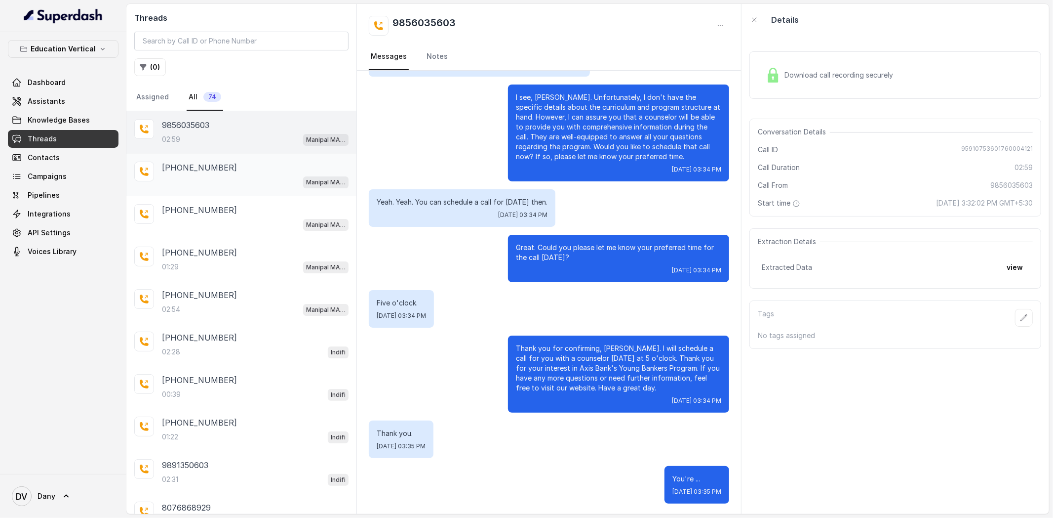
click at [209, 184] on div "Manipal MAB BFSI Demo Bot" at bounding box center [255, 181] width 187 height 13
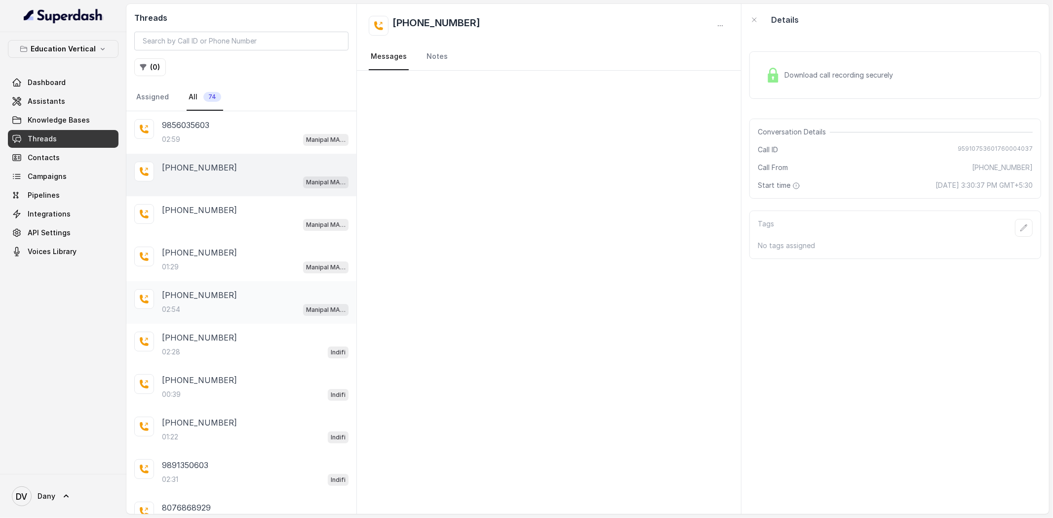
click at [270, 284] on div "[PHONE_NUMBER]:54 Manipal MAB BFSI Demo Bot" at bounding box center [241, 302] width 230 height 42
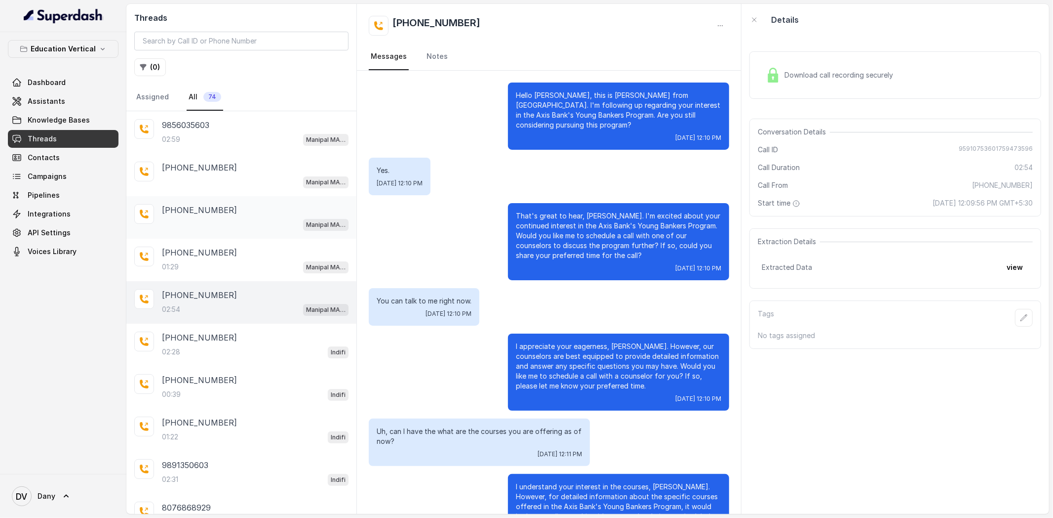
scroll to position [648, 0]
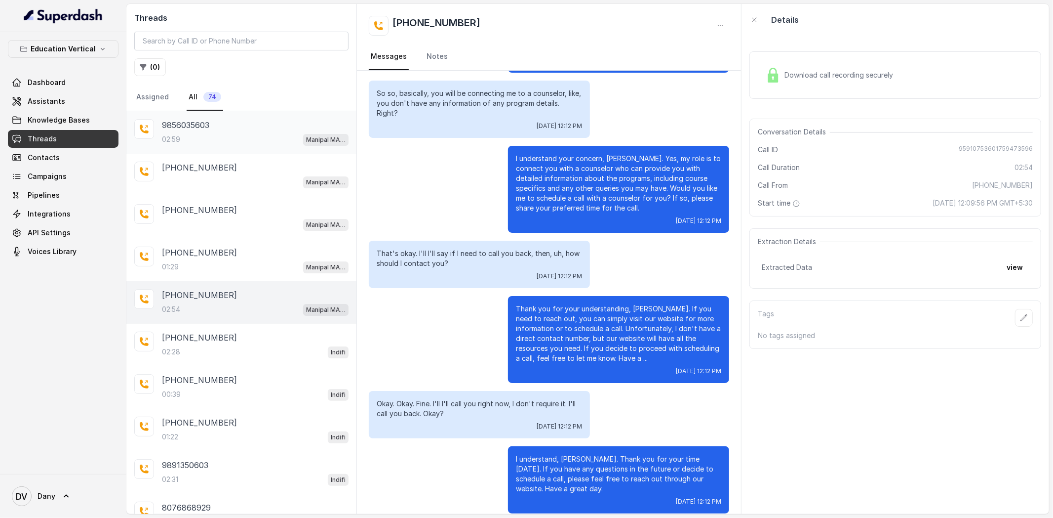
click at [254, 143] on div "02:59 Manipal MAB BFSI Demo Bot" at bounding box center [255, 139] width 187 height 13
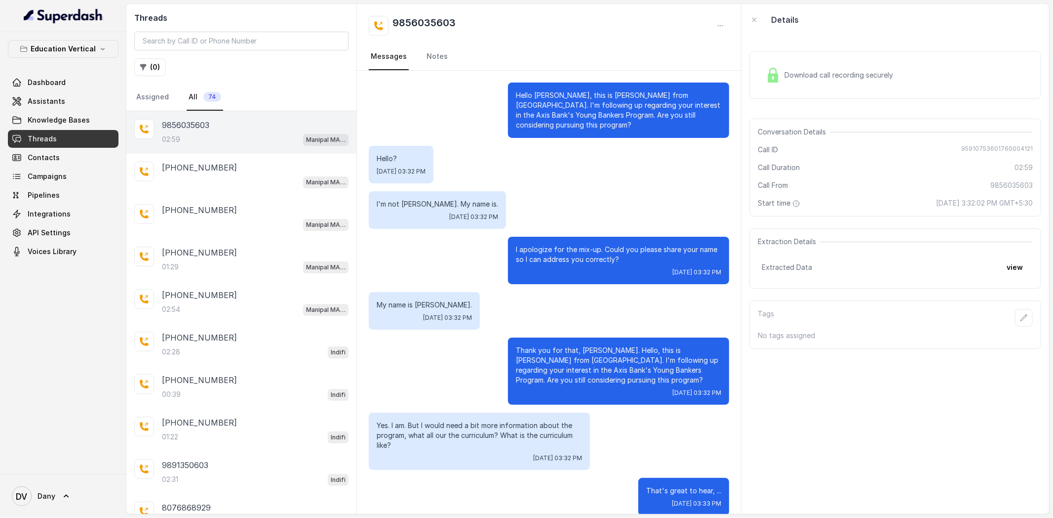
click at [810, 76] on span "Download call recording securely" at bounding box center [841, 75] width 113 height 10
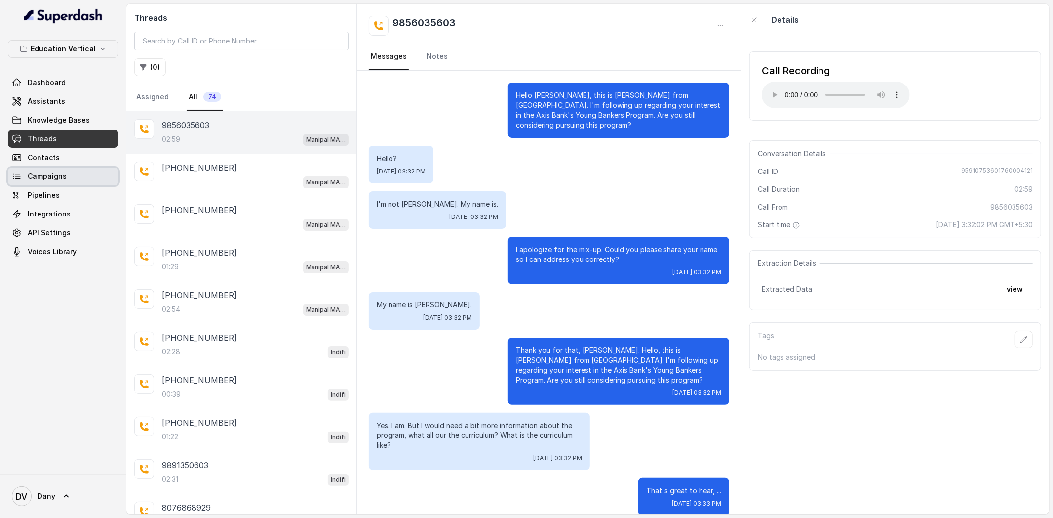
click at [46, 171] on span "Campaigns" at bounding box center [47, 176] width 39 height 10
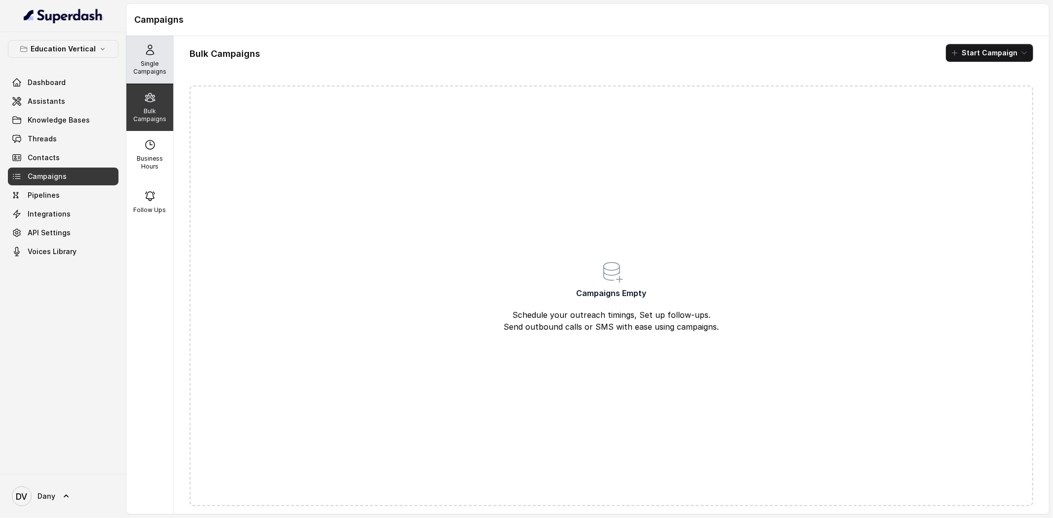
click at [169, 68] on p "Single Campaigns" at bounding box center [149, 68] width 39 height 16
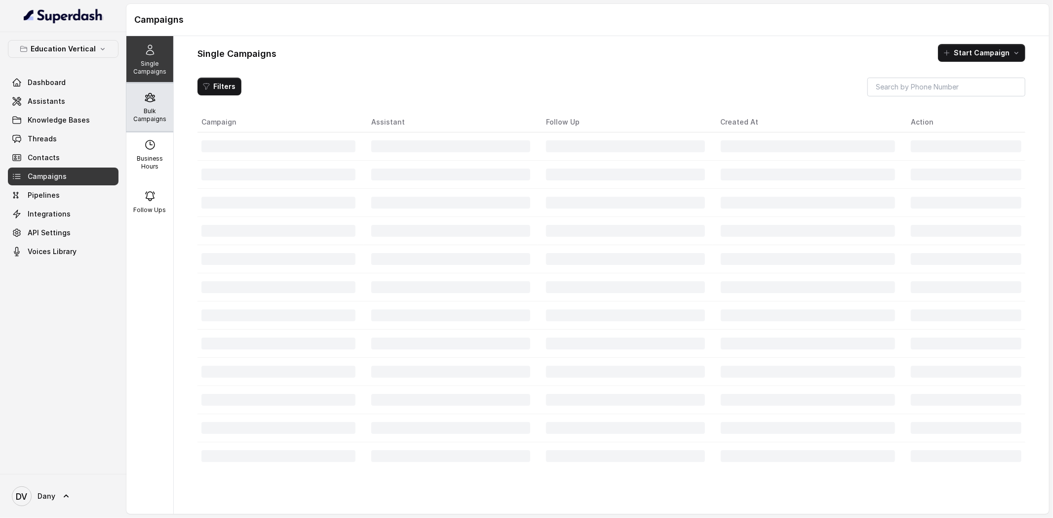
click at [146, 127] on div "Bulk Campaigns" at bounding box center [149, 106] width 47 height 47
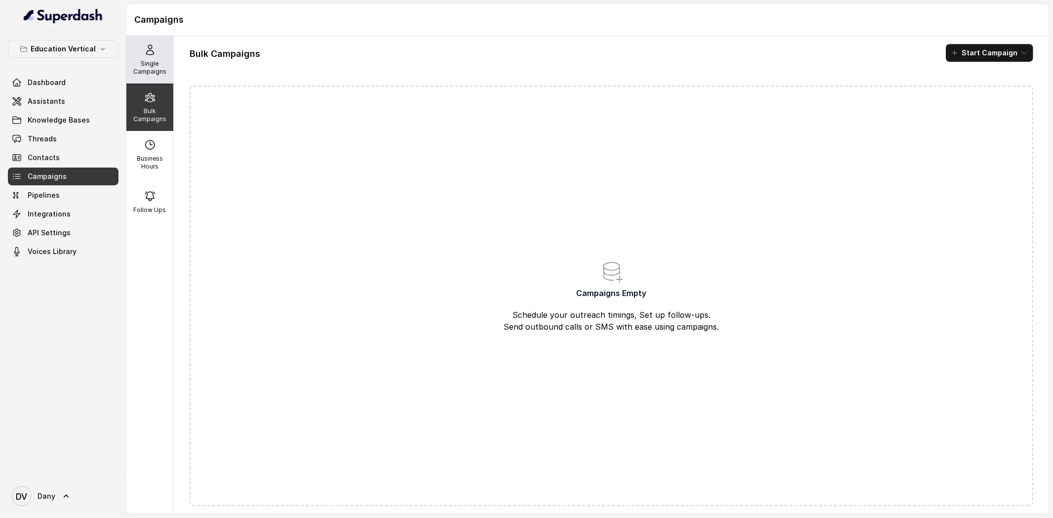
click at [152, 73] on p "Single Campaigns" at bounding box center [149, 68] width 39 height 16
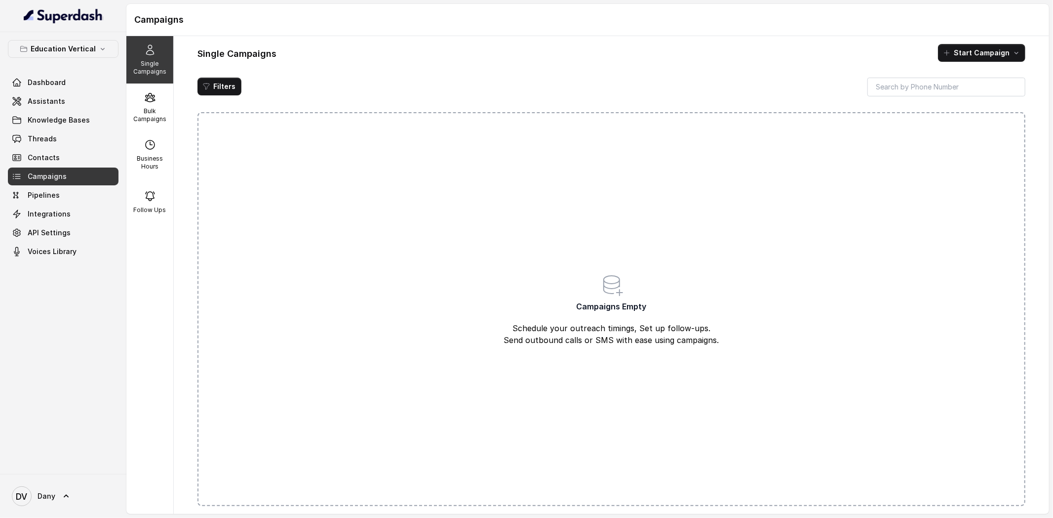
click at [611, 152] on div "Campaigns Empty Schedule your outreach timings, Set up follow-ups. Send outboun…" at bounding box center [612, 309] width 828 height 394
click at [948, 57] on button "Start Campaign" at bounding box center [981, 53] width 87 height 18
click at [954, 76] on icon "button" at bounding box center [950, 76] width 10 height 10
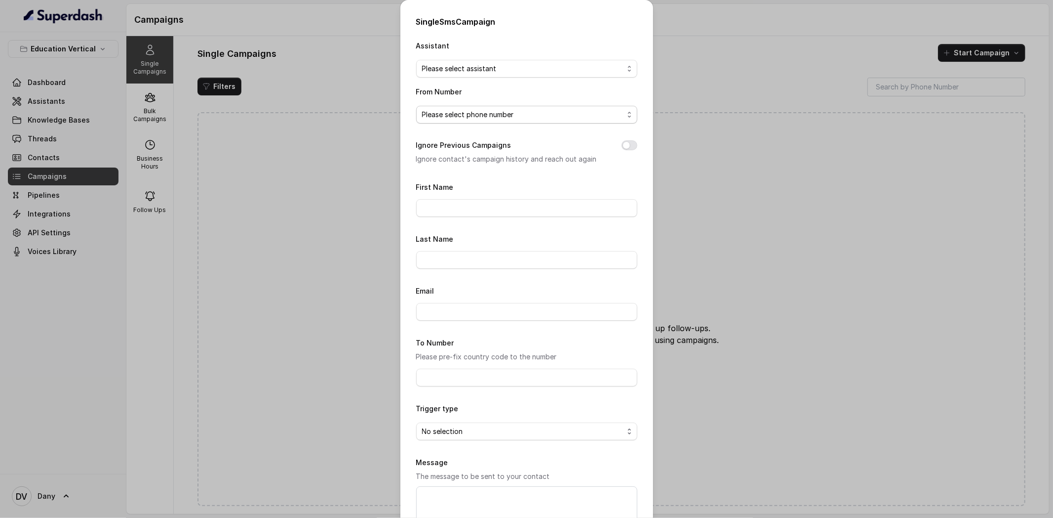
click at [767, 111] on div "Single Sms Campaign Assistant Please select assistant From Number Please select…" at bounding box center [526, 259] width 1053 height 518
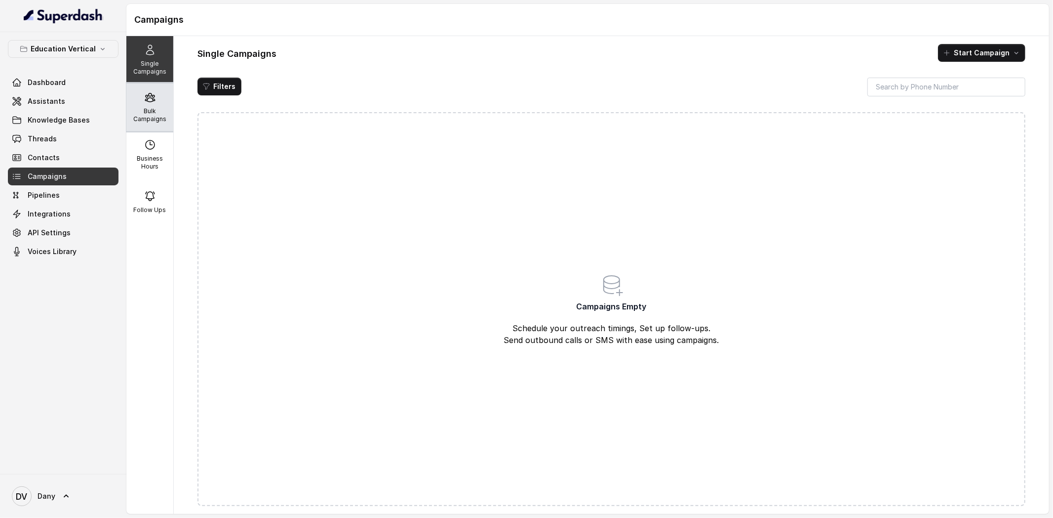
click at [156, 111] on p "Bulk Campaigns" at bounding box center [149, 115] width 39 height 16
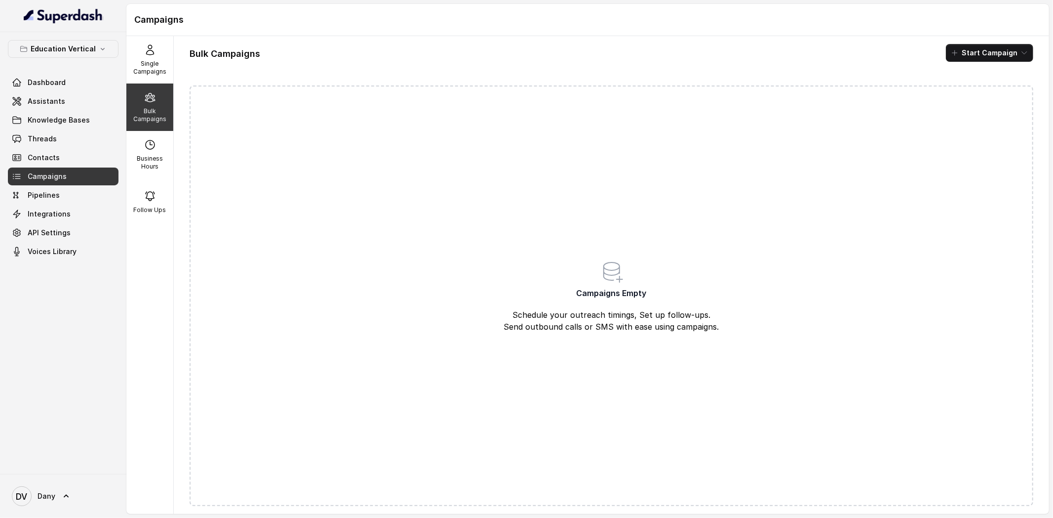
click at [983, 49] on button "Start Campaign" at bounding box center [989, 53] width 87 height 18
click at [971, 86] on p "Call" at bounding box center [972, 91] width 12 height 10
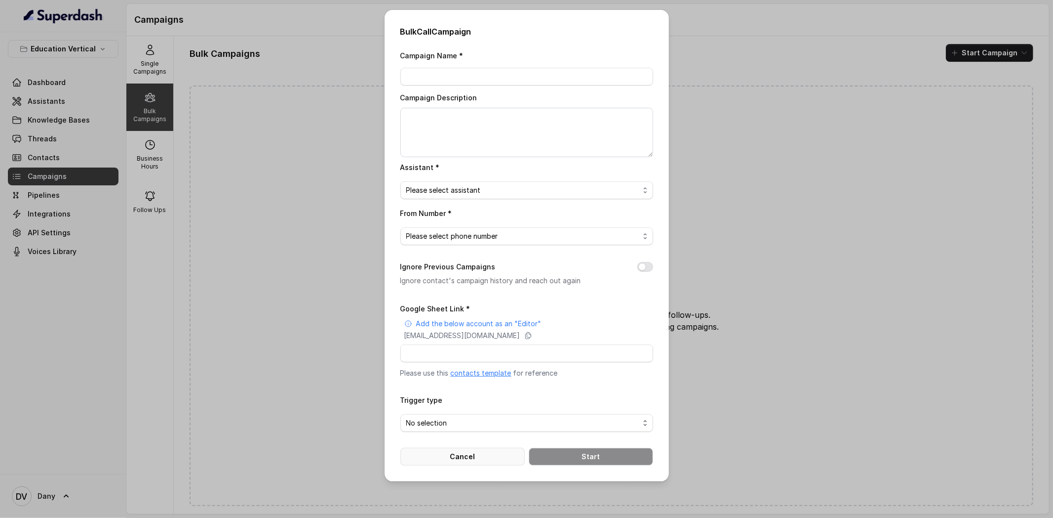
click at [438, 453] on button "Cancel" at bounding box center [462, 456] width 124 height 18
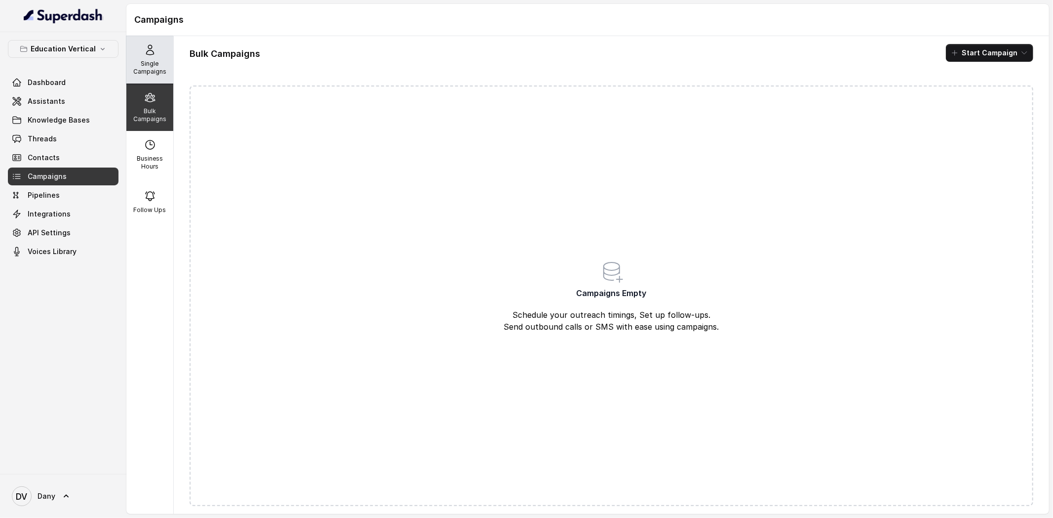
click at [160, 52] on div "Single Campaigns" at bounding box center [149, 59] width 47 height 47
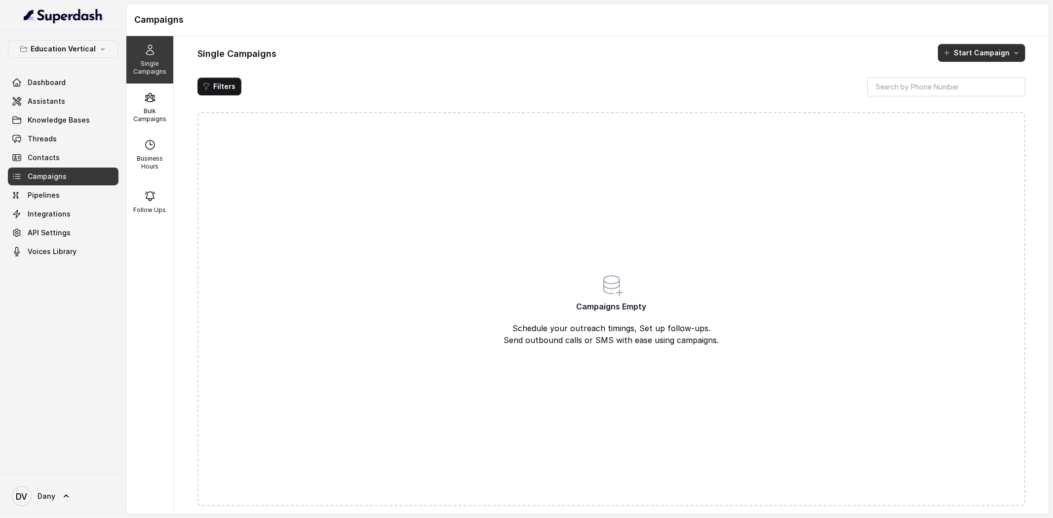
click at [955, 57] on button "Start Campaign" at bounding box center [981, 53] width 87 height 18
click at [956, 94] on div "Call" at bounding box center [969, 95] width 48 height 10
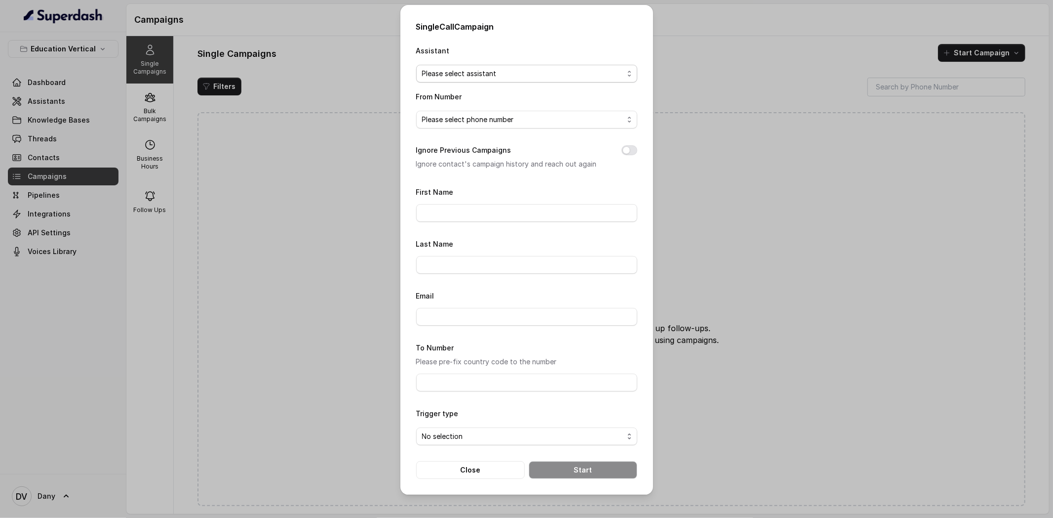
click at [486, 65] on button "Please select assistant" at bounding box center [526, 74] width 221 height 18
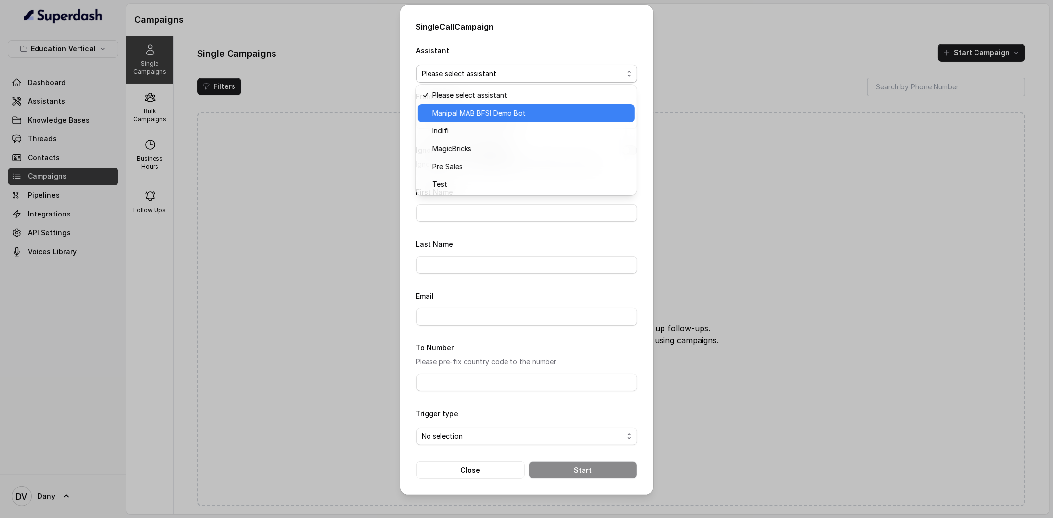
click at [472, 118] on span "Manipal MAB BFSI Demo Bot" at bounding box center [531, 113] width 197 height 12
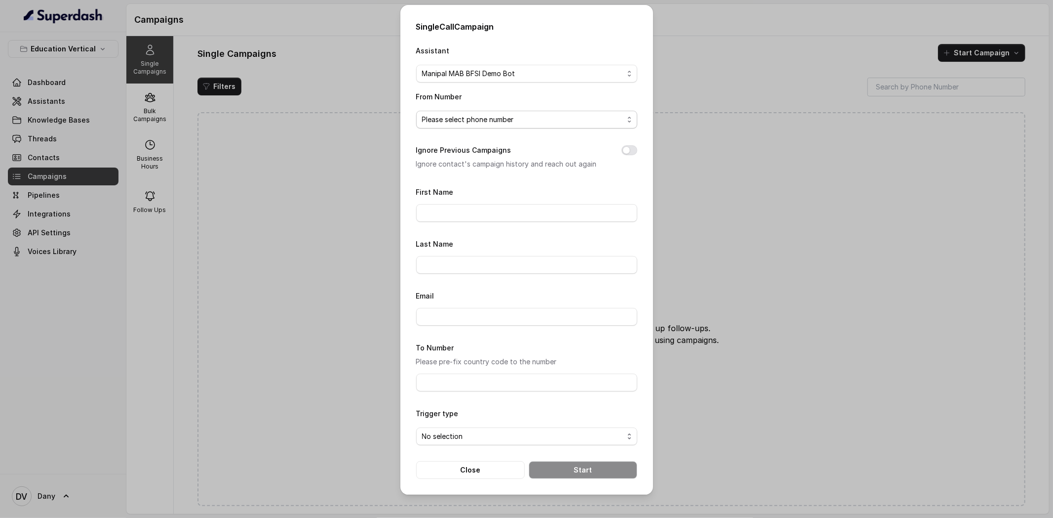
click at [472, 118] on span "Please select phone number" at bounding box center [522, 120] width 201 height 12
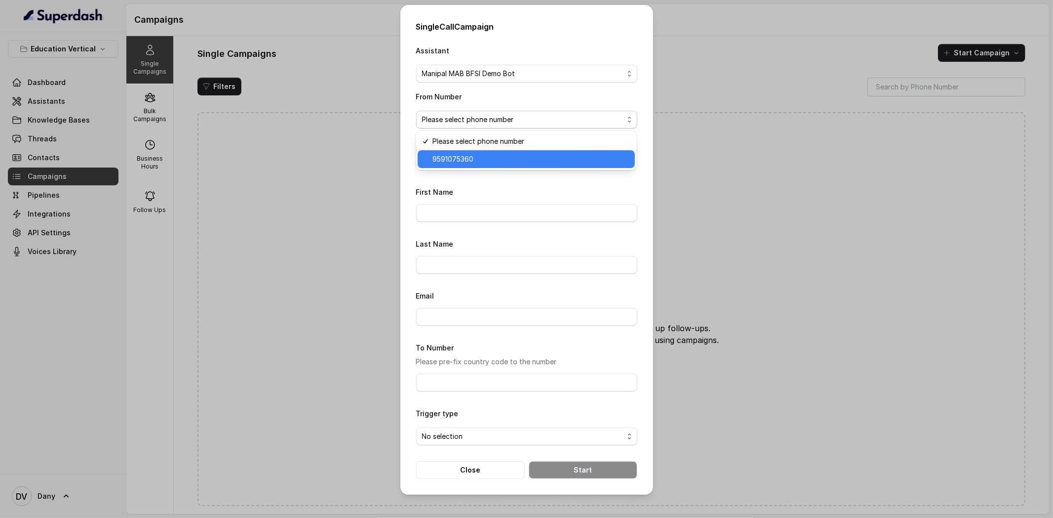
click at [469, 159] on span "9591075360" at bounding box center [531, 159] width 197 height 12
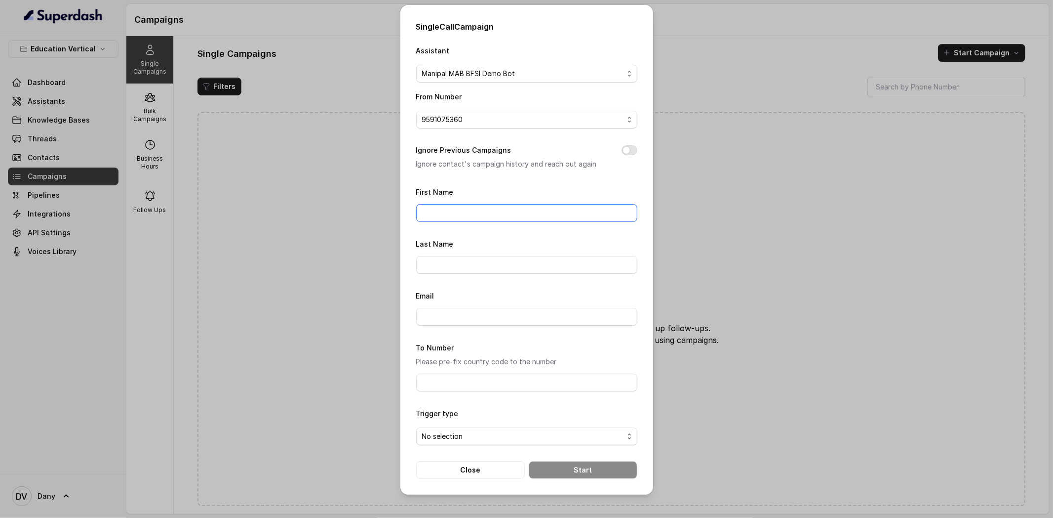
click at [466, 205] on input "First Name" at bounding box center [526, 213] width 221 height 18
click at [445, 382] on input "To Number" at bounding box center [526, 382] width 221 height 18
click at [545, 433] on span "No selection" at bounding box center [522, 436] width 201 height 12
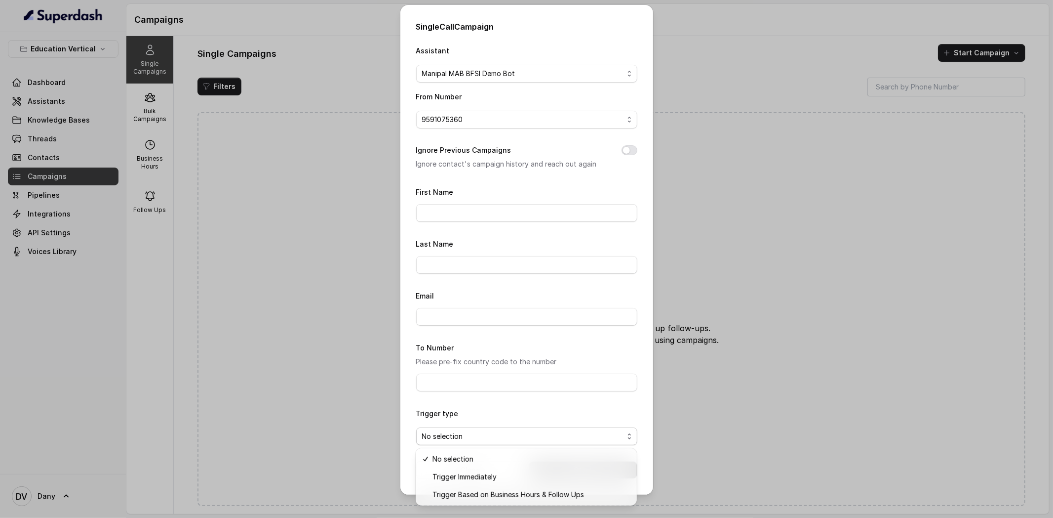
click at [570, 416] on div "Trigger type No selection" at bounding box center [526, 426] width 221 height 38
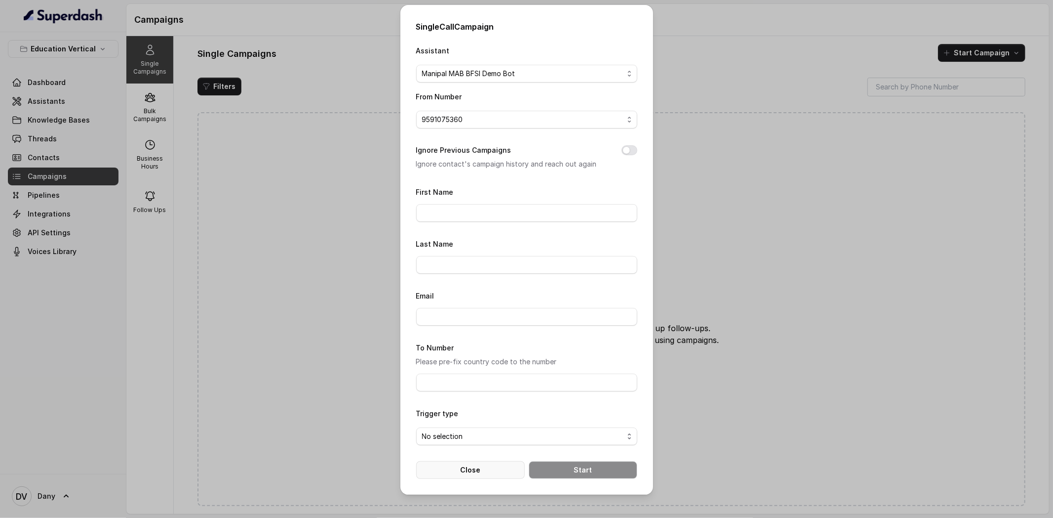
click at [486, 472] on button "Close" at bounding box center [470, 470] width 109 height 18
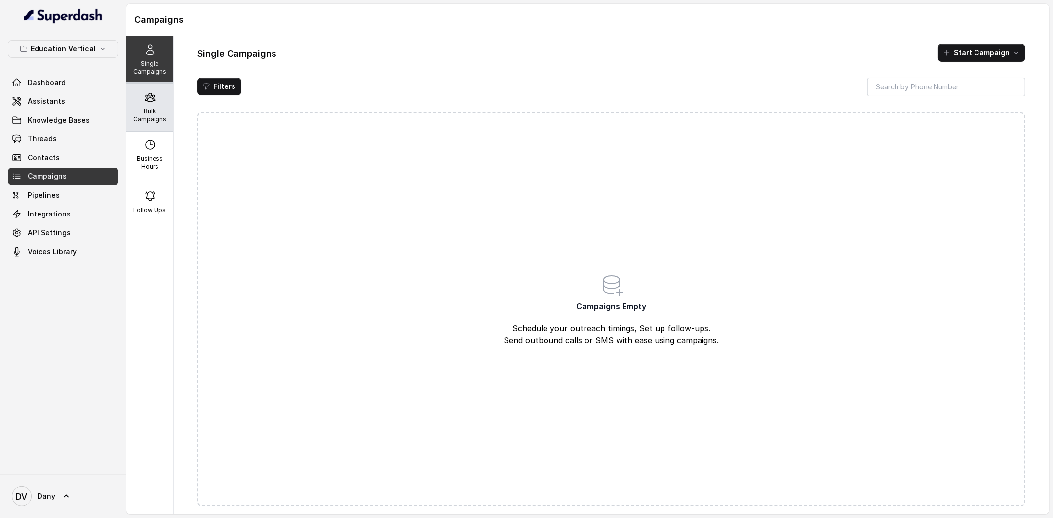
click at [144, 99] on icon at bounding box center [150, 97] width 12 height 12
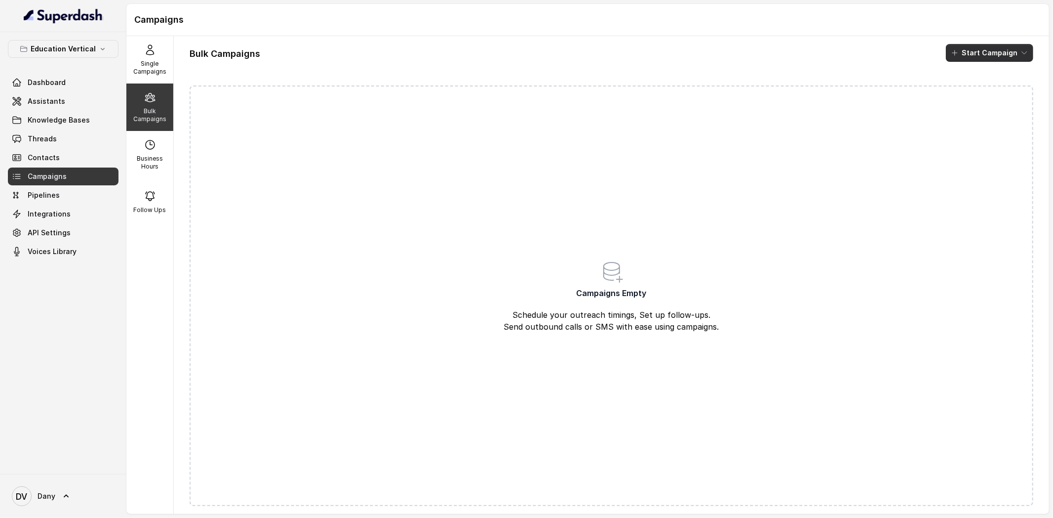
click at [1019, 61] on button "Start Campaign" at bounding box center [989, 53] width 87 height 18
click at [987, 89] on div "Call" at bounding box center [976, 91] width 48 height 10
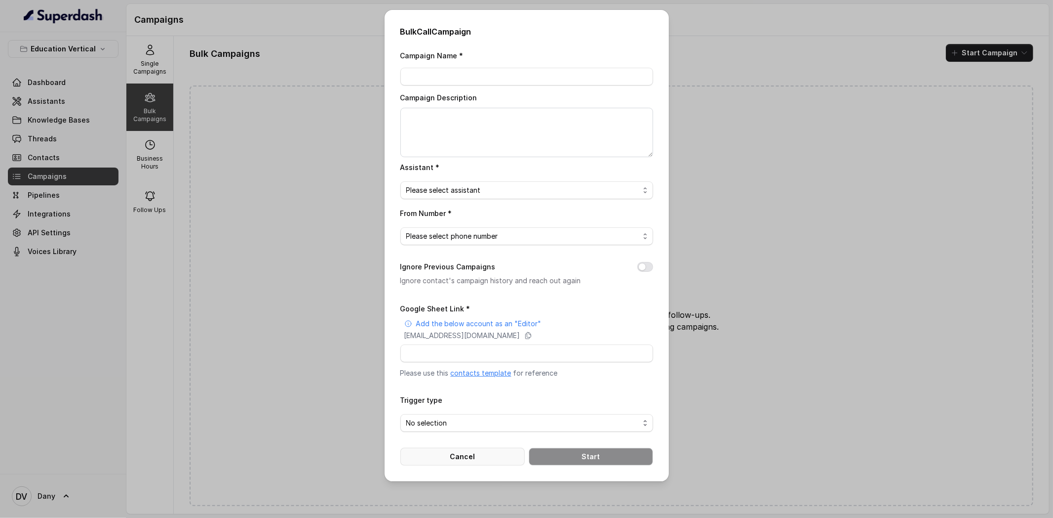
click at [453, 464] on button "Cancel" at bounding box center [462, 456] width 124 height 18
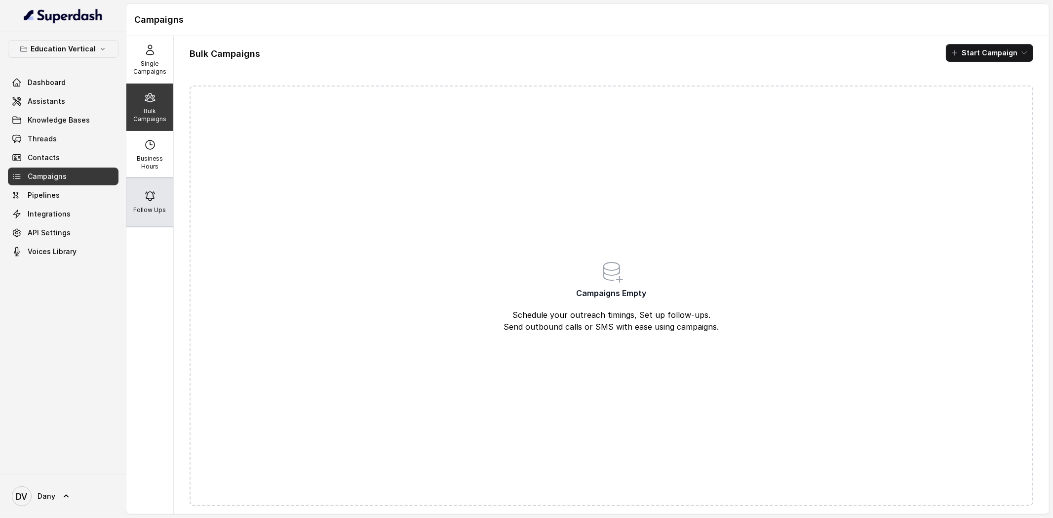
click at [150, 199] on icon at bounding box center [150, 196] width 12 height 12
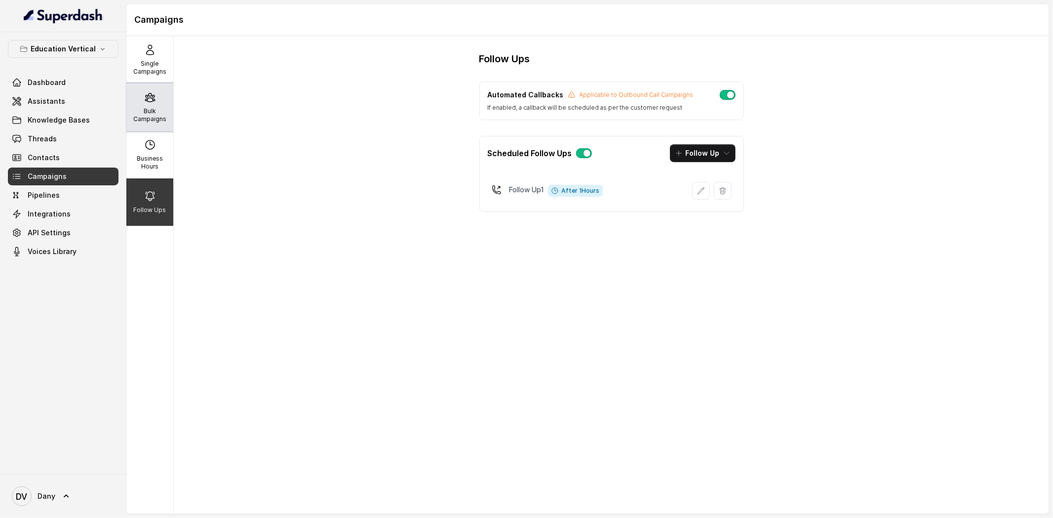
click at [154, 107] on p "Bulk Campaigns" at bounding box center [149, 115] width 39 height 16
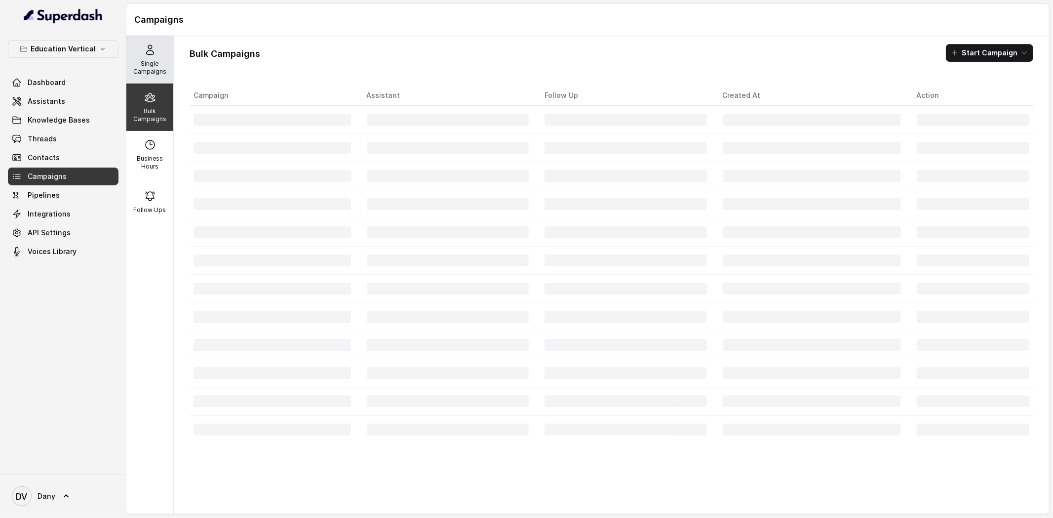
click at [154, 69] on p "Single Campaigns" at bounding box center [149, 68] width 39 height 16
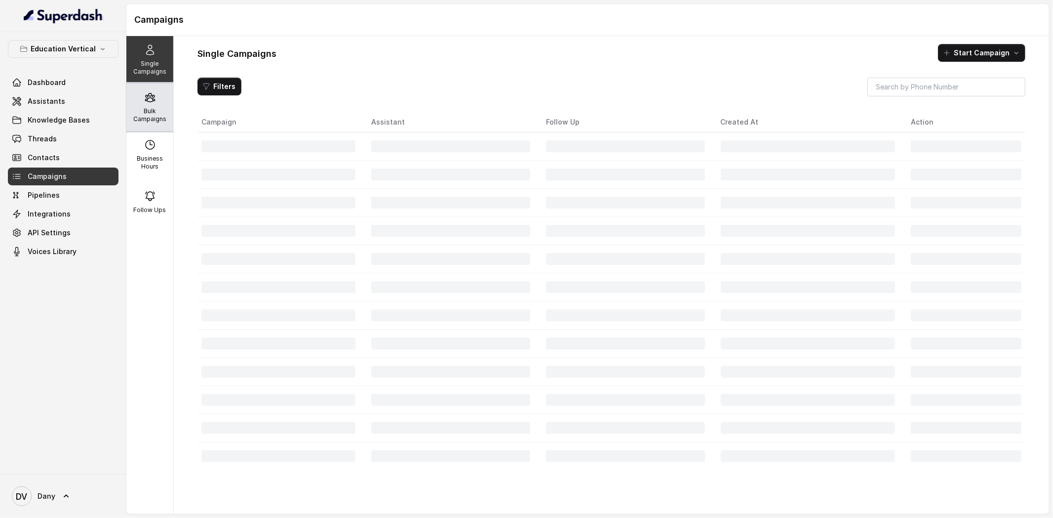
click at [154, 102] on icon at bounding box center [150, 97] width 12 height 12
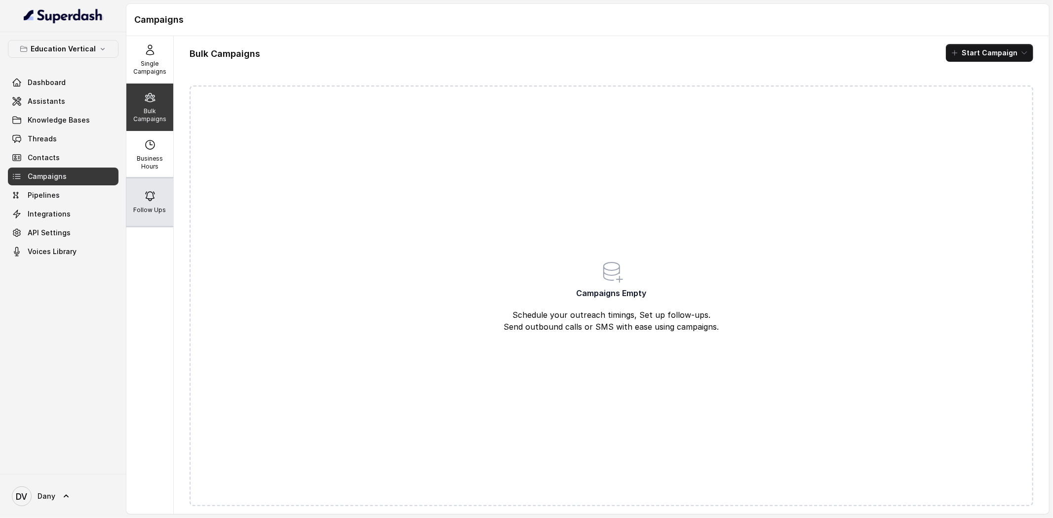
click at [152, 187] on div "Follow Ups" at bounding box center [149, 201] width 47 height 47
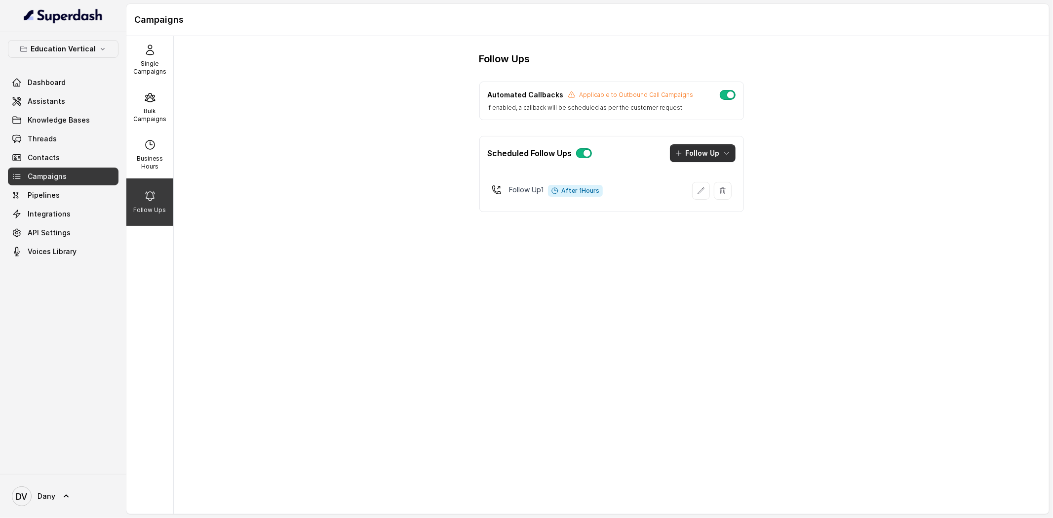
click at [699, 161] on button "Follow Up" at bounding box center [703, 153] width 66 height 18
click at [689, 194] on p "Call" at bounding box center [691, 196] width 12 height 10
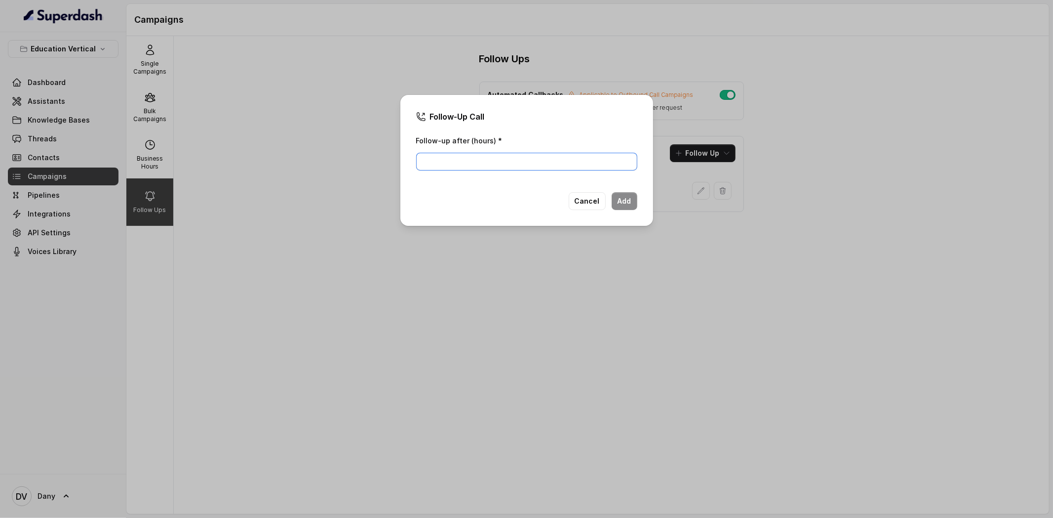
click at [515, 155] on input "Follow-up after (hours) *" at bounding box center [526, 162] width 221 height 18
type input "5"
click at [625, 201] on button "Add" at bounding box center [625, 201] width 26 height 18
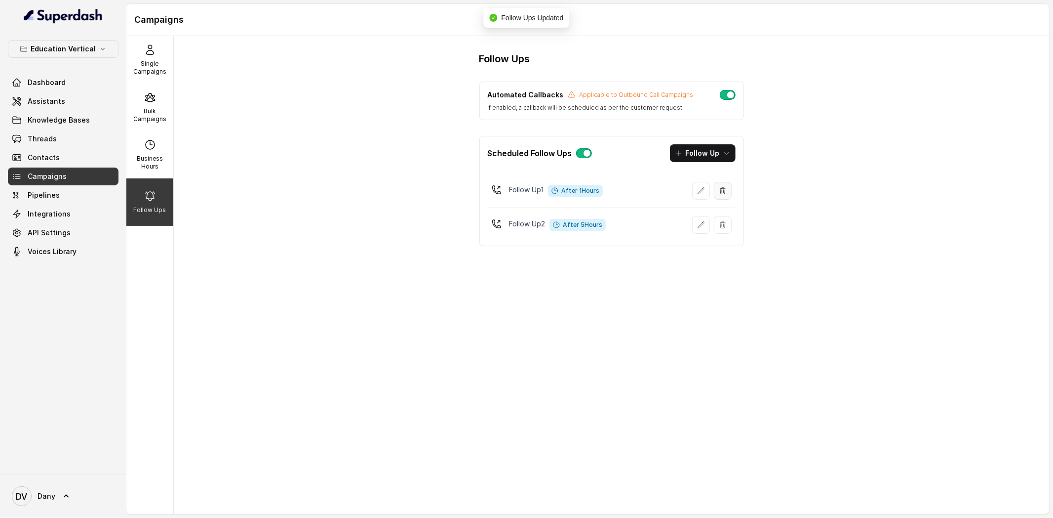
click at [724, 196] on button "button" at bounding box center [723, 191] width 18 height 18
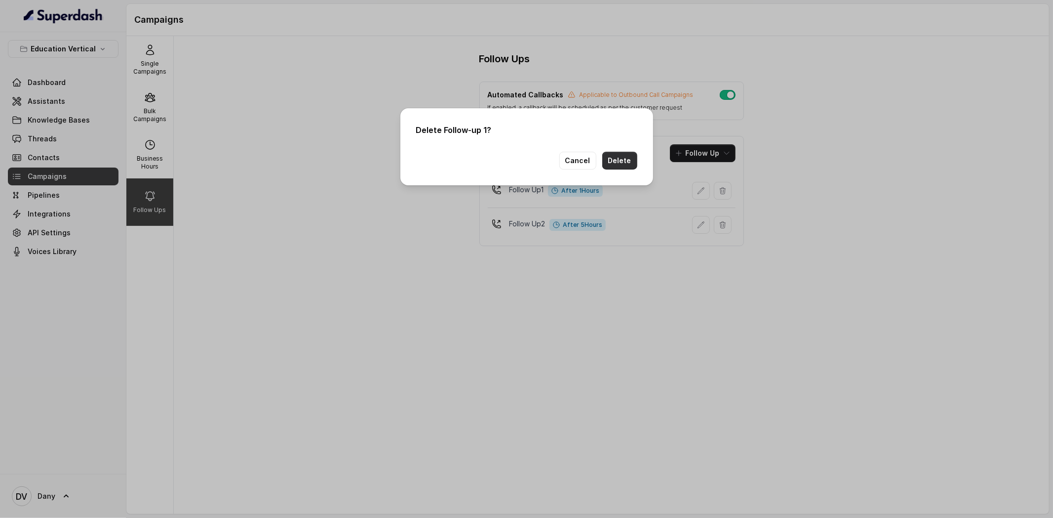
click at [621, 160] on button "Delete" at bounding box center [619, 161] width 35 height 18
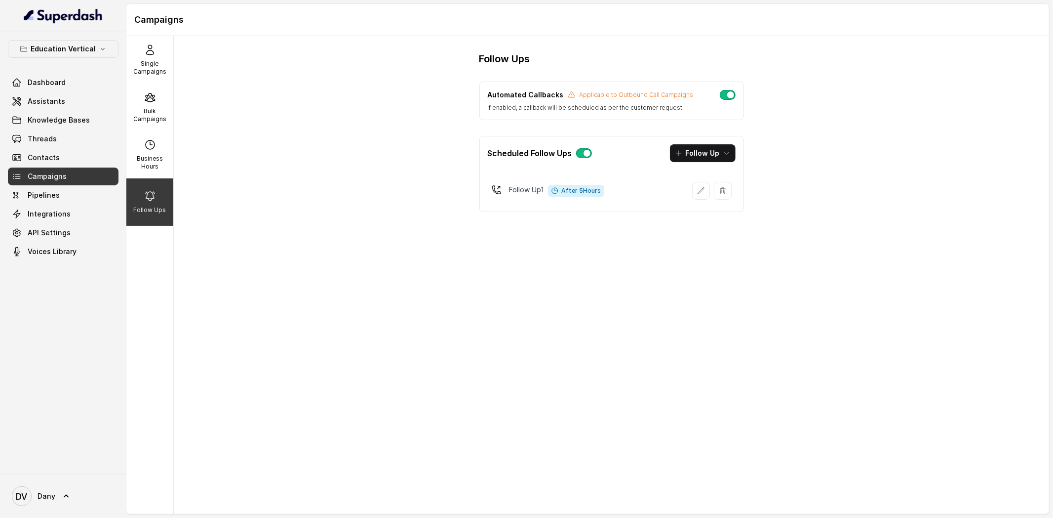
click at [729, 96] on button "button" at bounding box center [728, 95] width 16 height 10
click at [725, 95] on button "button" at bounding box center [728, 95] width 16 height 10
click at [156, 152] on div "Business Hours" at bounding box center [149, 154] width 47 height 47
select select "UTC"
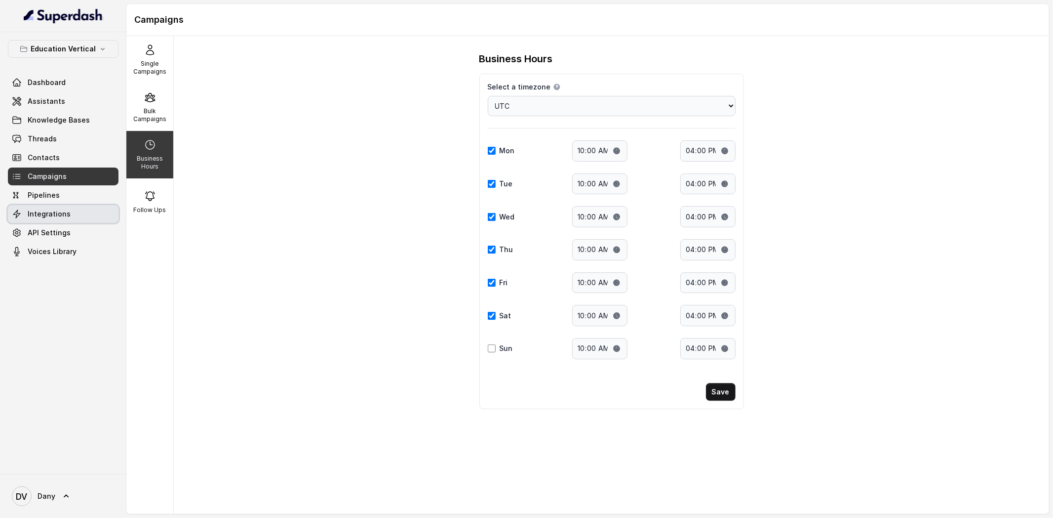
click at [82, 220] on link "Integrations" at bounding box center [63, 214] width 111 height 18
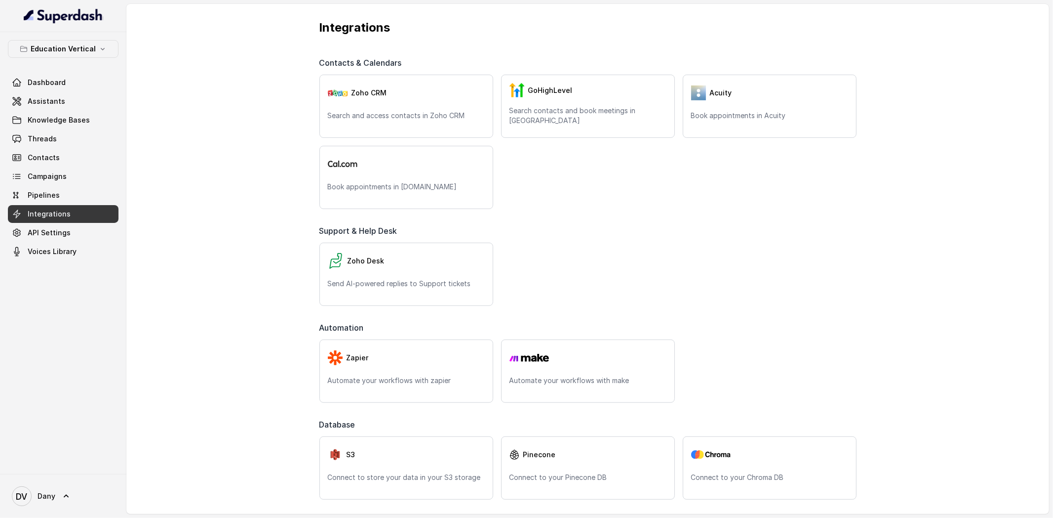
scroll to position [343, 0]
click at [80, 235] on link "API Settings" at bounding box center [63, 233] width 111 height 18
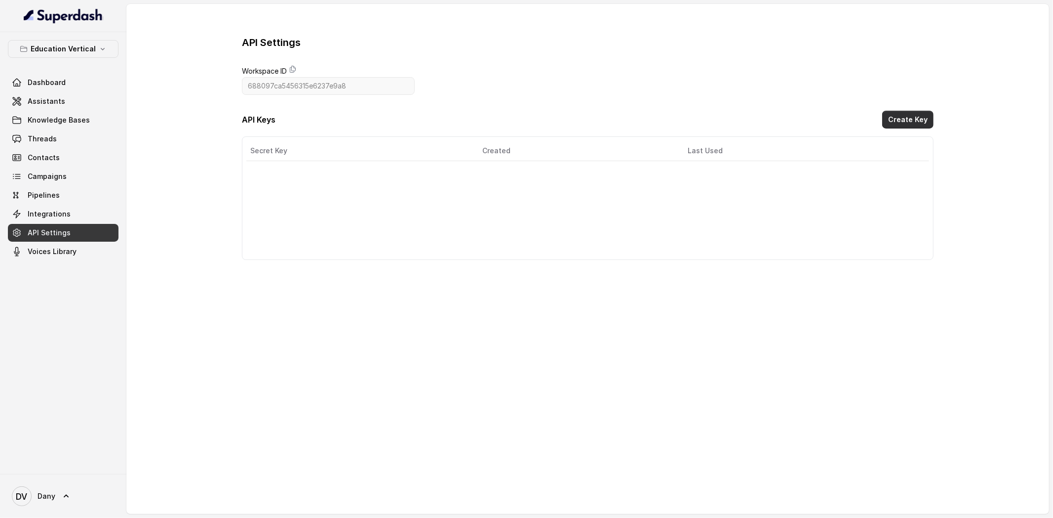
click at [915, 122] on button "Create Key" at bounding box center [907, 120] width 51 height 18
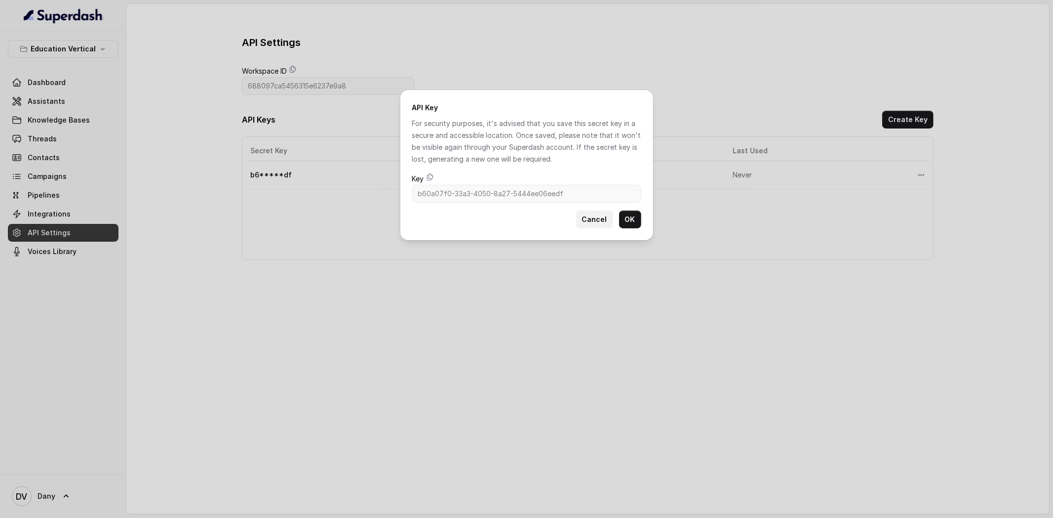
click at [583, 228] on button "Cancel" at bounding box center [594, 219] width 37 height 18
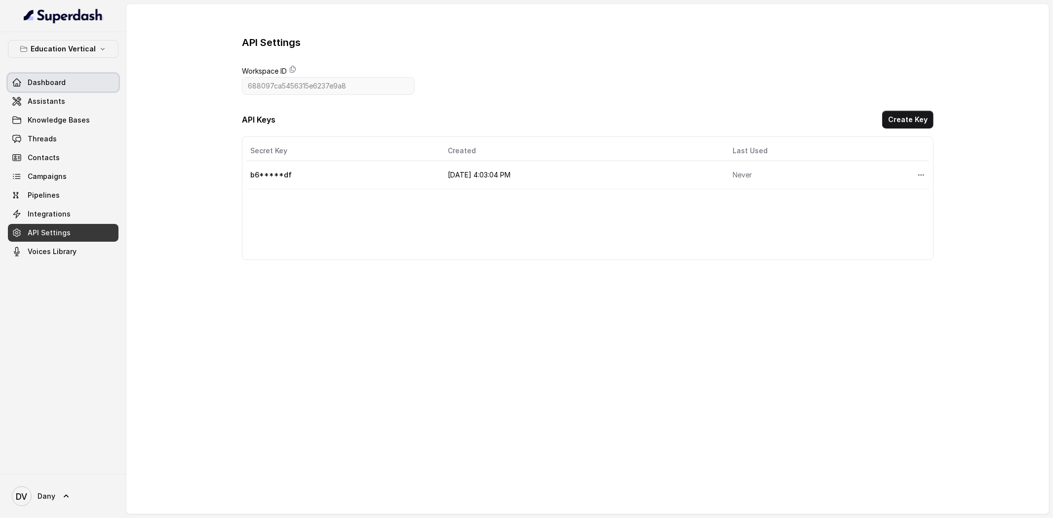
click at [81, 75] on link "Dashboard" at bounding box center [63, 83] width 111 height 18
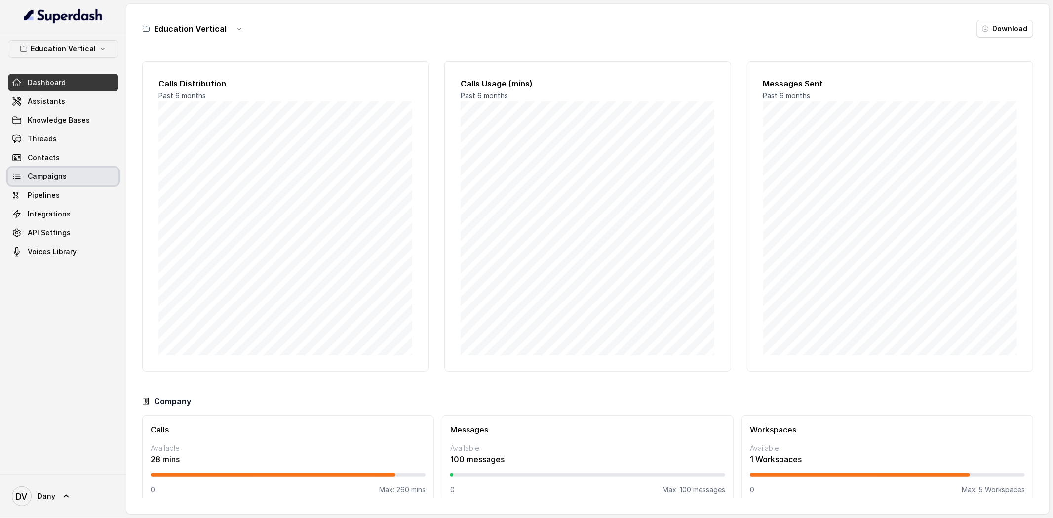
click at [74, 182] on link "Campaigns" at bounding box center [63, 176] width 111 height 18
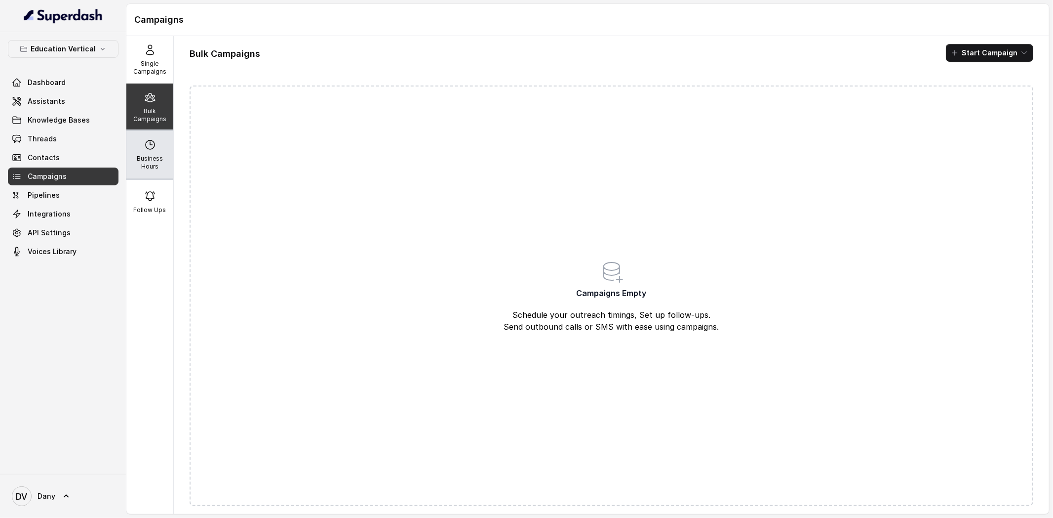
click at [156, 167] on p "Business Hours" at bounding box center [149, 163] width 39 height 16
select select "UTC"
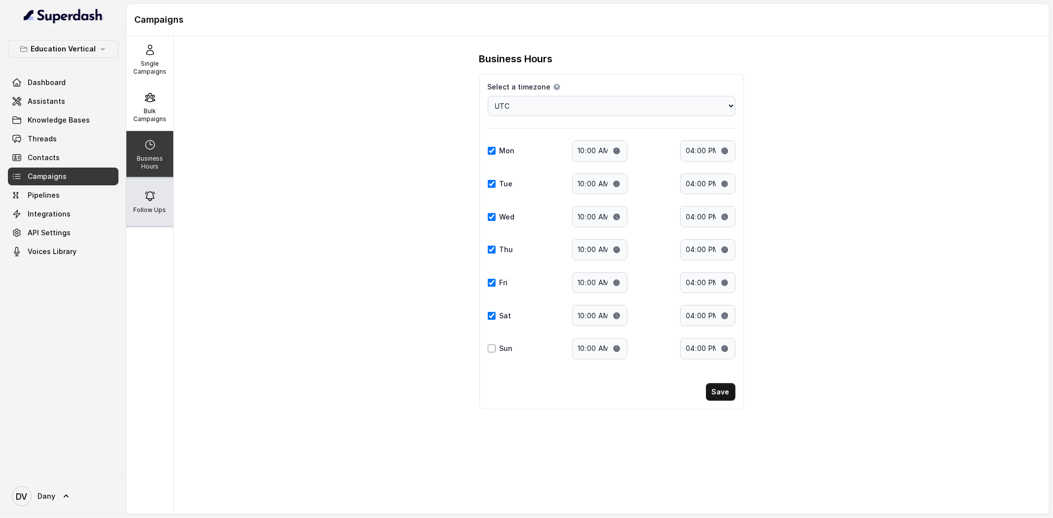
click at [149, 206] on p "Follow Ups" at bounding box center [150, 210] width 33 height 8
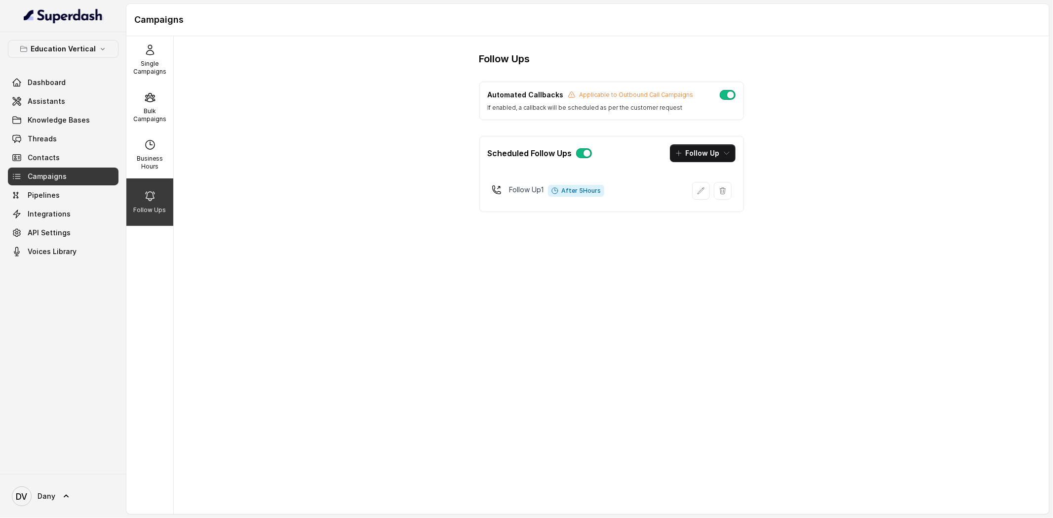
click at [703, 165] on div "Scheduled Follow Ups Follow Up" at bounding box center [612, 153] width 264 height 34
click at [710, 154] on button "Follow Up" at bounding box center [703, 153] width 66 height 18
click at [528, 213] on div "Follow Ups Automated Callbacks Applicable to Outbound Call Campaigns If enabled…" at bounding box center [612, 136] width 296 height 168
click at [725, 149] on button "Follow Up" at bounding box center [703, 153] width 66 height 18
click at [700, 196] on div "Call" at bounding box center [696, 196] width 48 height 10
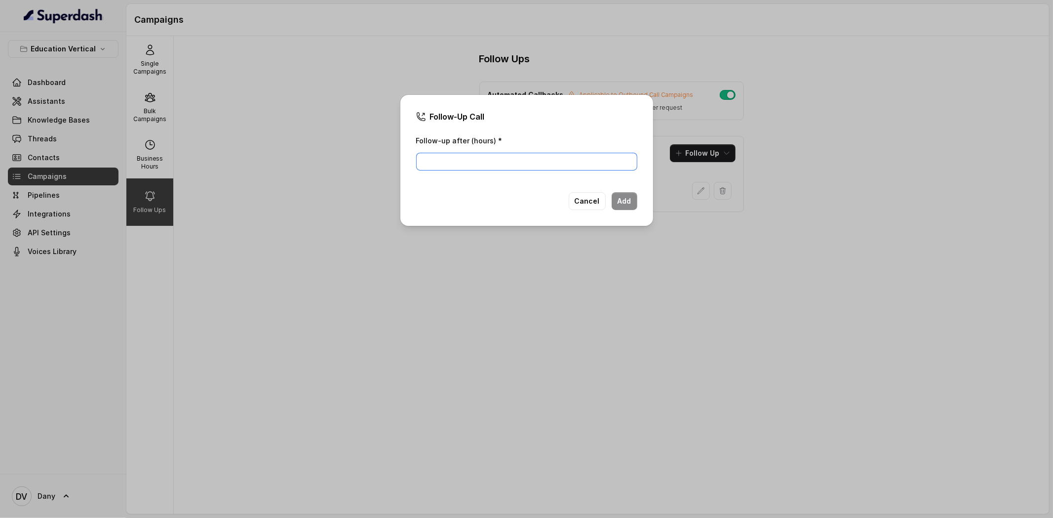
click at [526, 164] on input "Follow-up after (hours) *" at bounding box center [526, 162] width 221 height 18
type input "10"
click at [638, 208] on div "Follow-Up Call Follow-up after (hours) * 10 Cancel Add" at bounding box center [526, 160] width 253 height 131
click at [631, 205] on button "Add" at bounding box center [625, 201] width 26 height 18
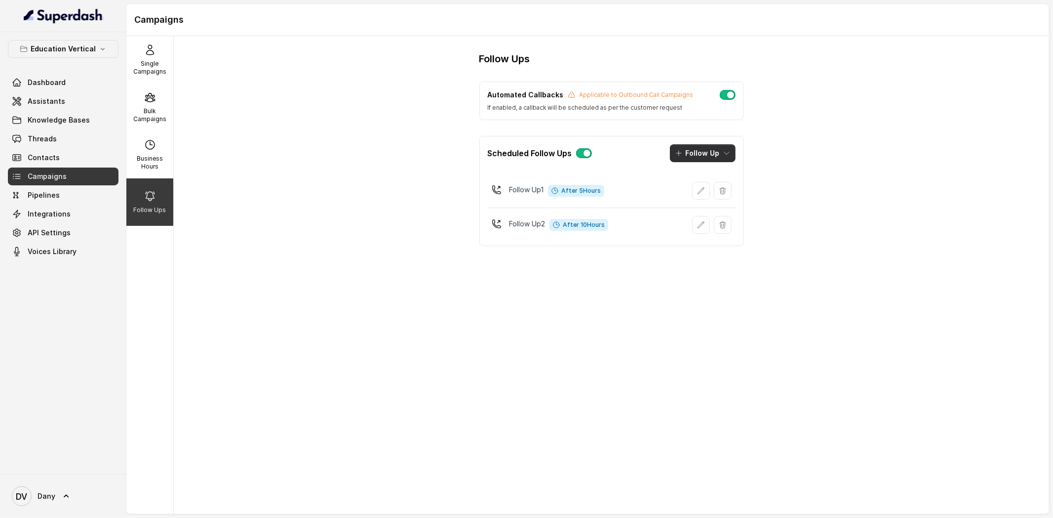
click at [691, 146] on button "Follow Up" at bounding box center [703, 153] width 66 height 18
click at [690, 199] on p "Call" at bounding box center [691, 196] width 12 height 10
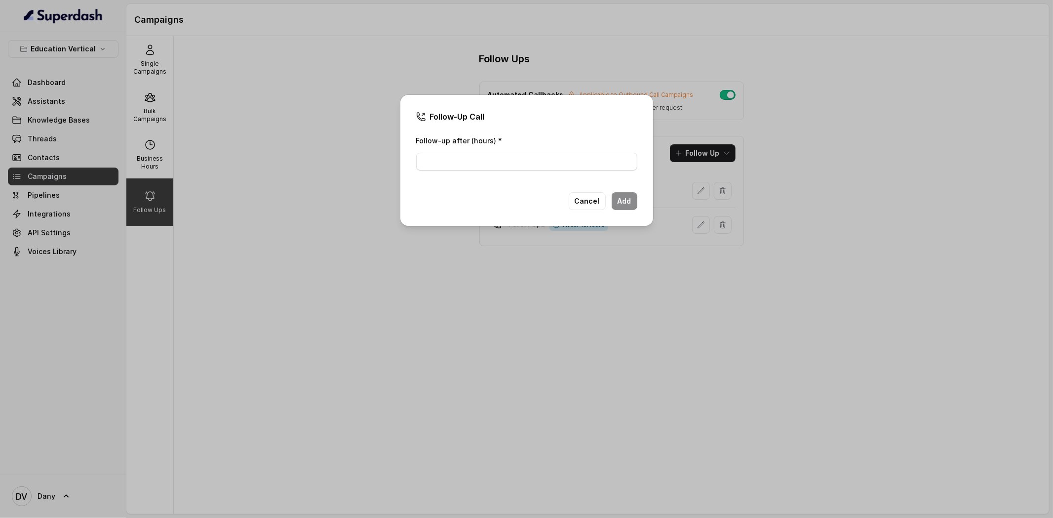
click at [560, 174] on div "Follow-up after (hours) *" at bounding box center [526, 155] width 221 height 42
click at [545, 167] on input "Follow-up after (hours) *" at bounding box center [526, 162] width 221 height 18
type input "15"
click at [623, 206] on button "Add" at bounding box center [625, 201] width 26 height 18
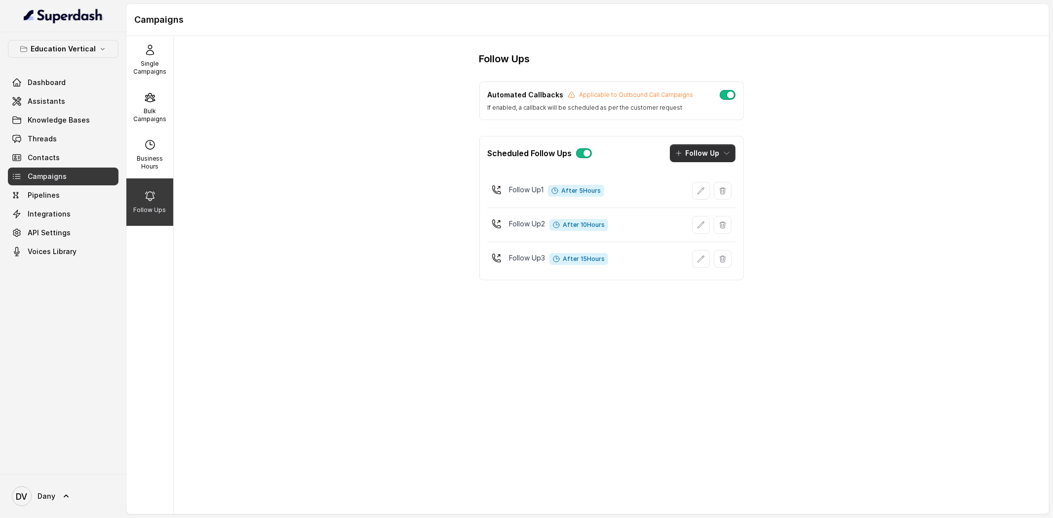
click at [698, 149] on button "Follow Up" at bounding box center [703, 153] width 66 height 18
click at [703, 219] on p "Whatsapp" at bounding box center [702, 216] width 34 height 10
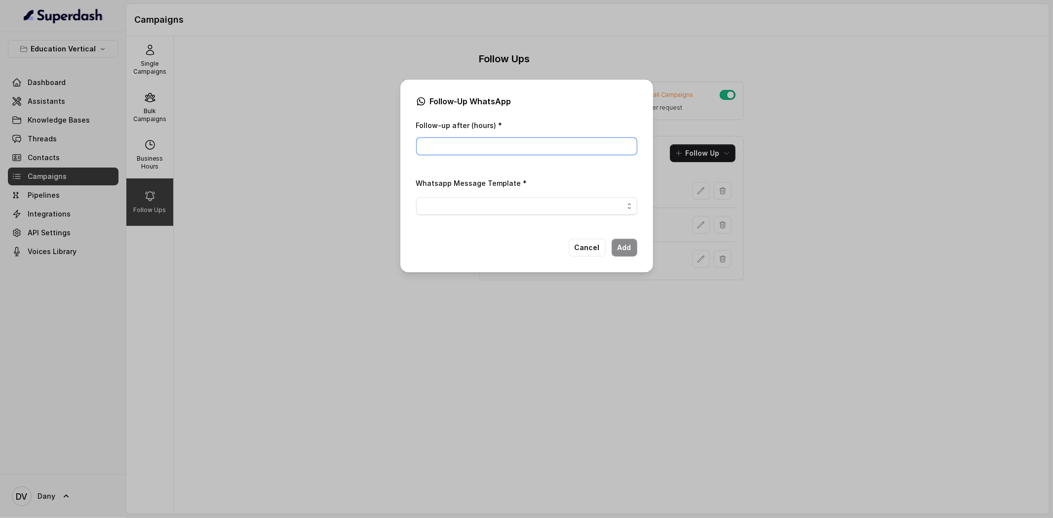
click at [497, 151] on input "Follow-up after (hours) *" at bounding box center [526, 146] width 221 height 18
click at [578, 248] on button "Cancel" at bounding box center [587, 248] width 37 height 18
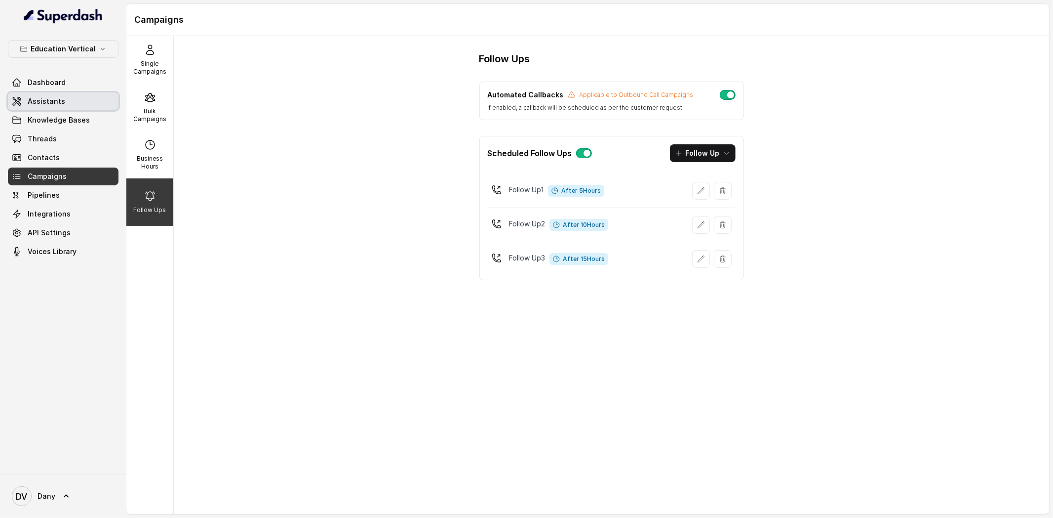
click at [33, 95] on link "Assistants" at bounding box center [63, 101] width 111 height 18
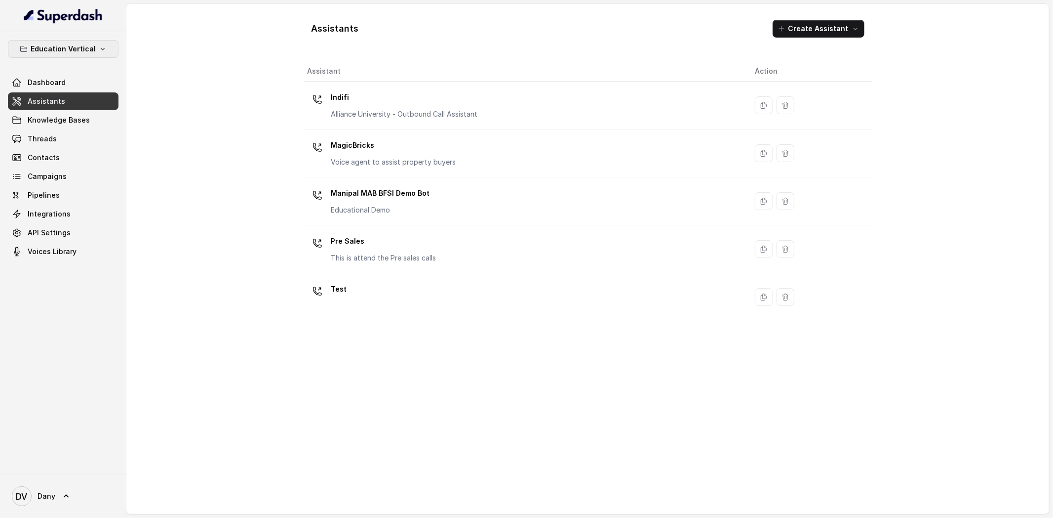
click at [71, 42] on button "Education Vertical" at bounding box center [63, 49] width 111 height 18
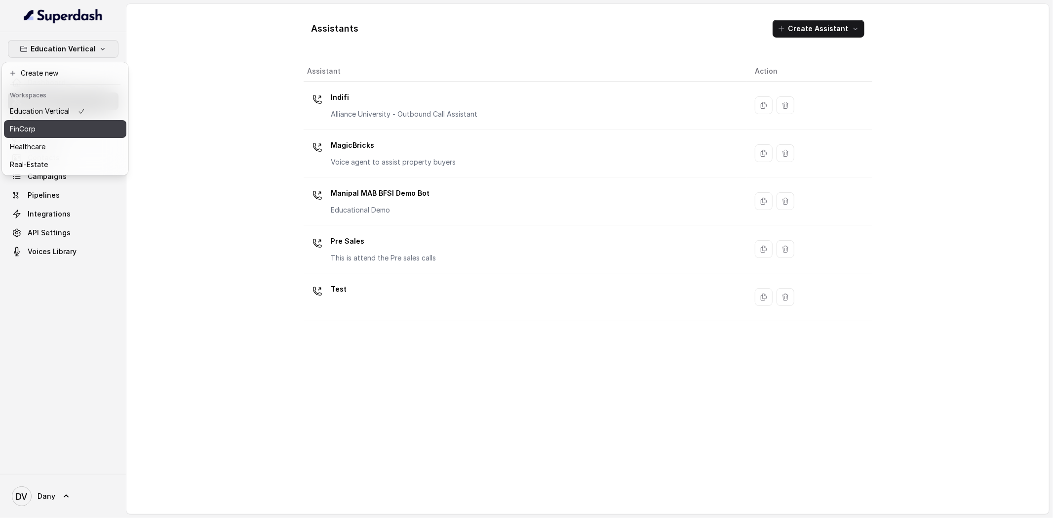
click at [52, 123] on div "FinCorp" at bounding box center [48, 129] width 76 height 12
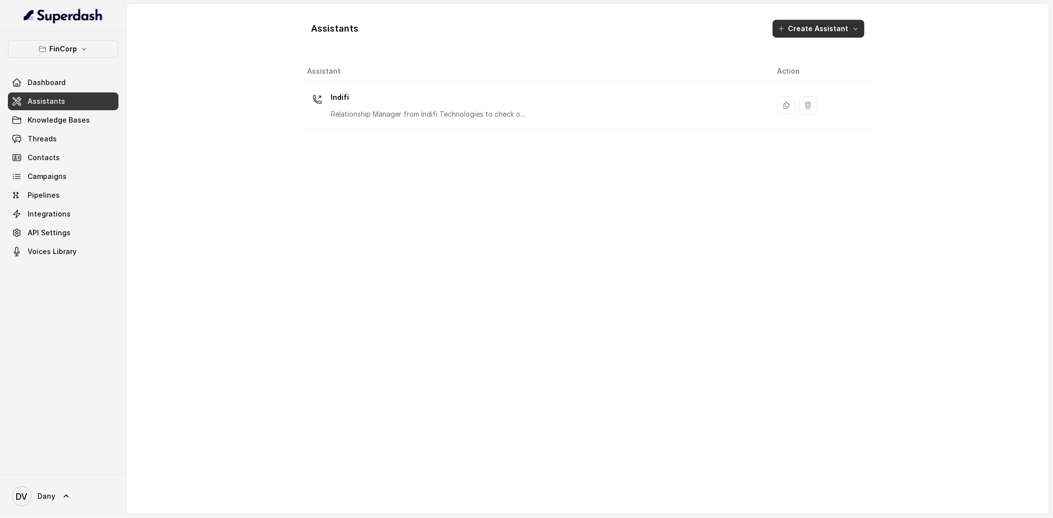
click at [841, 35] on button "Create Assistant" at bounding box center [819, 29] width 92 height 18
click at [810, 131] on p "Instagram" at bounding box center [816, 130] width 32 height 10
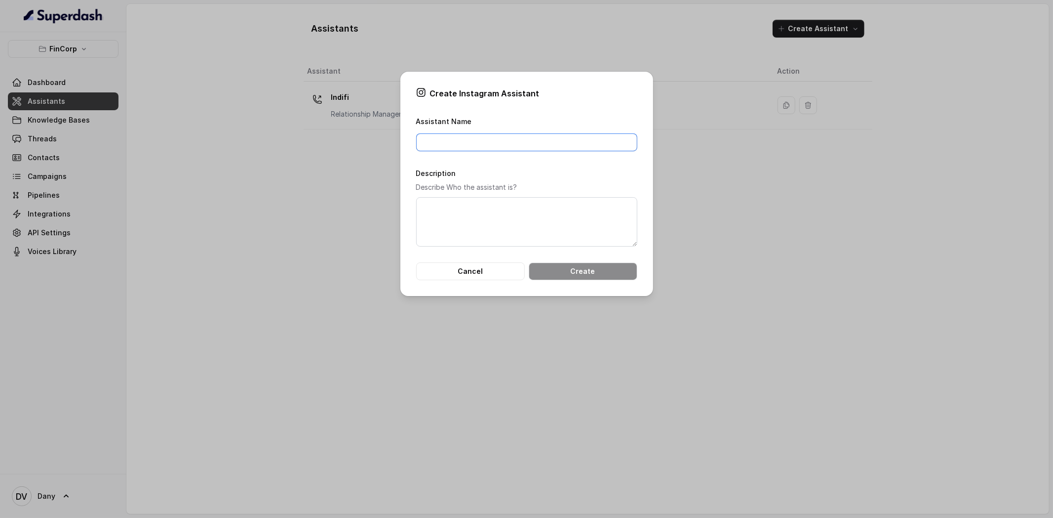
click at [462, 147] on input "Assistant Name" at bounding box center [526, 142] width 221 height 18
click at [431, 219] on textarea "Description" at bounding box center [526, 221] width 221 height 49
click at [464, 267] on button "Cancel" at bounding box center [470, 271] width 109 height 18
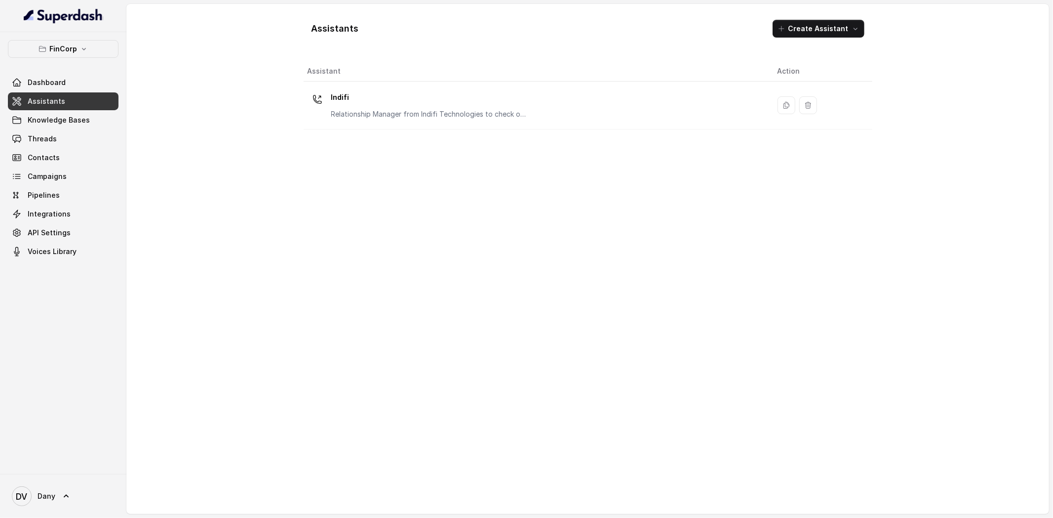
click at [622, 30] on div "Assistants Create Assistant" at bounding box center [588, 29] width 569 height 34
click at [64, 198] on link "Pipelines" at bounding box center [63, 195] width 111 height 18
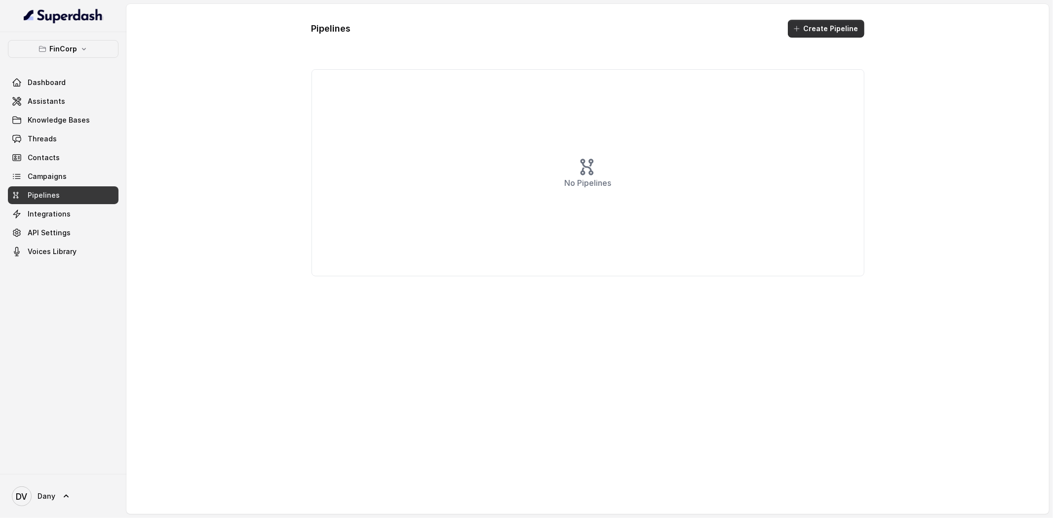
click at [831, 29] on button "Create Pipeline" at bounding box center [826, 29] width 77 height 18
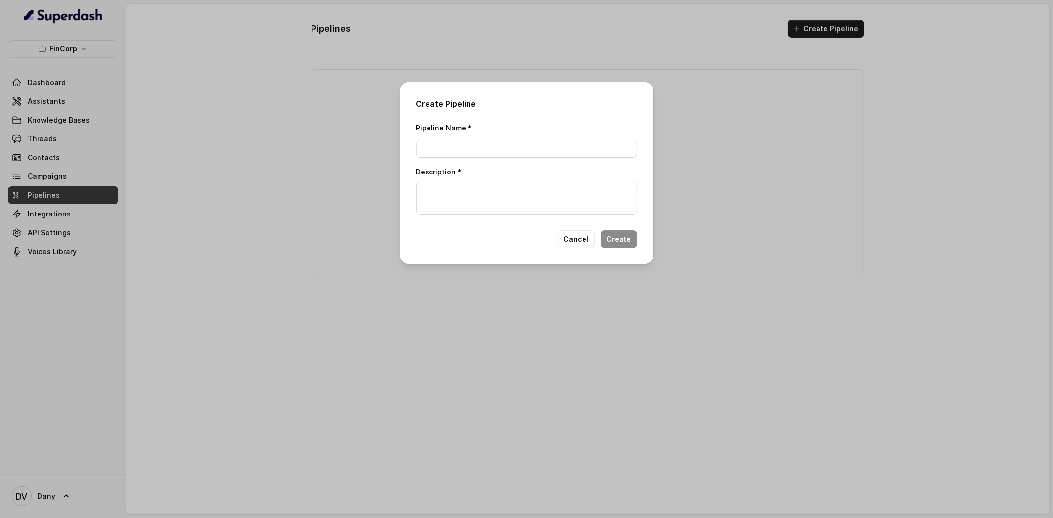
click at [484, 160] on div "Pipeline Name * Description *" at bounding box center [526, 167] width 221 height 93
click at [473, 152] on input "Pipeline Name *" at bounding box center [526, 149] width 221 height 18
type input "Test"
click at [546, 206] on textarea "Description *" at bounding box center [526, 198] width 221 height 33
type textarea "TEst"
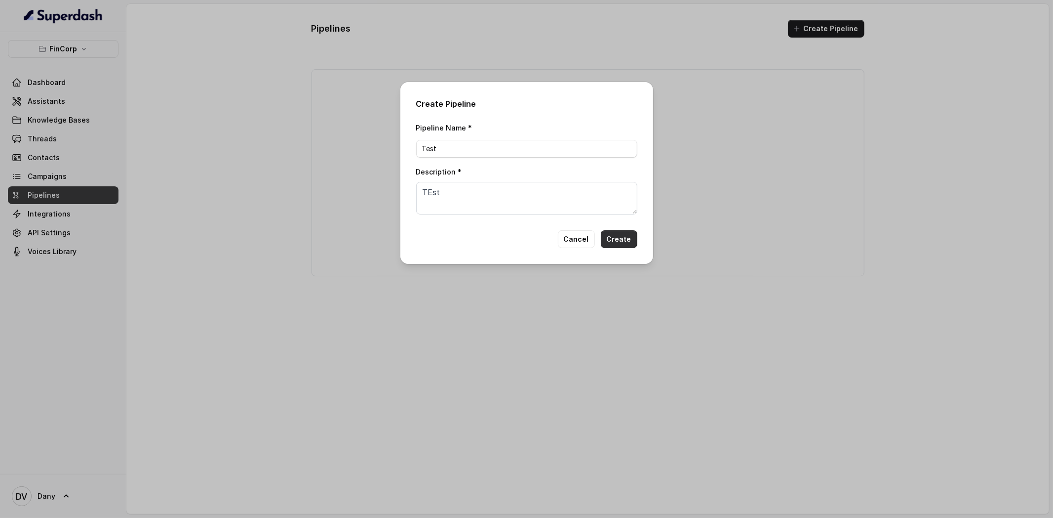
click at [618, 246] on button "Create" at bounding box center [619, 239] width 37 height 18
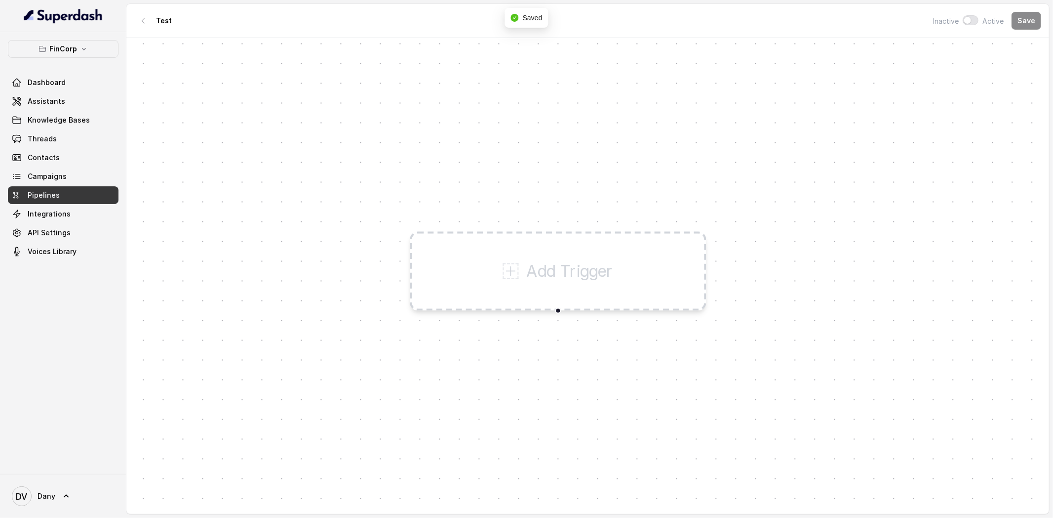
drag, startPoint x: 542, startPoint y: 280, endPoint x: 314, endPoint y: 139, distance: 268.1
click at [503, 263] on icon at bounding box center [511, 271] width 16 height 16
click at [246, 114] on div "Add Trigger" at bounding box center [360, 136] width 296 height 79
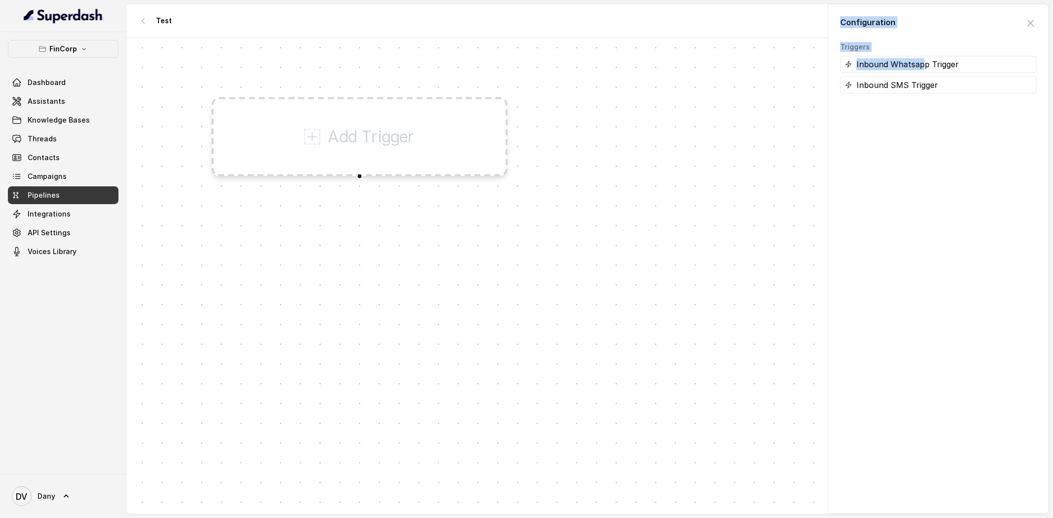
drag, startPoint x: 918, startPoint y: 65, endPoint x: 434, endPoint y: 120, distance: 487.5
click at [434, 120] on body "FinCorp Dashboard Assistants Knowledge Bases Threads Contacts Campaigns Pipelin…" at bounding box center [526, 259] width 1053 height 518
click at [955, 68] on div "Inbound Whatsapp Trigger" at bounding box center [938, 64] width 197 height 17
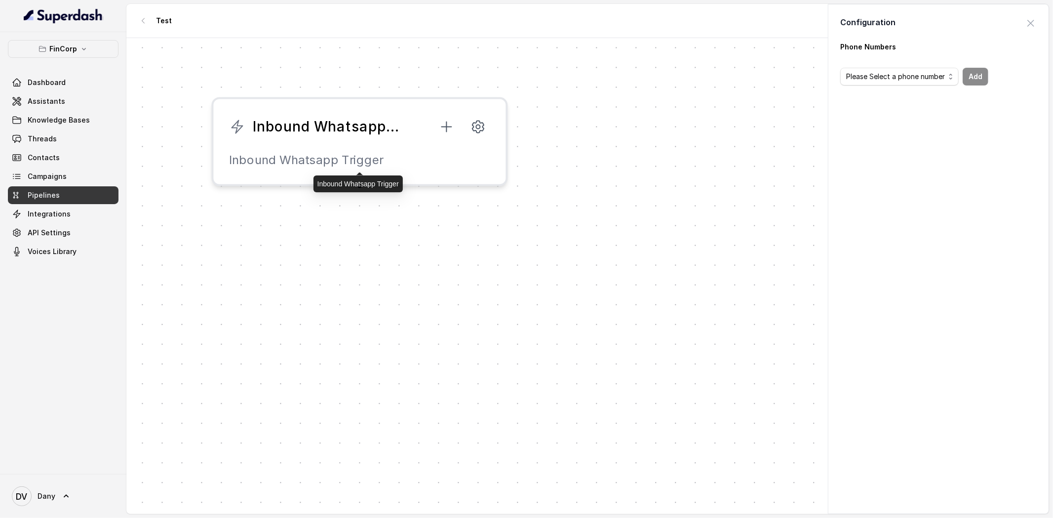
click at [301, 166] on p "Inbound Whatsapp Trigger" at bounding box center [360, 161] width 261 height 16
click at [916, 67] on div "Please Select a phone number" at bounding box center [899, 77] width 119 height 34
click at [899, 79] on span "Please Select a phone number" at bounding box center [895, 77] width 99 height 12
click at [897, 131] on div "Phone Numbers Please Select a phone number Add" at bounding box center [939, 271] width 220 height 459
click at [1027, 28] on span "button" at bounding box center [1031, 23] width 22 height 22
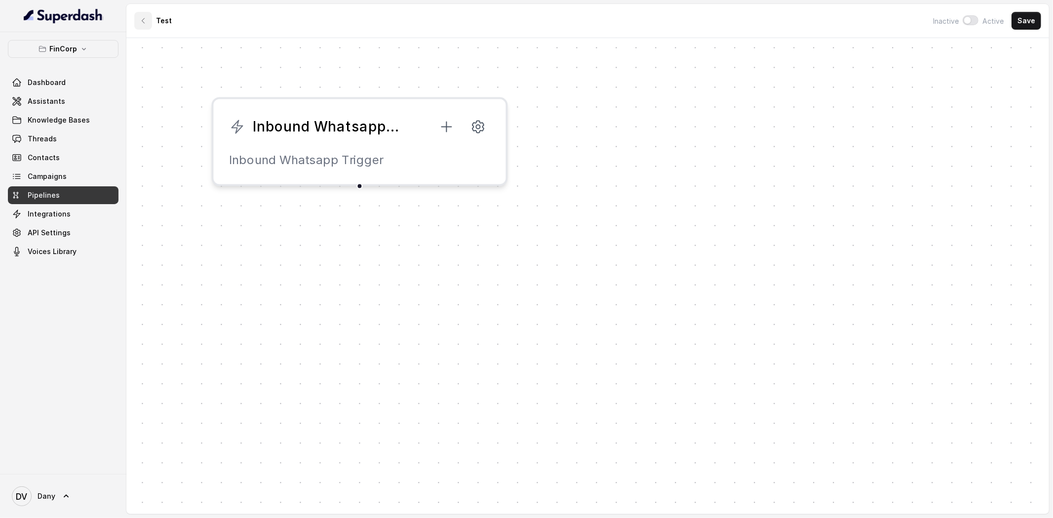
click at [142, 23] on icon "button" at bounding box center [143, 21] width 8 height 8
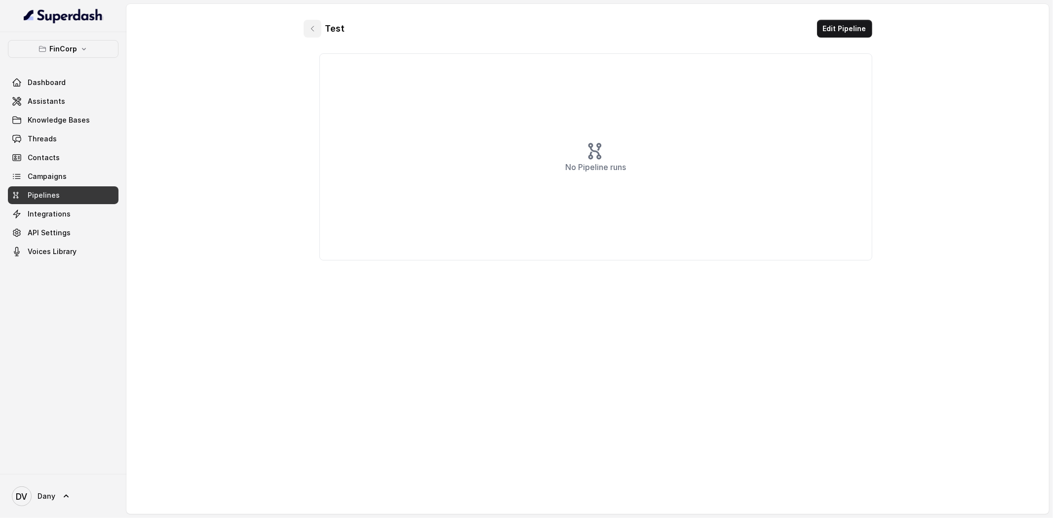
click at [318, 30] on button "button" at bounding box center [313, 29] width 18 height 18
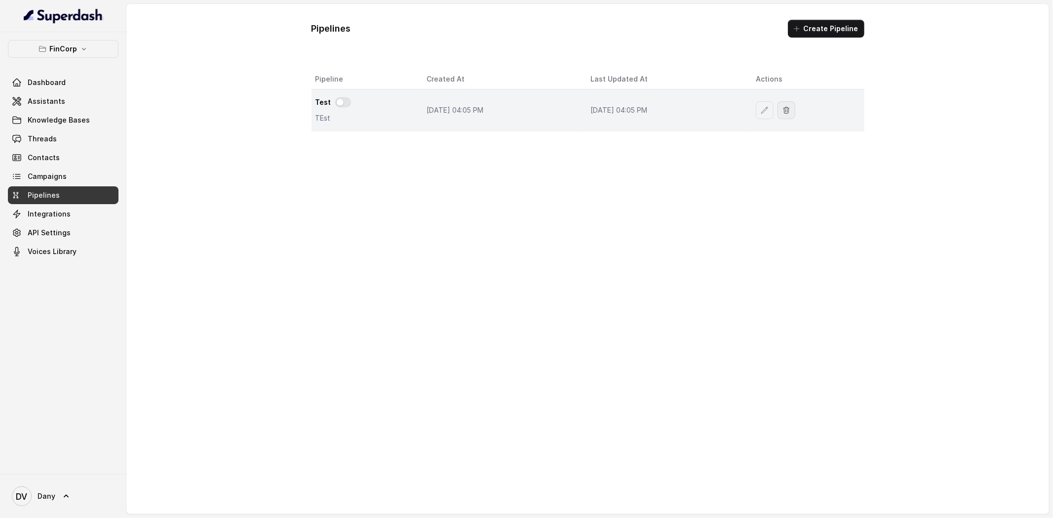
click at [791, 107] on icon "button" at bounding box center [787, 110] width 8 height 8
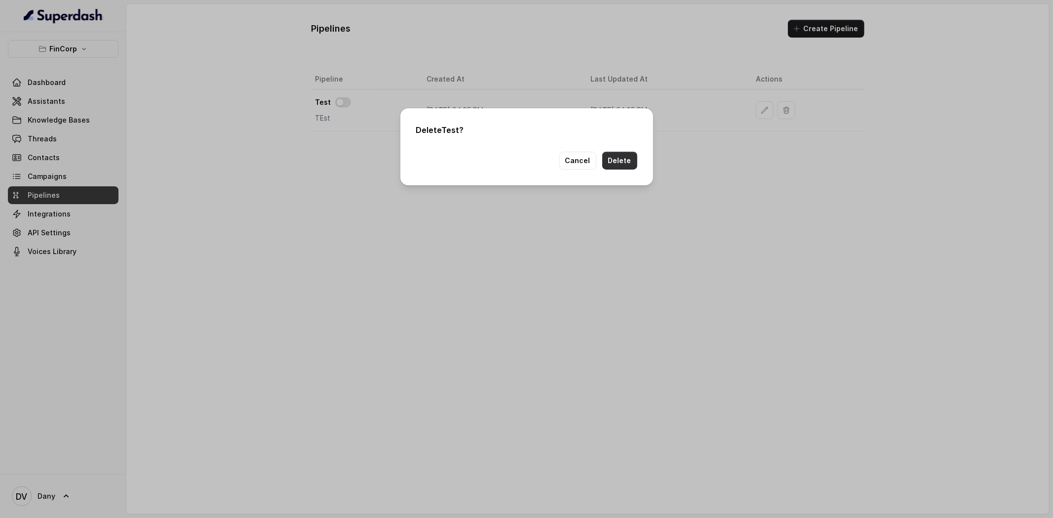
click at [624, 165] on button "Delete" at bounding box center [619, 161] width 35 height 18
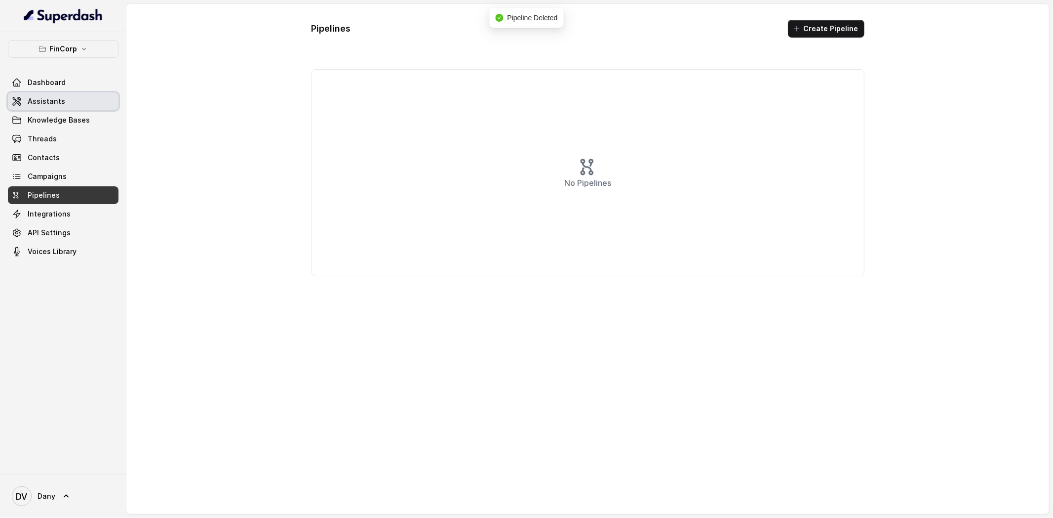
click at [77, 83] on link "Dashboard" at bounding box center [63, 83] width 111 height 18
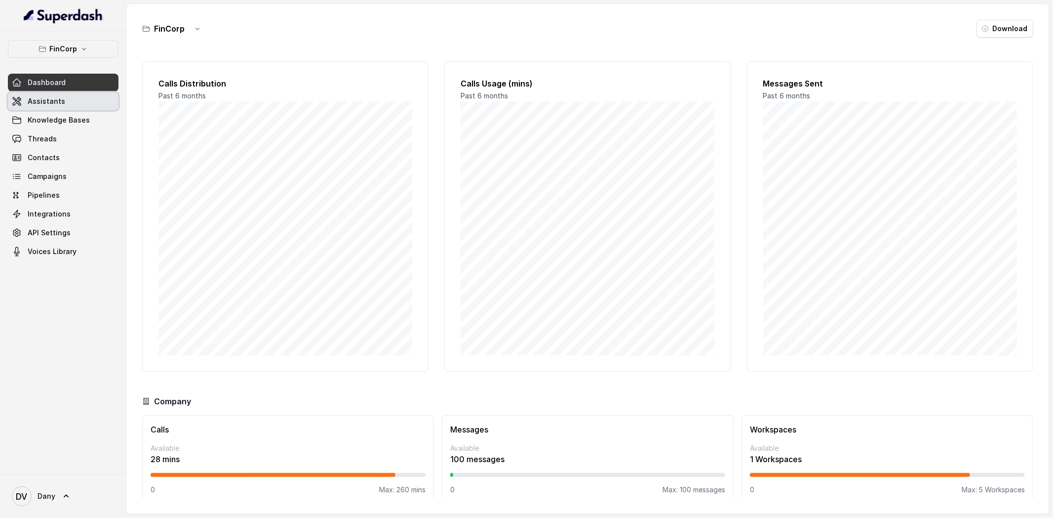
click at [38, 108] on link "Assistants" at bounding box center [63, 101] width 111 height 18
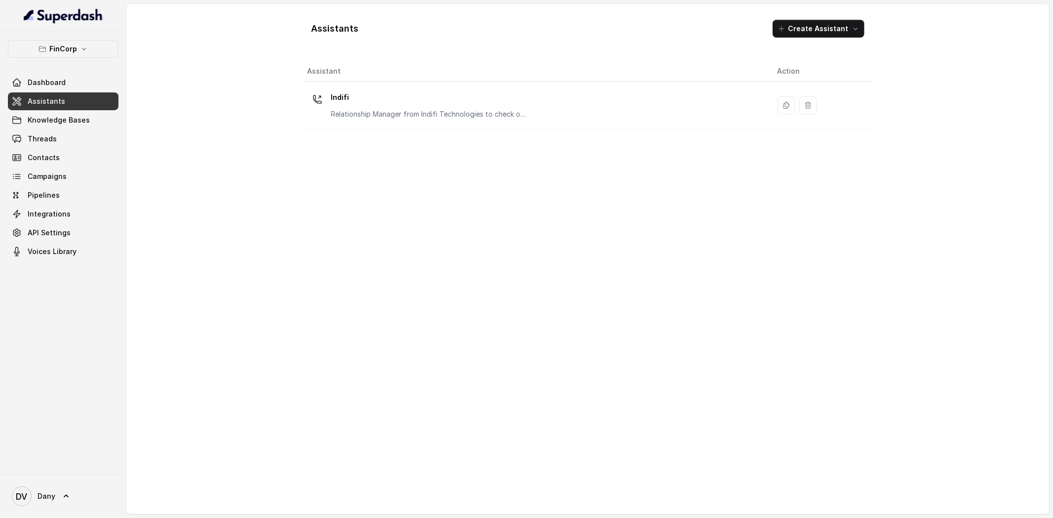
click at [353, 133] on div "Assistant Action Indifi Relationship Manager from Indifi Technologies to check …" at bounding box center [588, 283] width 569 height 444
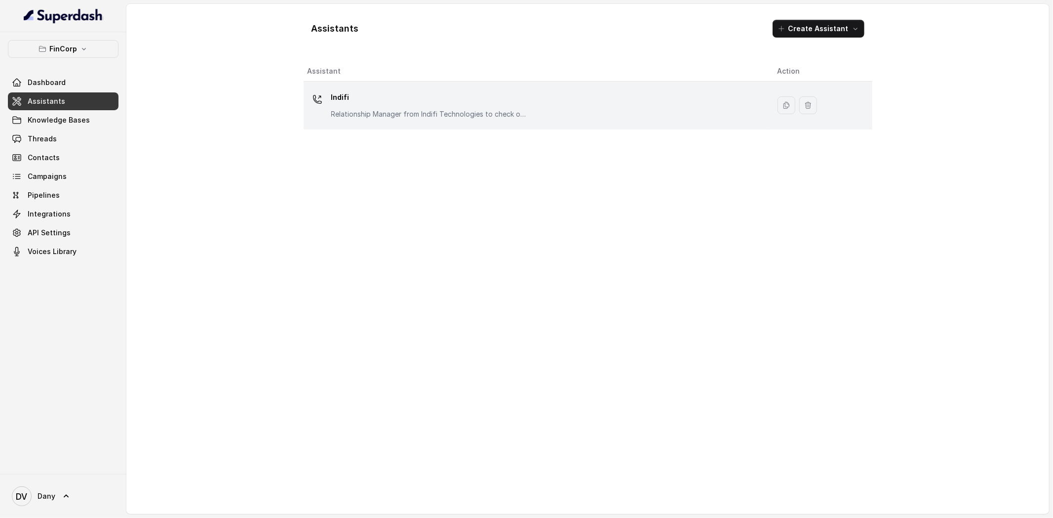
click at [354, 116] on p "Relationship Manager from Indifi Technologies to check on business loan needs" at bounding box center [430, 114] width 198 height 10
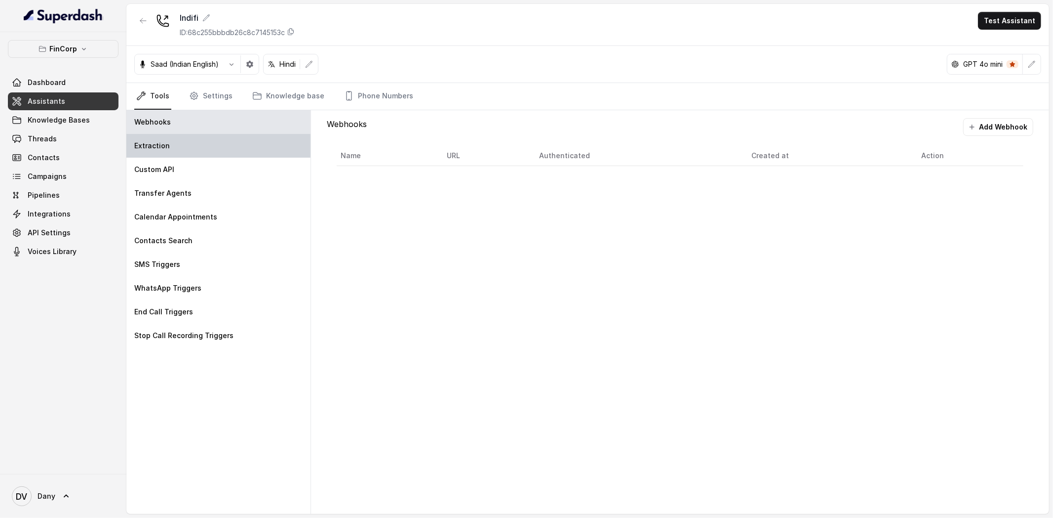
click at [202, 147] on div "Extraction" at bounding box center [218, 146] width 184 height 24
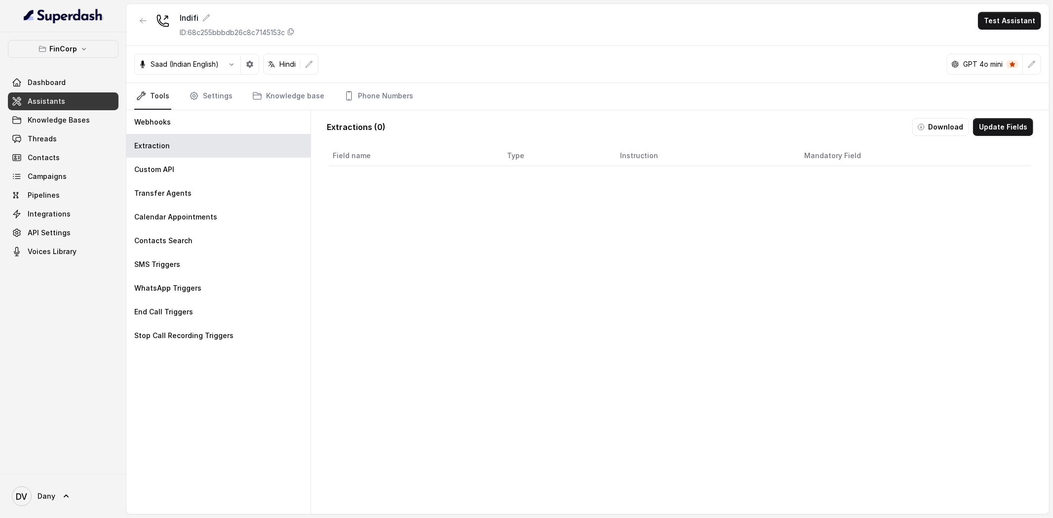
click at [66, 104] on link "Assistants" at bounding box center [63, 101] width 111 height 18
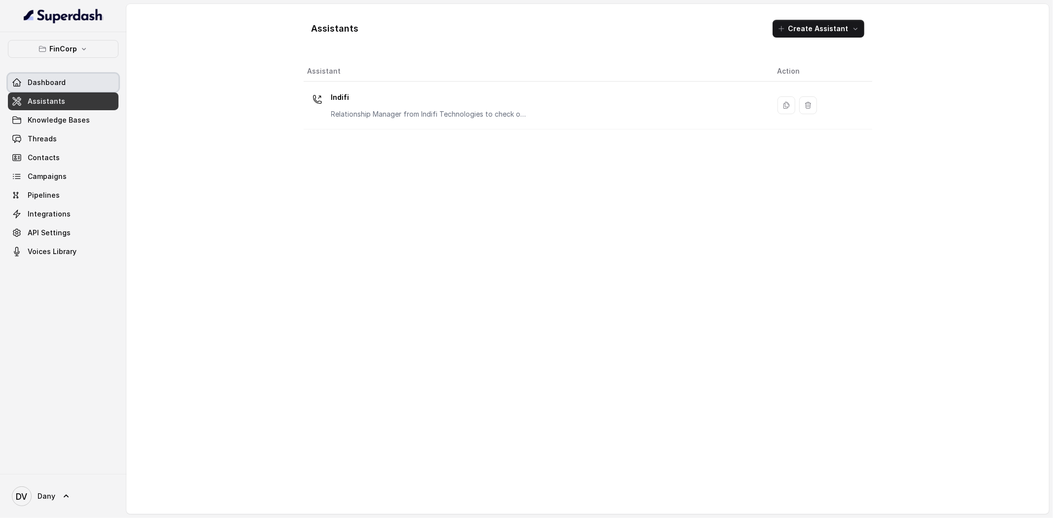
click at [45, 88] on link "Dashboard" at bounding box center [63, 83] width 111 height 18
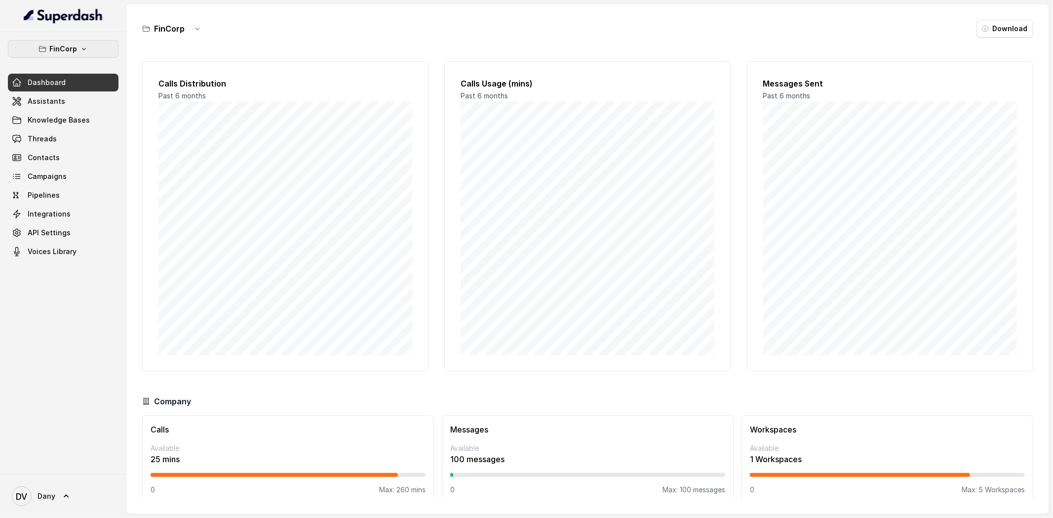
click at [84, 41] on button "FinCorp" at bounding box center [63, 49] width 111 height 18
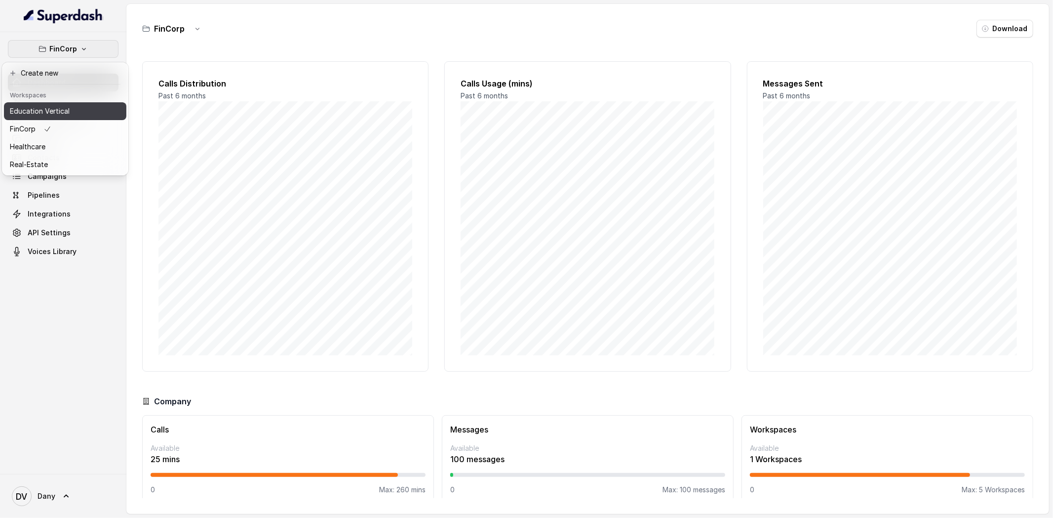
click at [52, 109] on p "Education Vertical" at bounding box center [40, 111] width 60 height 12
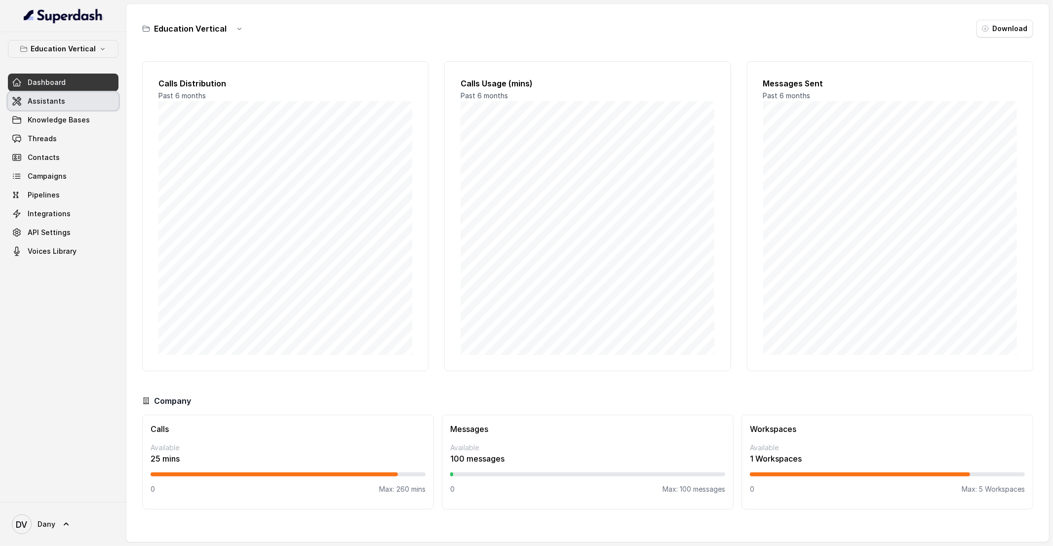
click at [69, 98] on link "Assistants" at bounding box center [63, 101] width 111 height 18
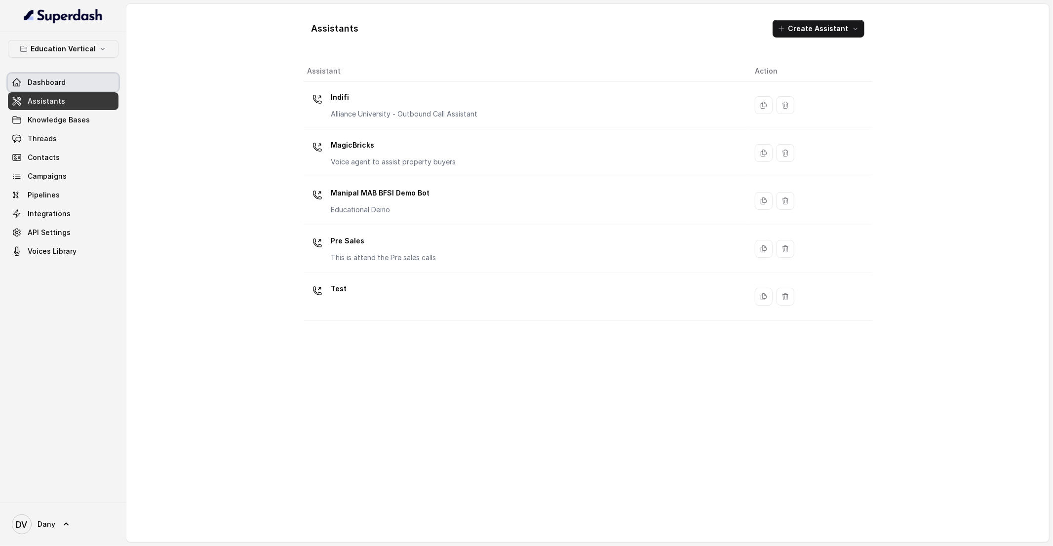
click at [51, 84] on span "Dashboard" at bounding box center [47, 83] width 38 height 10
